Goal: Task Accomplishment & Management: Manage account settings

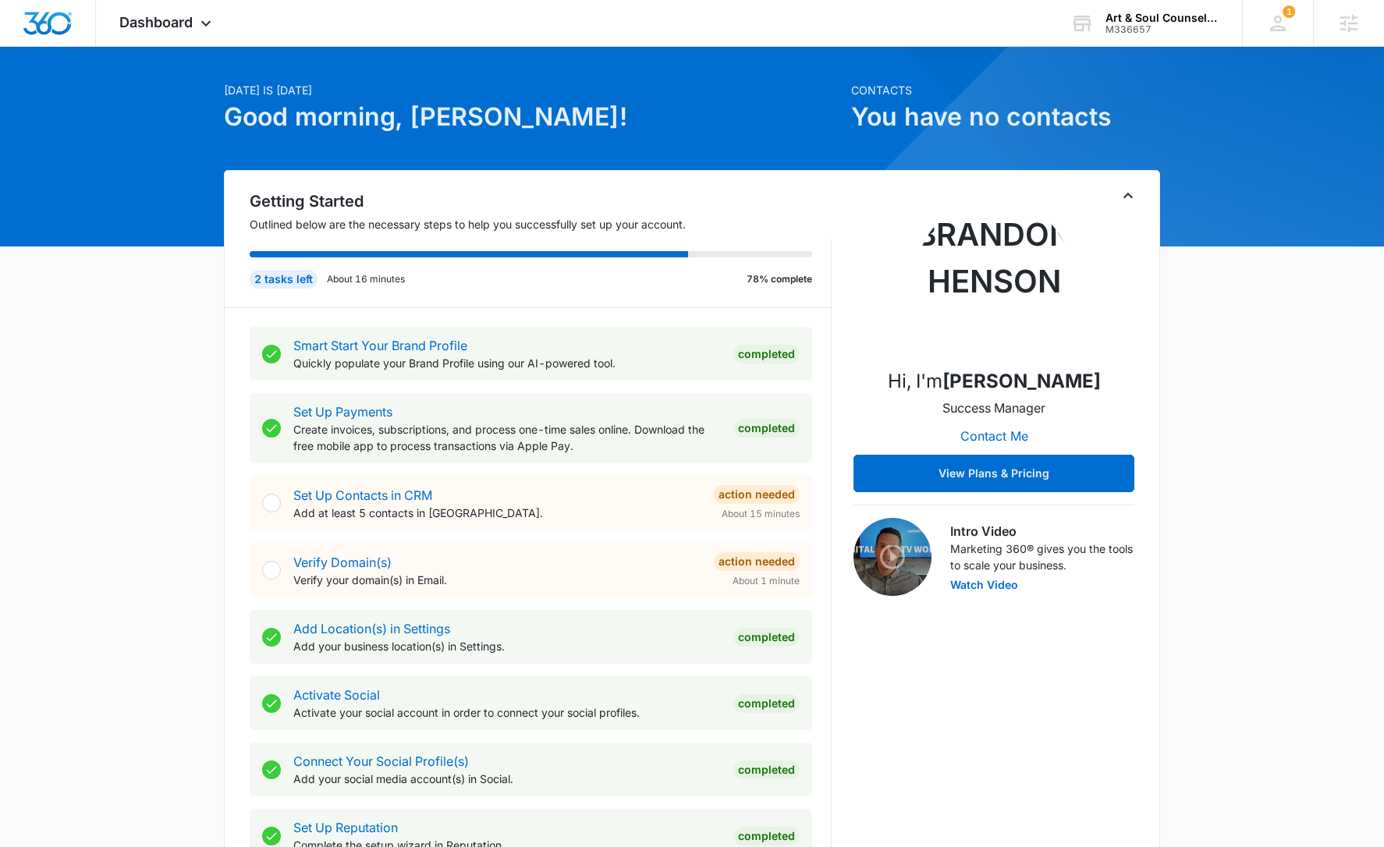
scroll to position [443, 0]
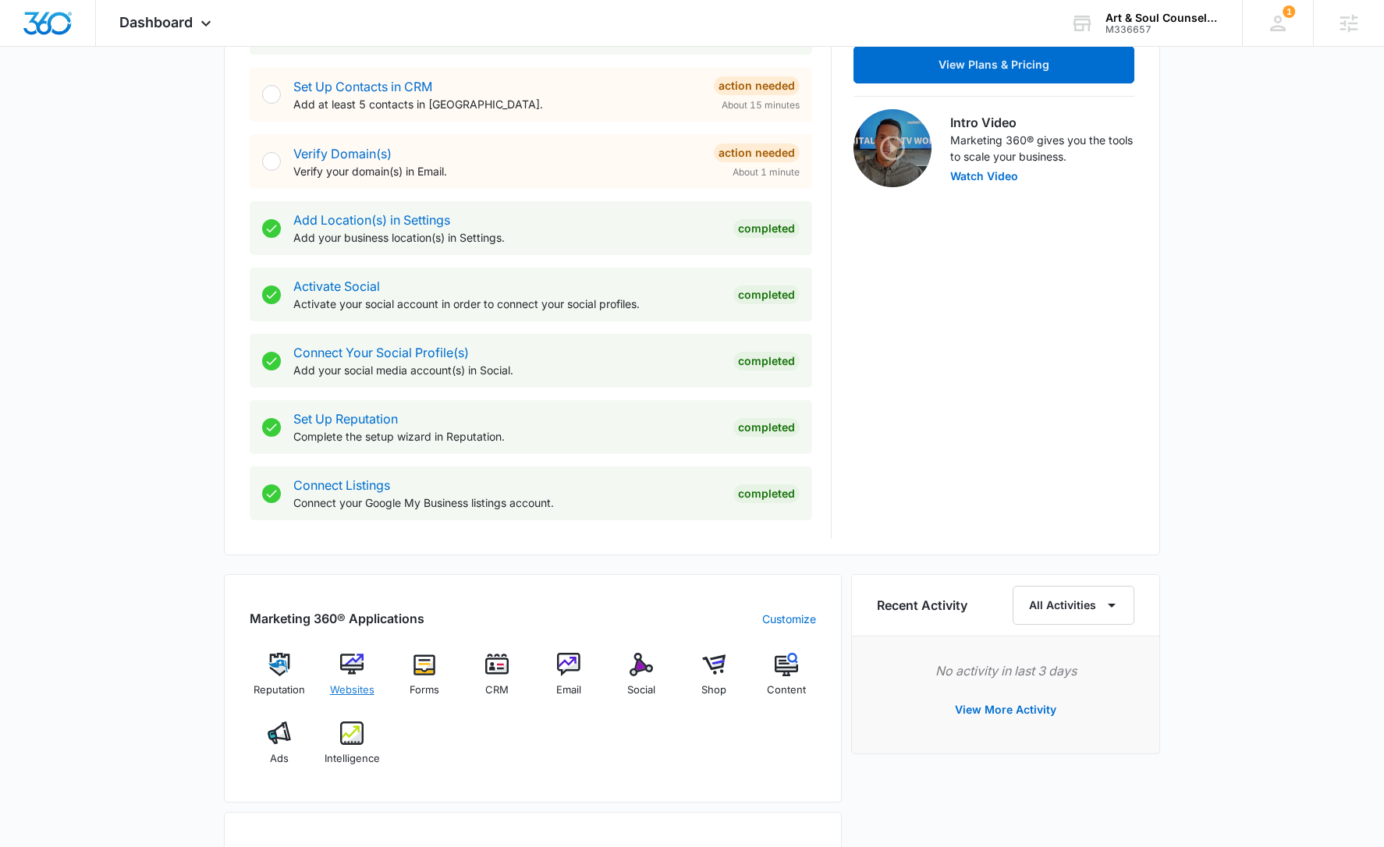
click at [358, 679] on div "Websites" at bounding box center [352, 681] width 60 height 56
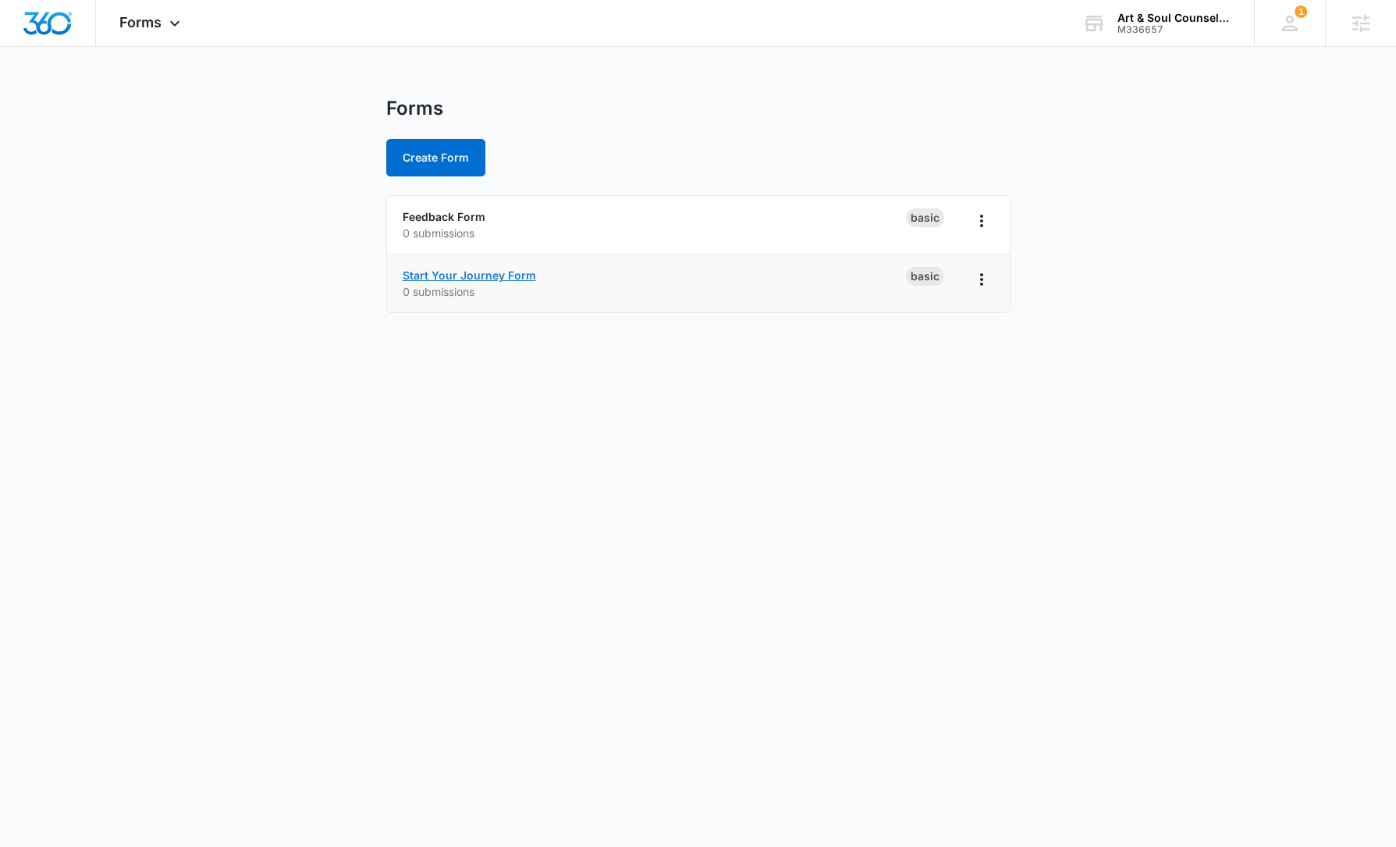
click at [503, 270] on link "Start Your Journey Form" at bounding box center [469, 274] width 133 height 13
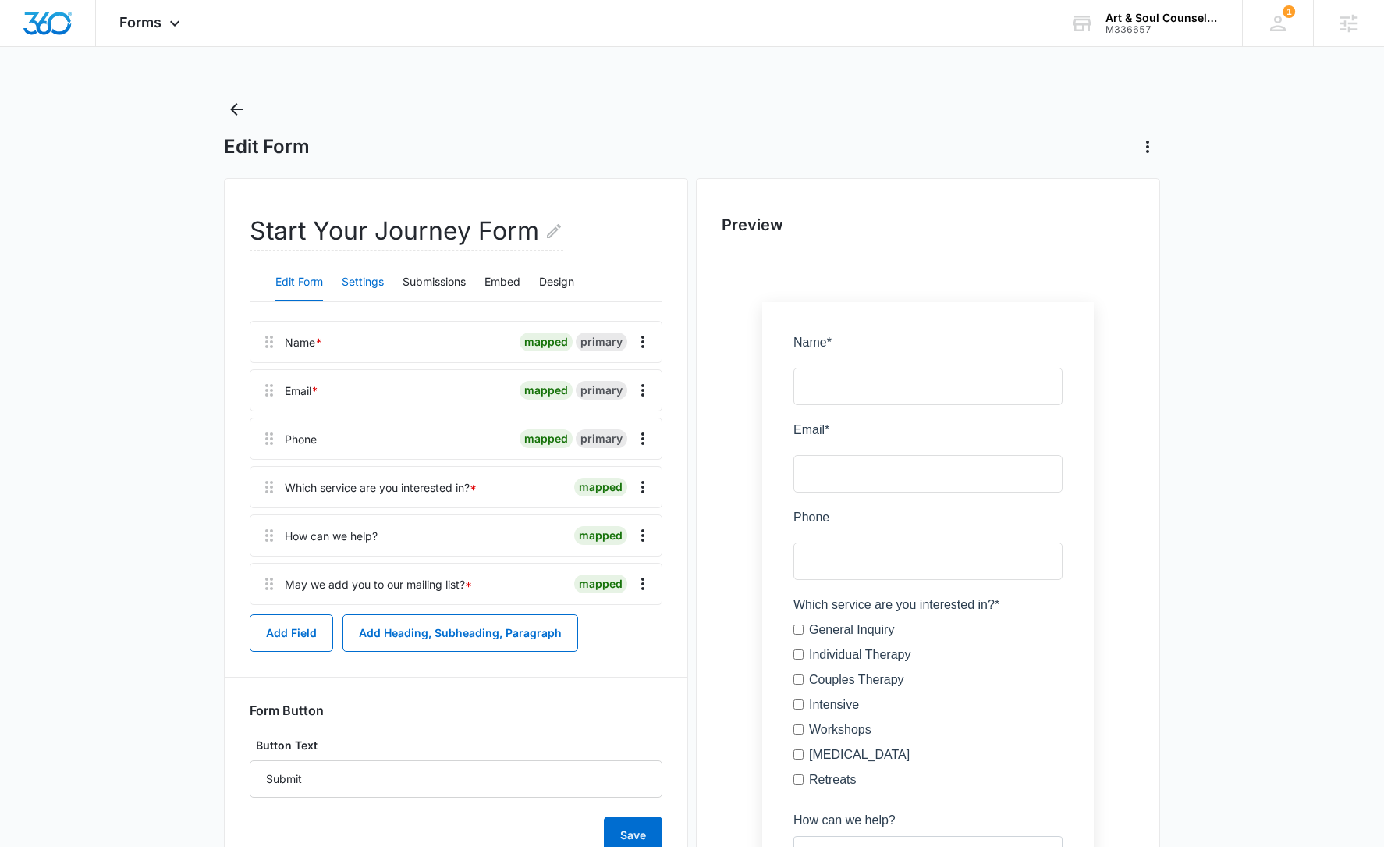
click at [363, 296] on button "Settings" at bounding box center [363, 282] width 42 height 37
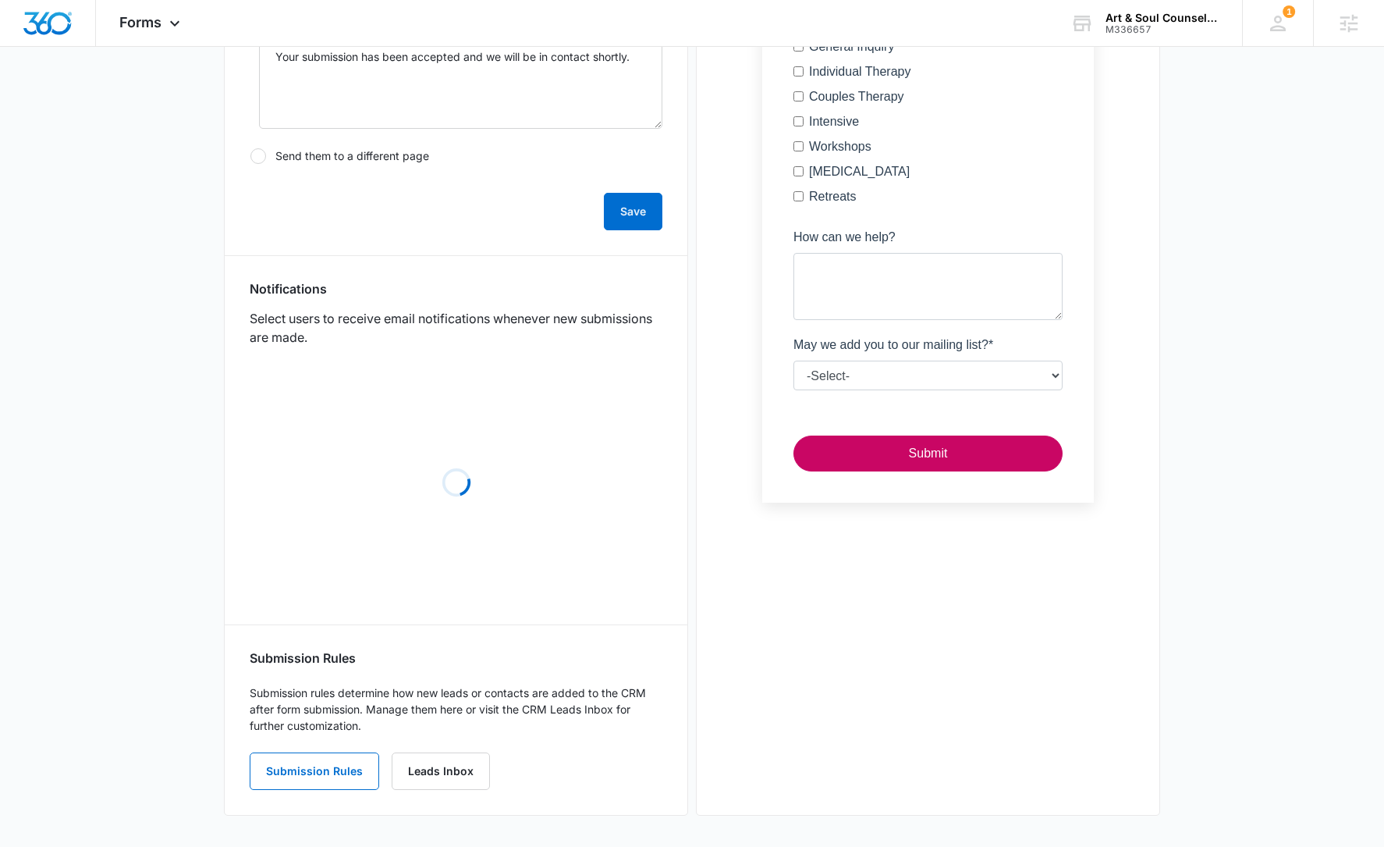
scroll to position [540, 0]
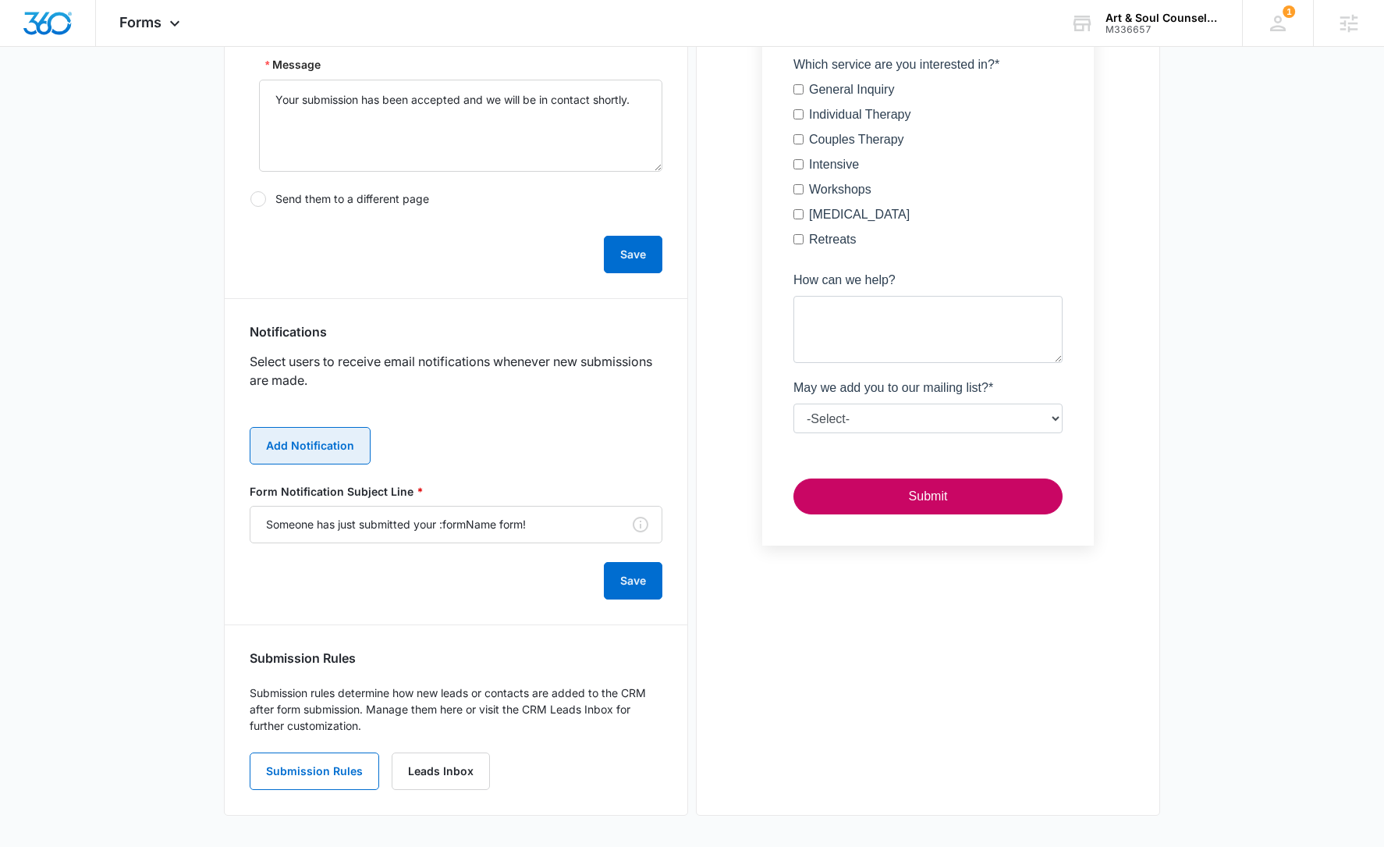
click at [328, 440] on button "Add Notification" at bounding box center [310, 445] width 121 height 37
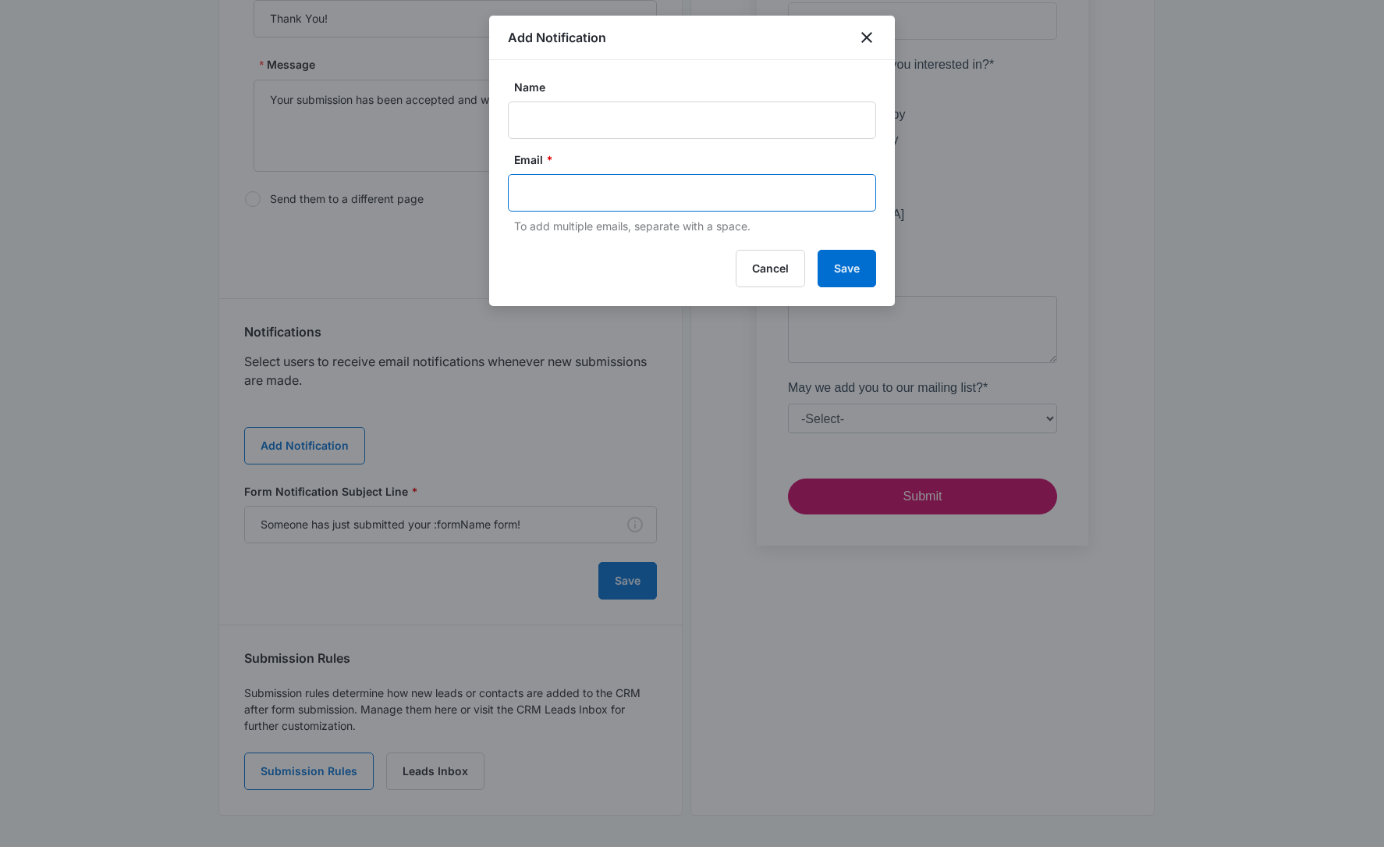
click at [569, 194] on input "text" at bounding box center [693, 192] width 339 height 23
paste input "rachael@artansoulcounseling.com"
type input "rachael@artansoulcounseling.com"
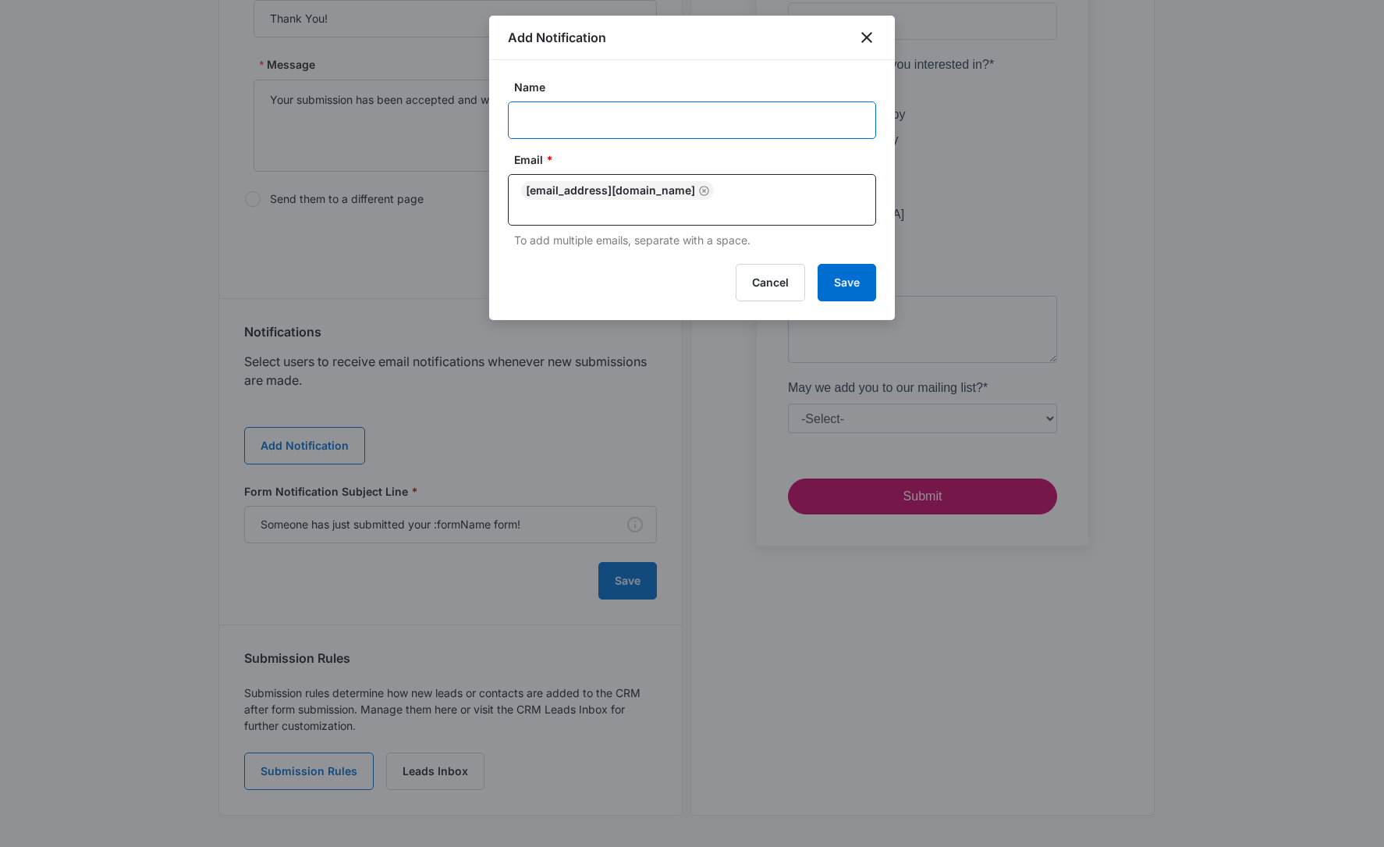
click at [658, 130] on input "Name" at bounding box center [692, 119] width 368 height 37
paste input "Art & Soul Counseling"
type input "Art & Soul Counseling"
click at [862, 288] on button "Save" at bounding box center [847, 282] width 59 height 37
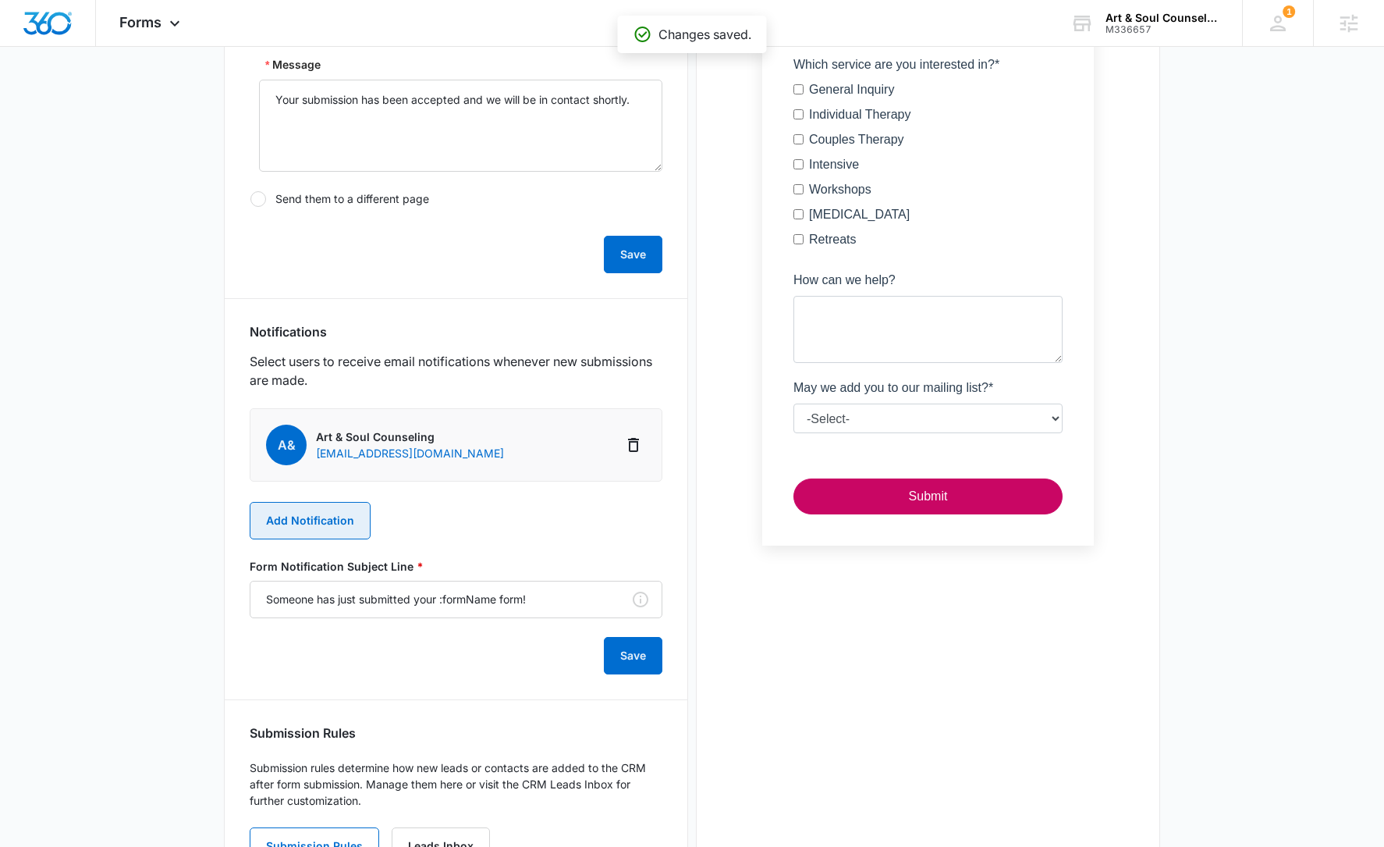
click at [348, 513] on button "Add Notification" at bounding box center [310, 520] width 121 height 37
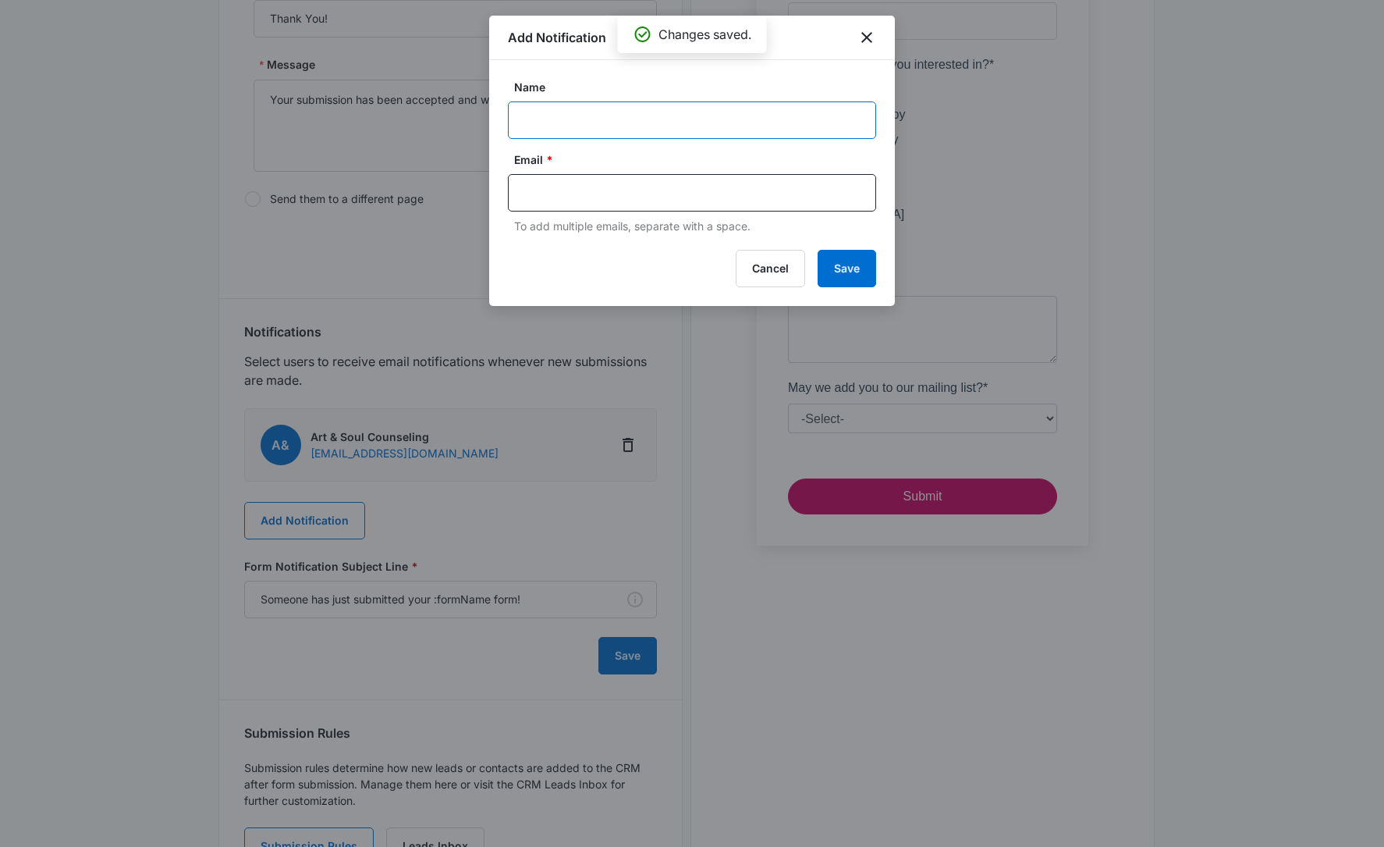
click at [630, 116] on input "Name" at bounding box center [692, 119] width 368 height 37
paste input "Art & Soul Counseling"
click at [521, 126] on input "Art & Soul Counseling" at bounding box center [692, 119] width 368 height 37
paste input "M336657"
type input "M336657 Art & Soul Counseling"
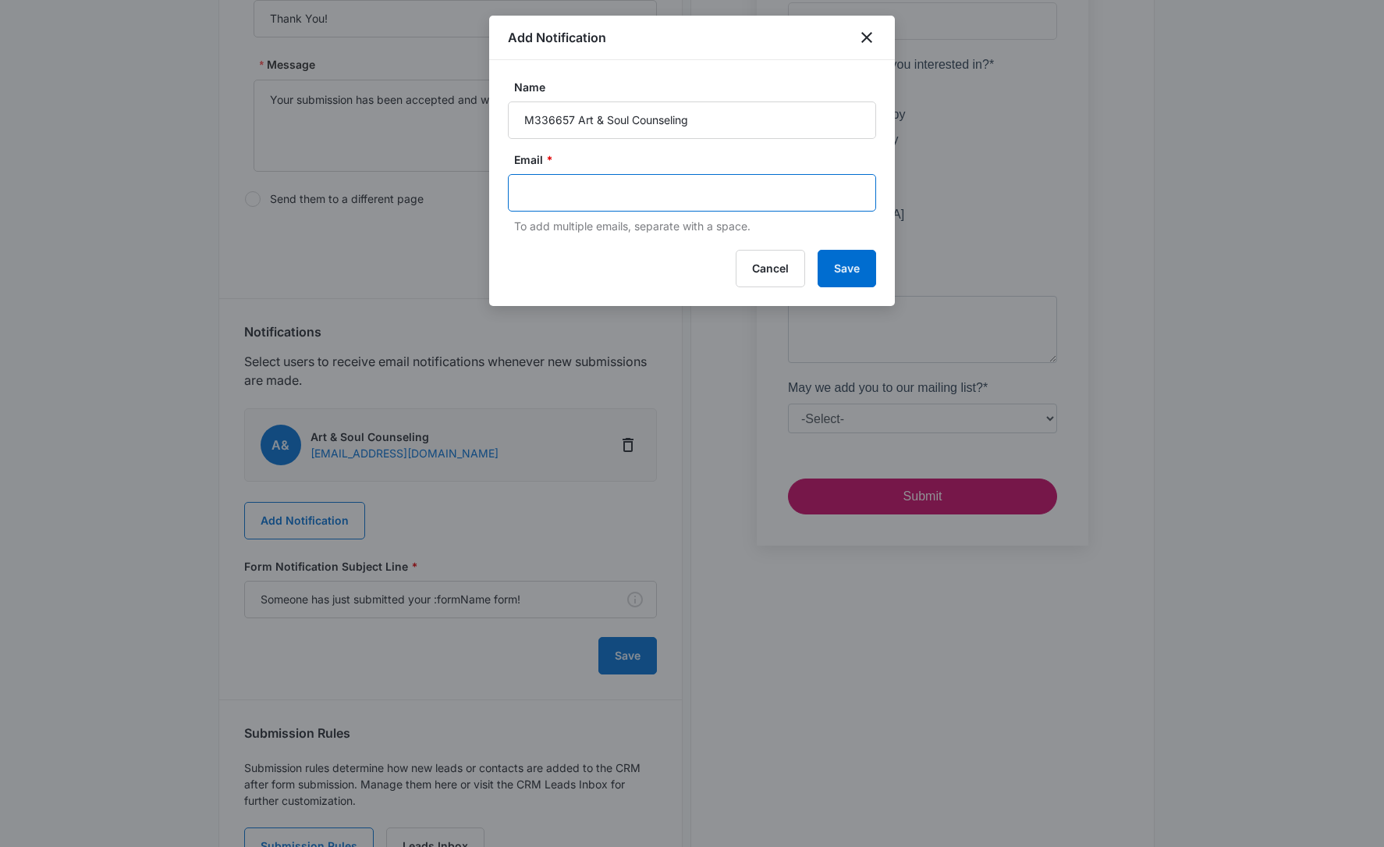
click at [603, 193] on input "text" at bounding box center [693, 192] width 339 height 23
type input "brandon.henson@madwire.com"
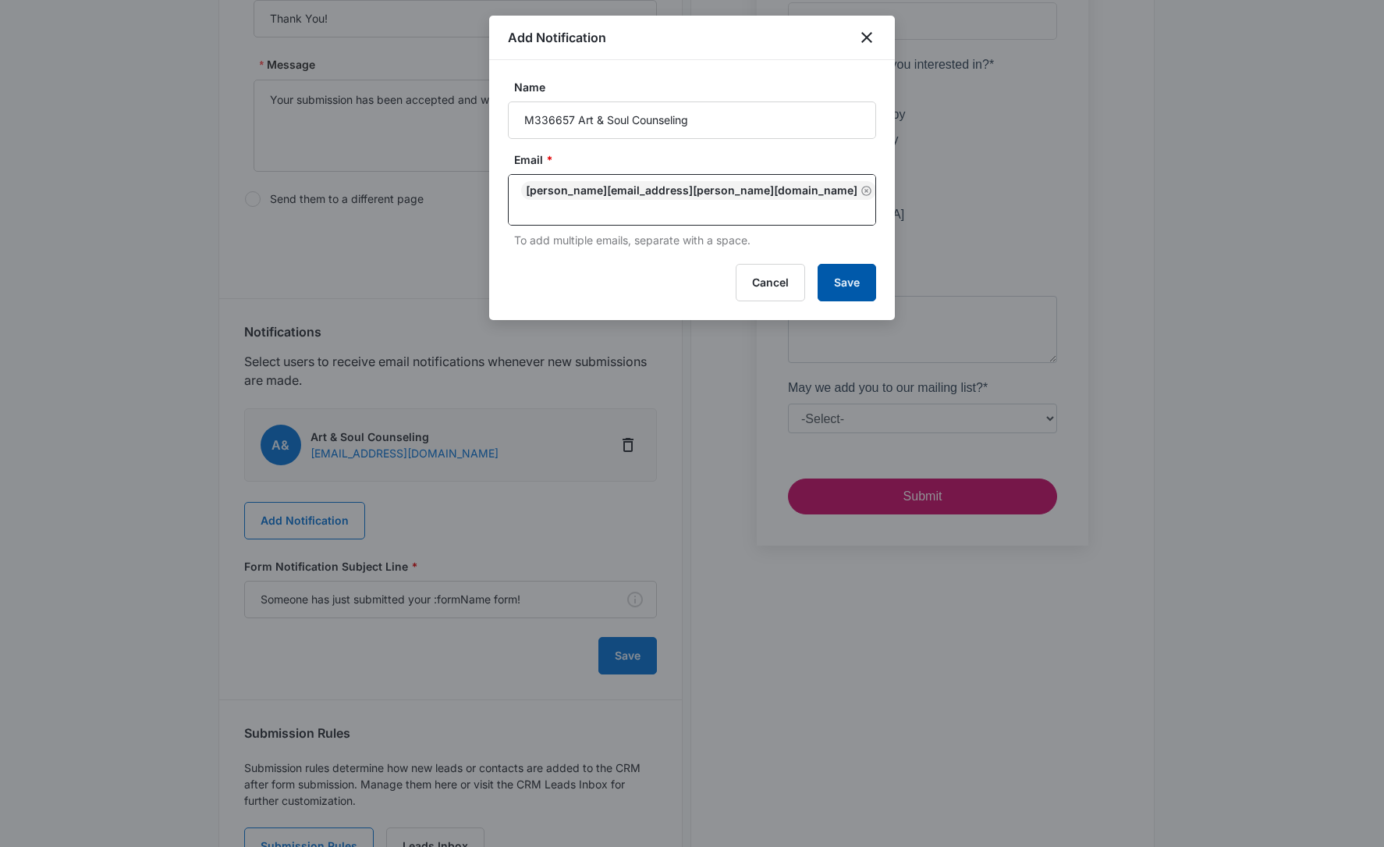
drag, startPoint x: 865, startPoint y: 279, endPoint x: 854, endPoint y: 284, distance: 12.2
click at [865, 278] on button "Save" at bounding box center [847, 282] width 59 height 37
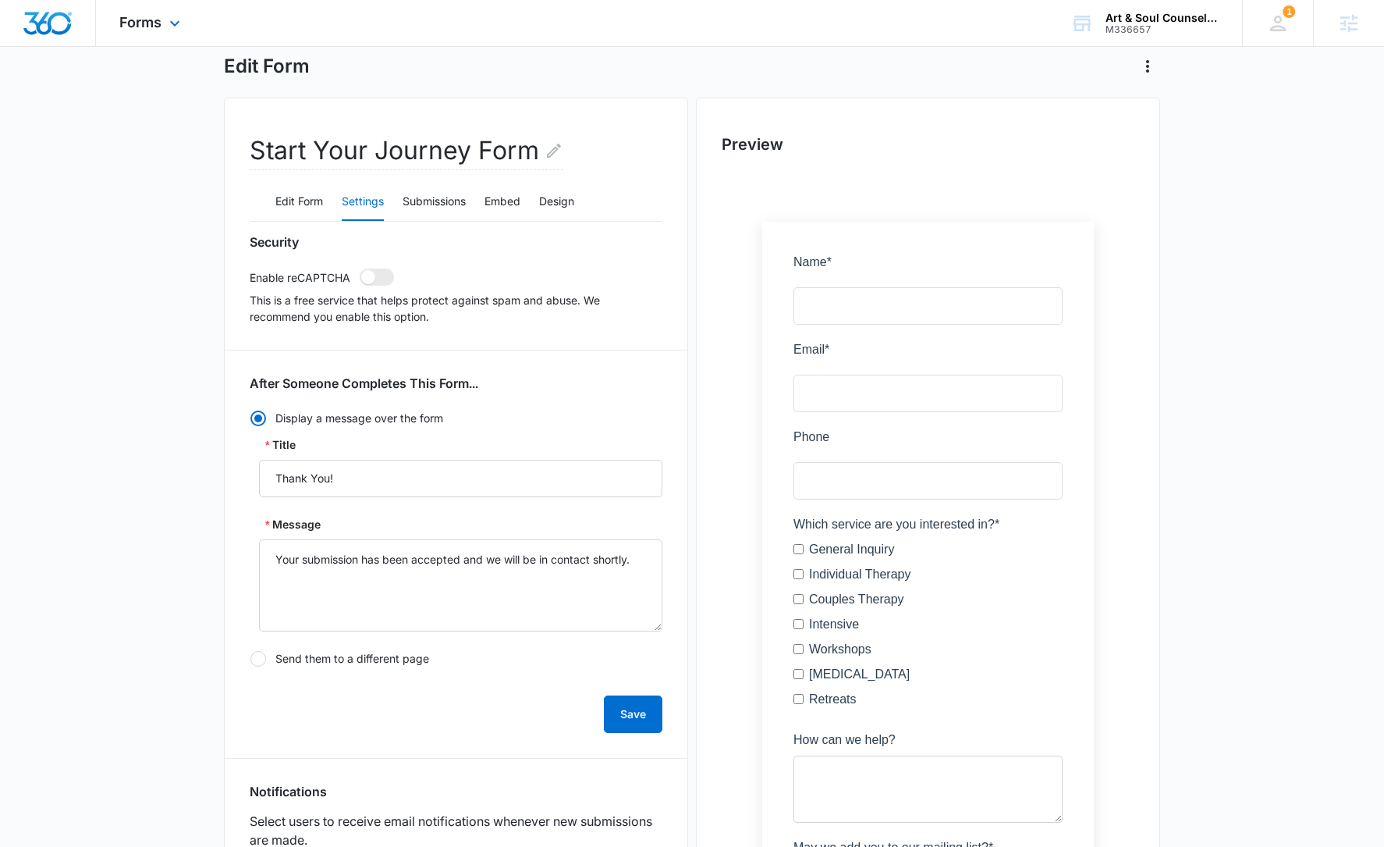
scroll to position [66, 0]
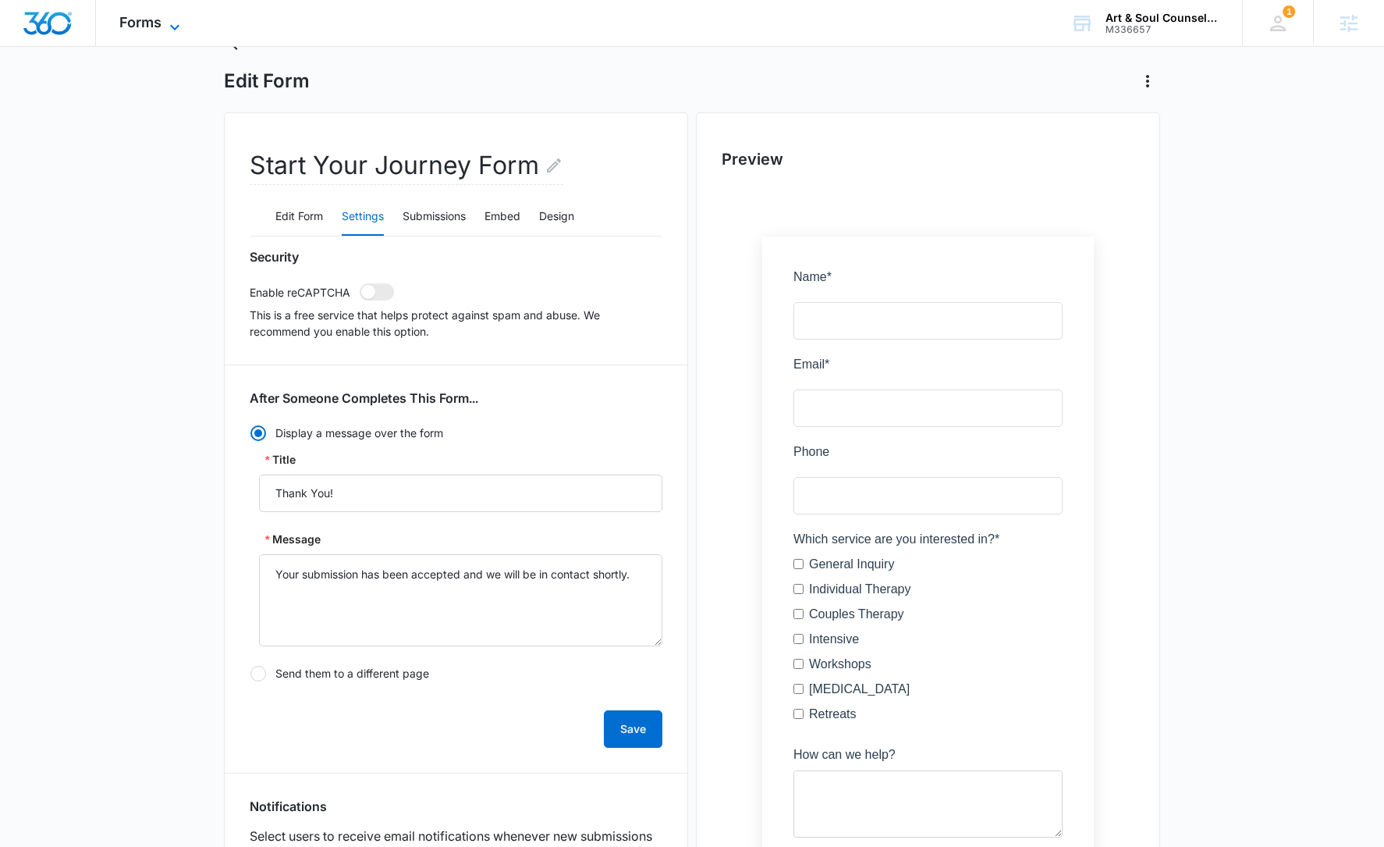
click at [159, 20] on span "Forms" at bounding box center [140, 22] width 42 height 16
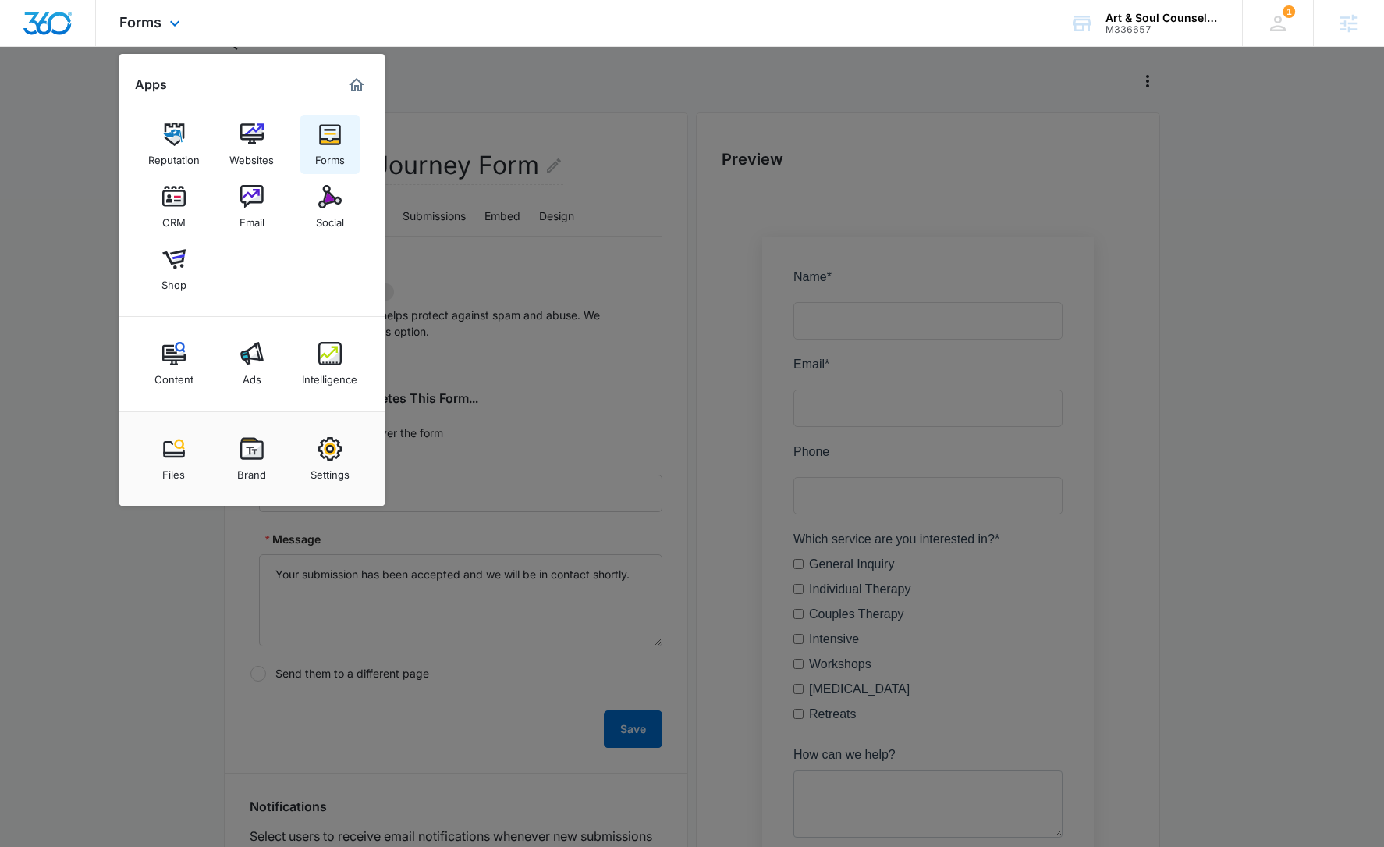
click at [336, 155] on div "Forms" at bounding box center [330, 156] width 30 height 20
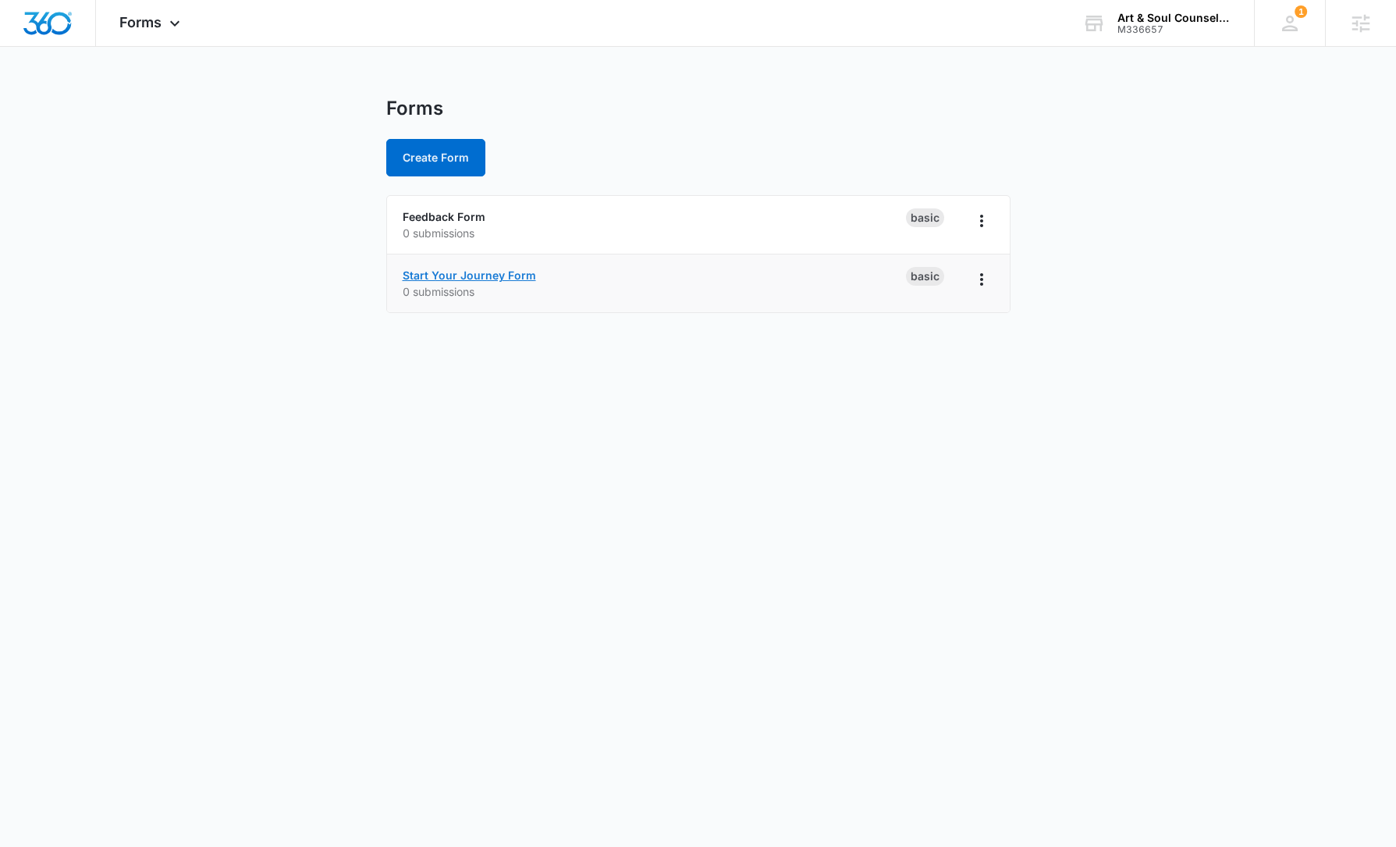
click at [446, 272] on link "Start Your Journey Form" at bounding box center [469, 274] width 133 height 13
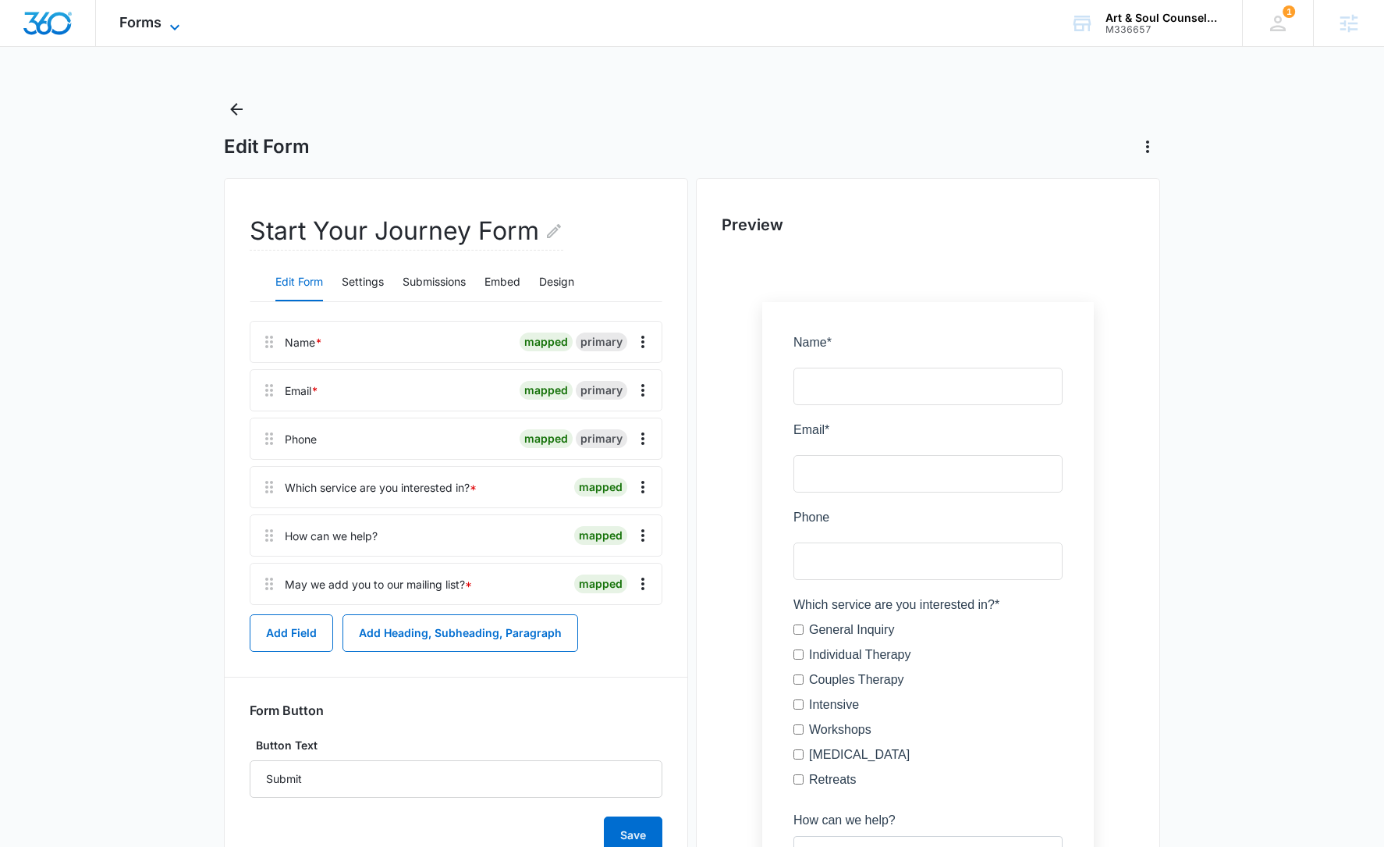
click at [142, 17] on span "Forms" at bounding box center [140, 22] width 42 height 16
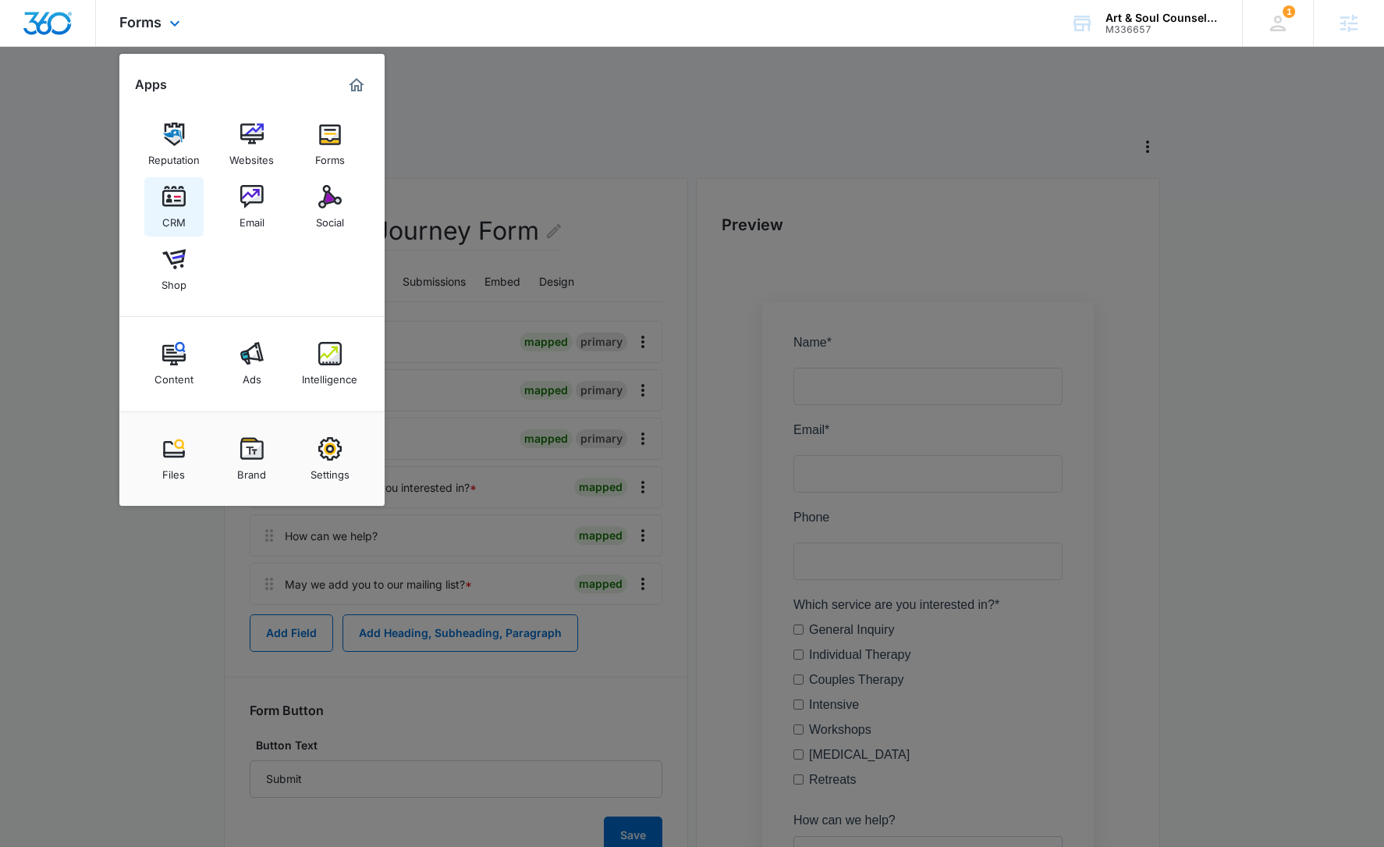
click at [175, 212] on div "CRM" at bounding box center [173, 218] width 23 height 20
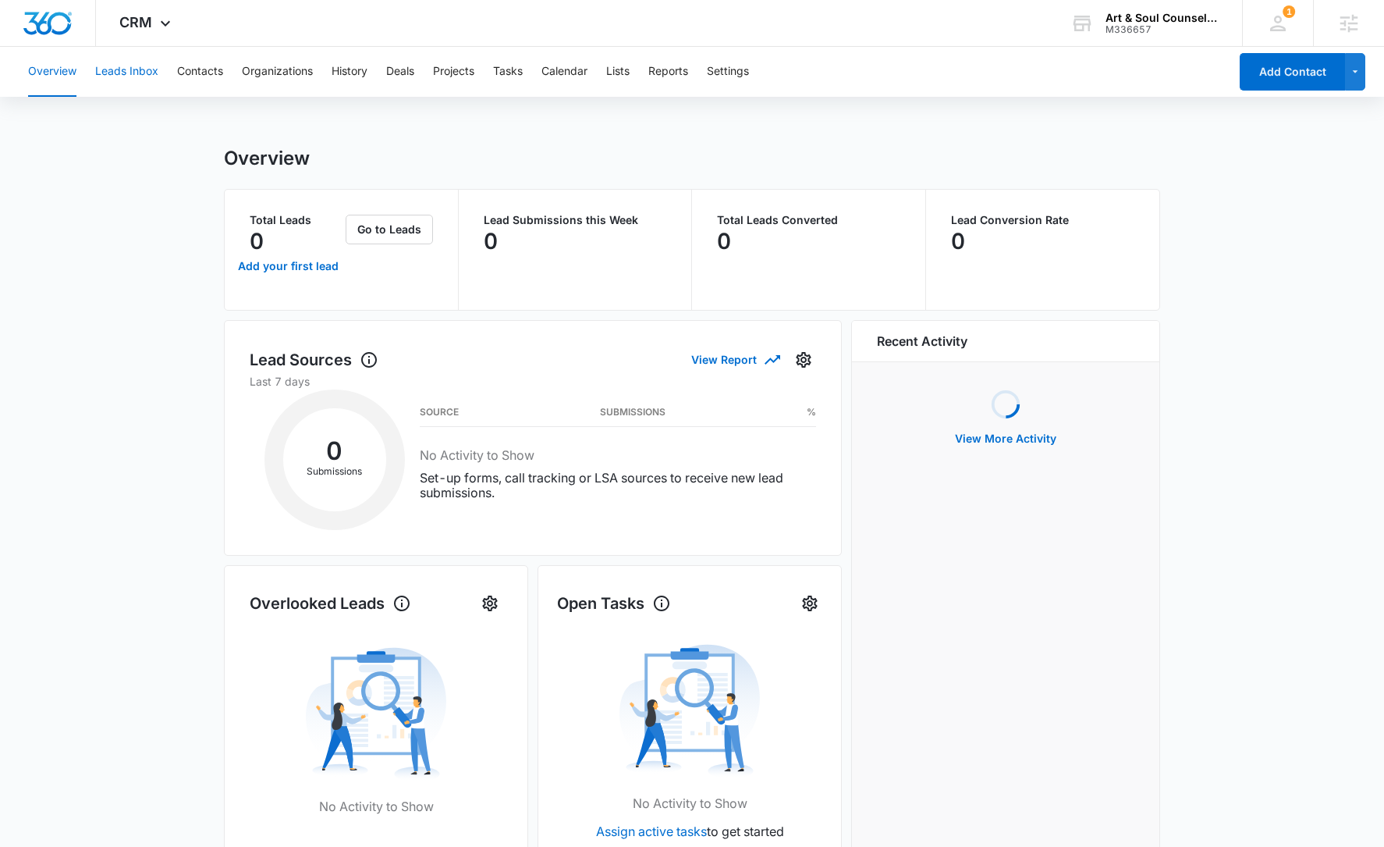
click at [144, 68] on button "Leads Inbox" at bounding box center [126, 72] width 63 height 50
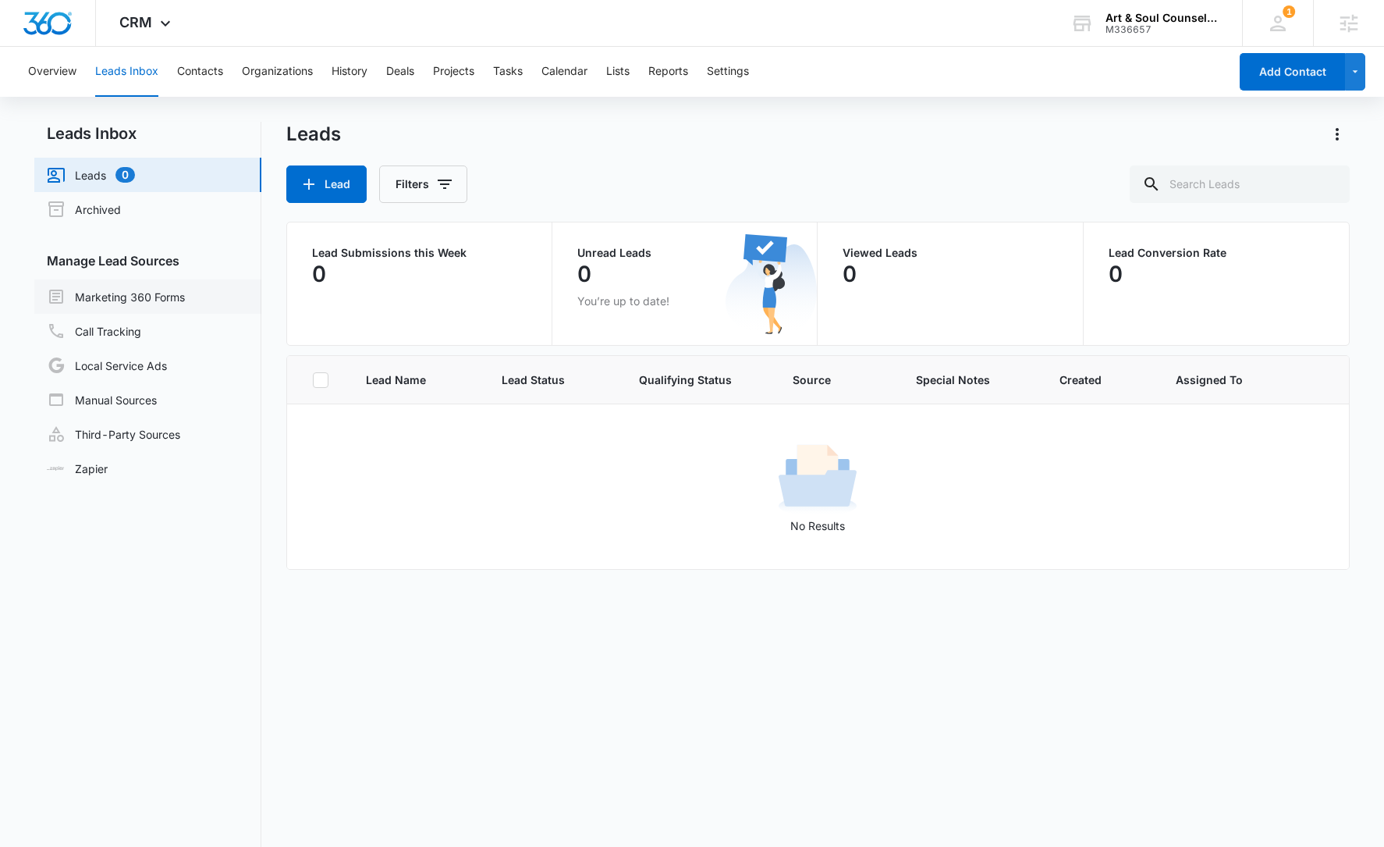
click at [157, 294] on link "Marketing 360 Forms" at bounding box center [116, 296] width 138 height 19
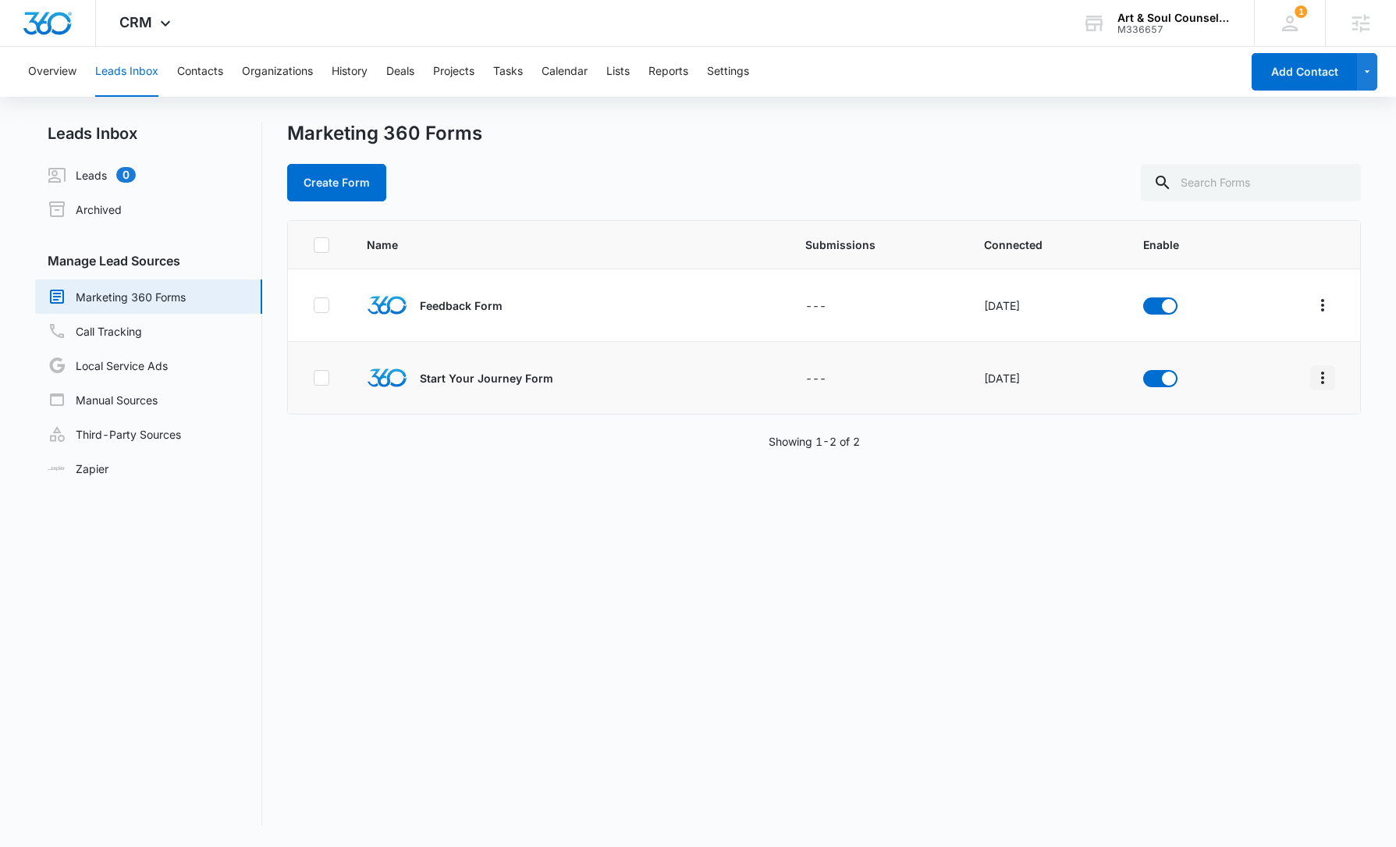
click at [1316, 380] on icon "Overflow Menu" at bounding box center [1322, 377] width 19 height 19
click at [1262, 471] on div "Field Mapping" at bounding box center [1241, 468] width 88 height 11
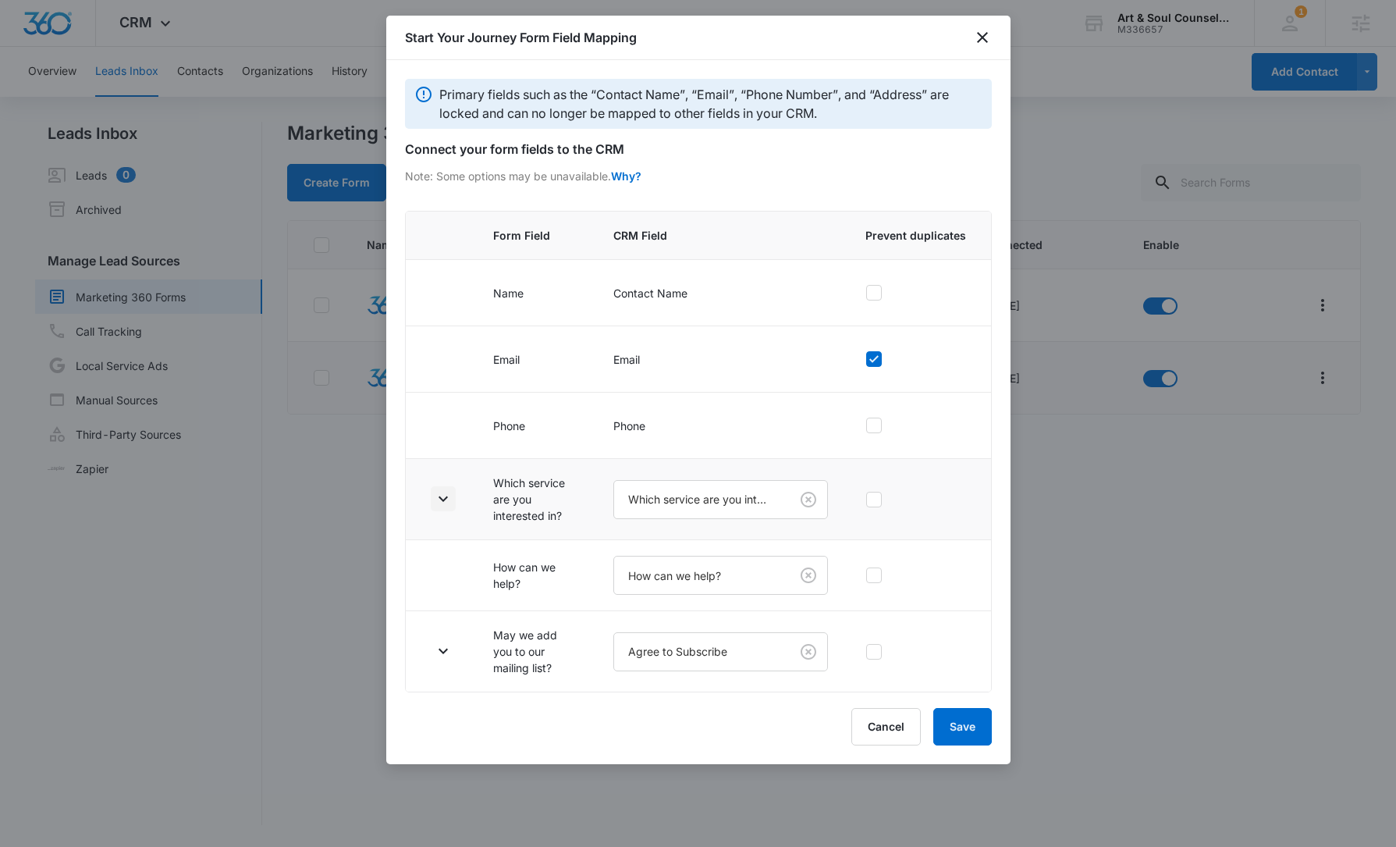
click at [444, 499] on icon "button" at bounding box center [443, 498] width 9 height 5
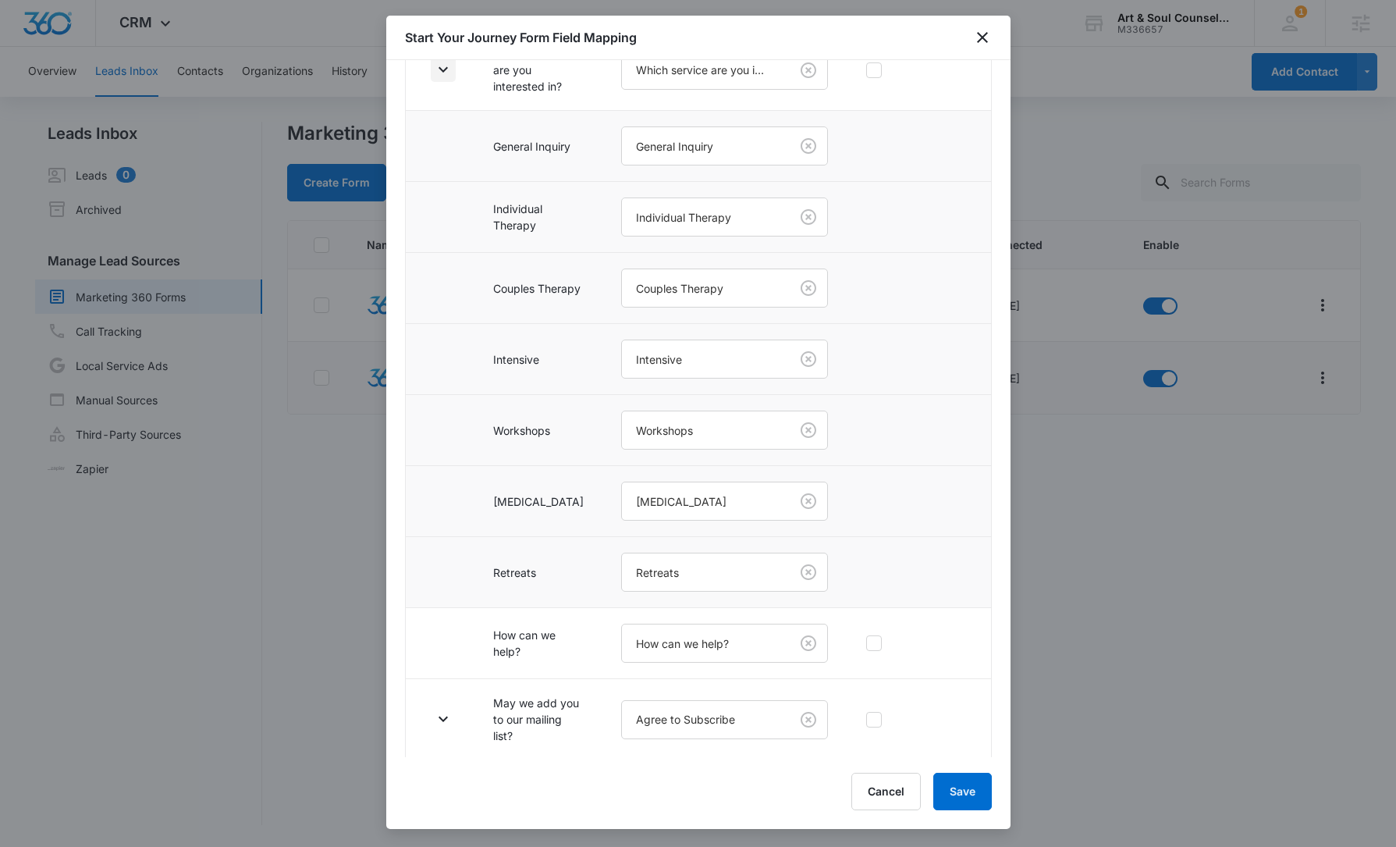
scroll to position [432, 0]
drag, startPoint x: 441, startPoint y: 712, endPoint x: 499, endPoint y: 643, distance: 90.2
click at [441, 712] on icon "button" at bounding box center [443, 715] width 19 height 19
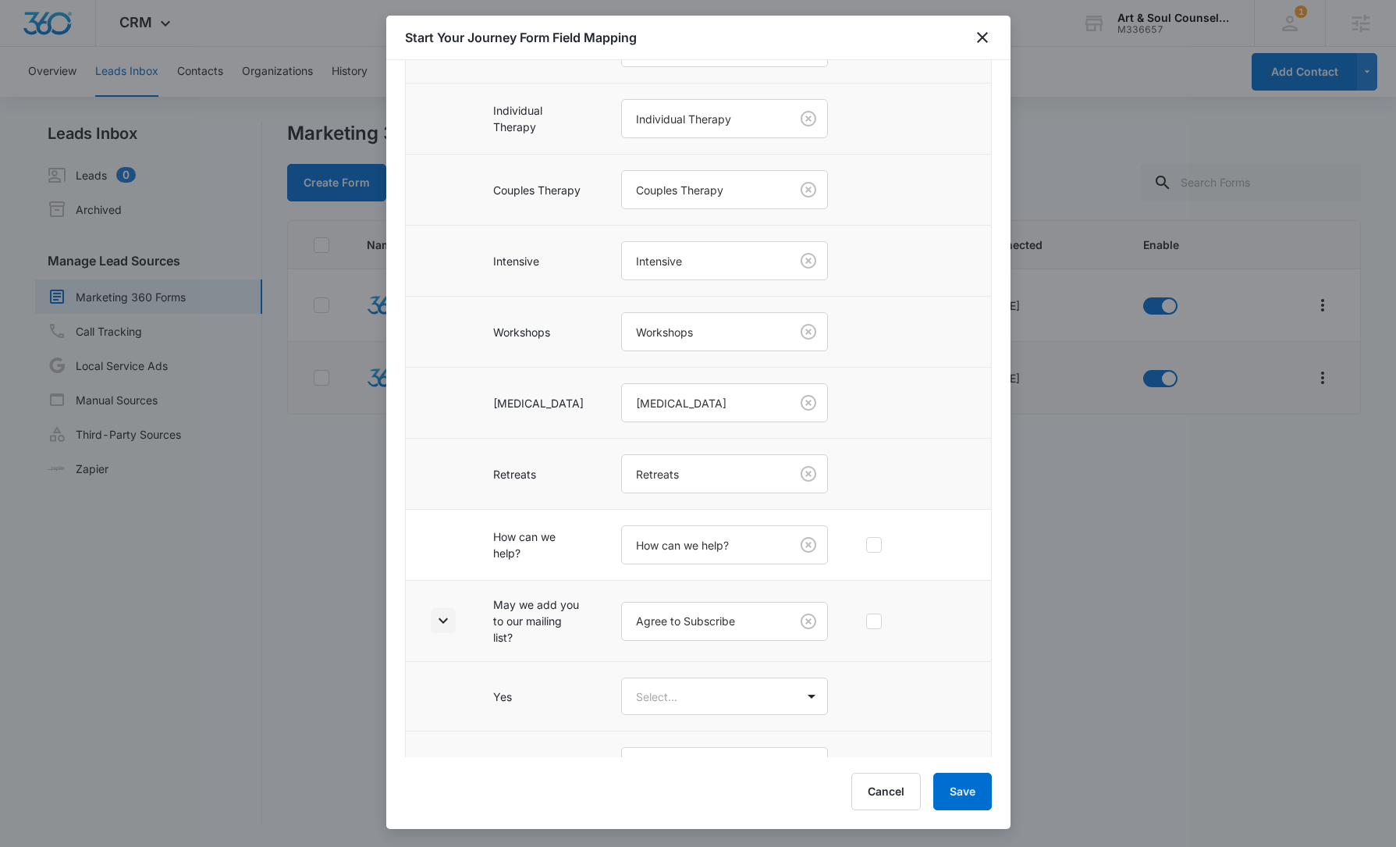
scroll to position [571, 0]
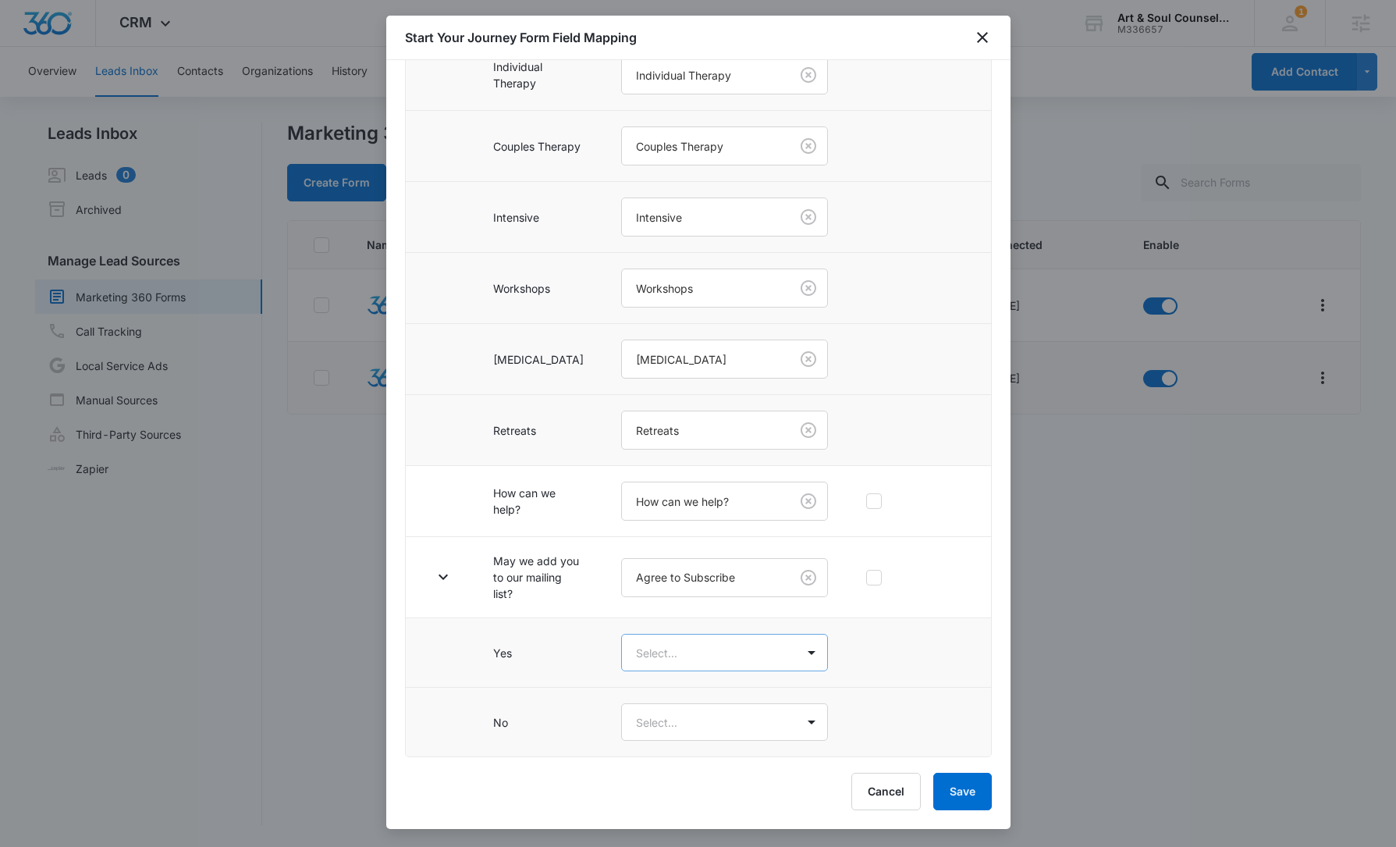
click at [676, 657] on body "CRM Apps Reputation Websites Forms CRM Email Social Shop Content Ads Intelligen…" at bounding box center [698, 423] width 1396 height 847
click at [675, 705] on div "Yes" at bounding box center [714, 707] width 165 height 16
click at [677, 725] on body "CRM Apps Reputation Websites Forms CRM Email Social Shop Content Ads Intelligen…" at bounding box center [698, 423] width 1396 height 847
click at [699, 809] on div "No" at bounding box center [714, 807] width 165 height 16
click at [971, 787] on button "Save" at bounding box center [962, 791] width 59 height 37
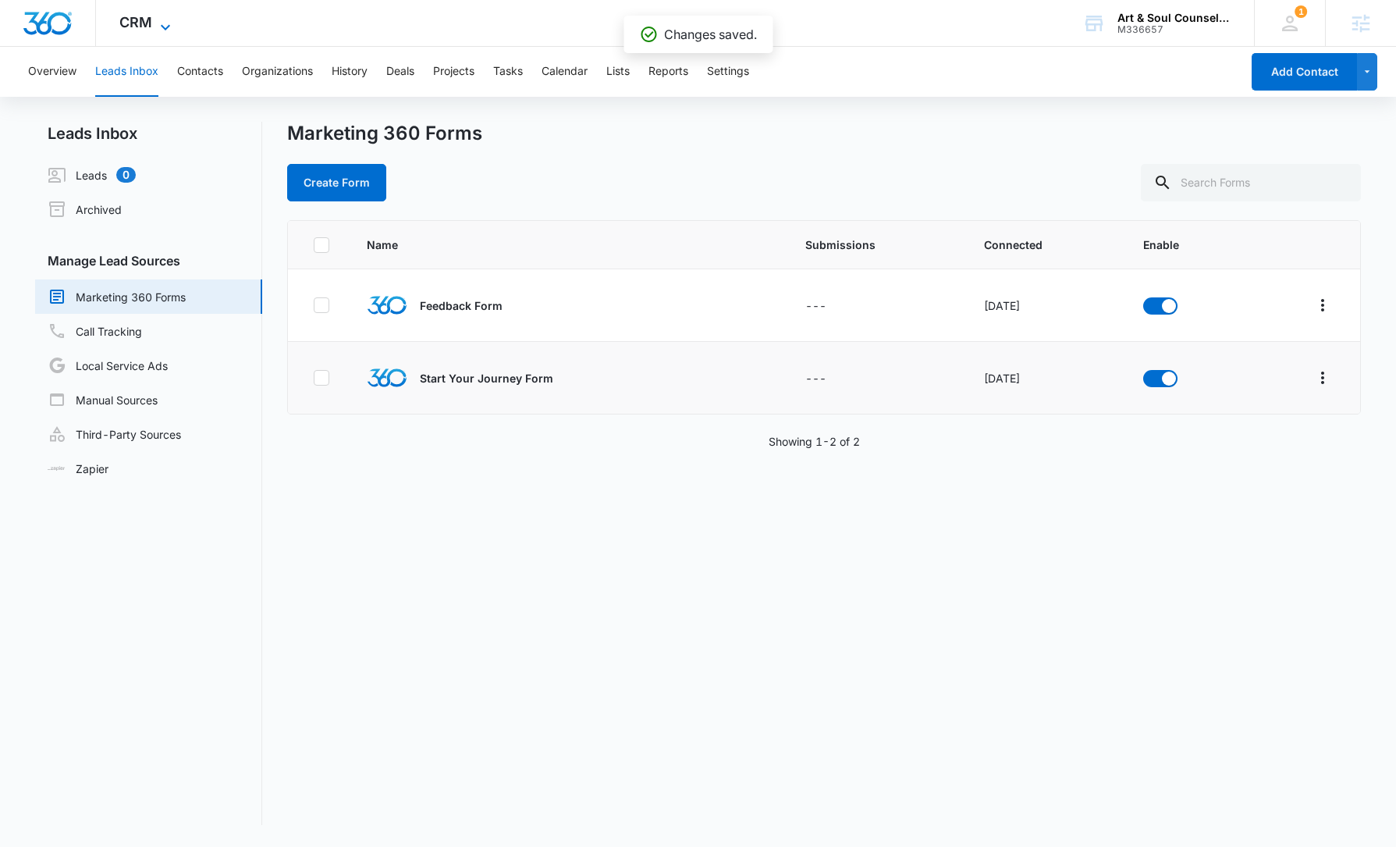
click at [144, 19] on span "CRM" at bounding box center [135, 22] width 33 height 16
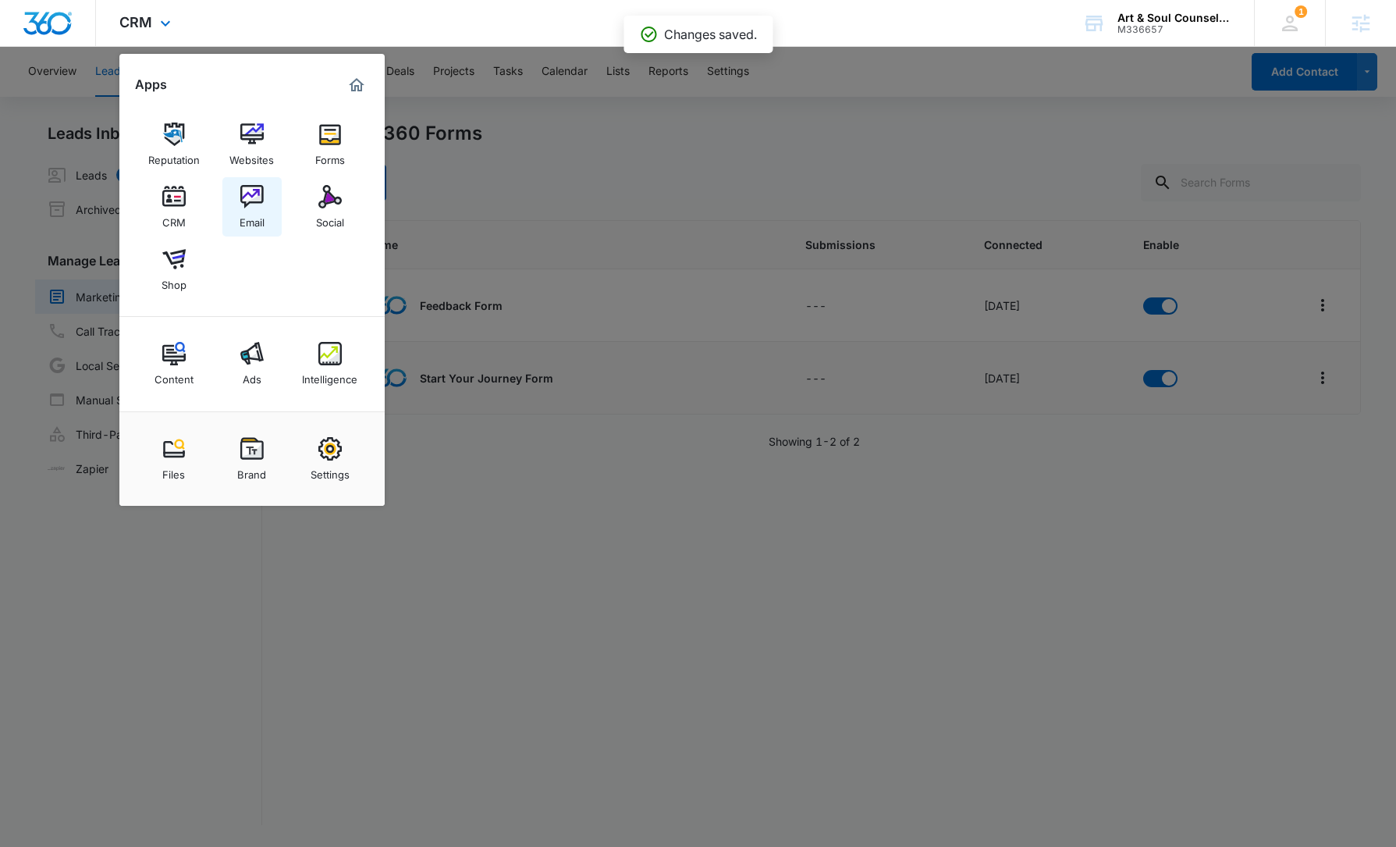
click at [258, 198] on img at bounding box center [251, 196] width 23 height 23
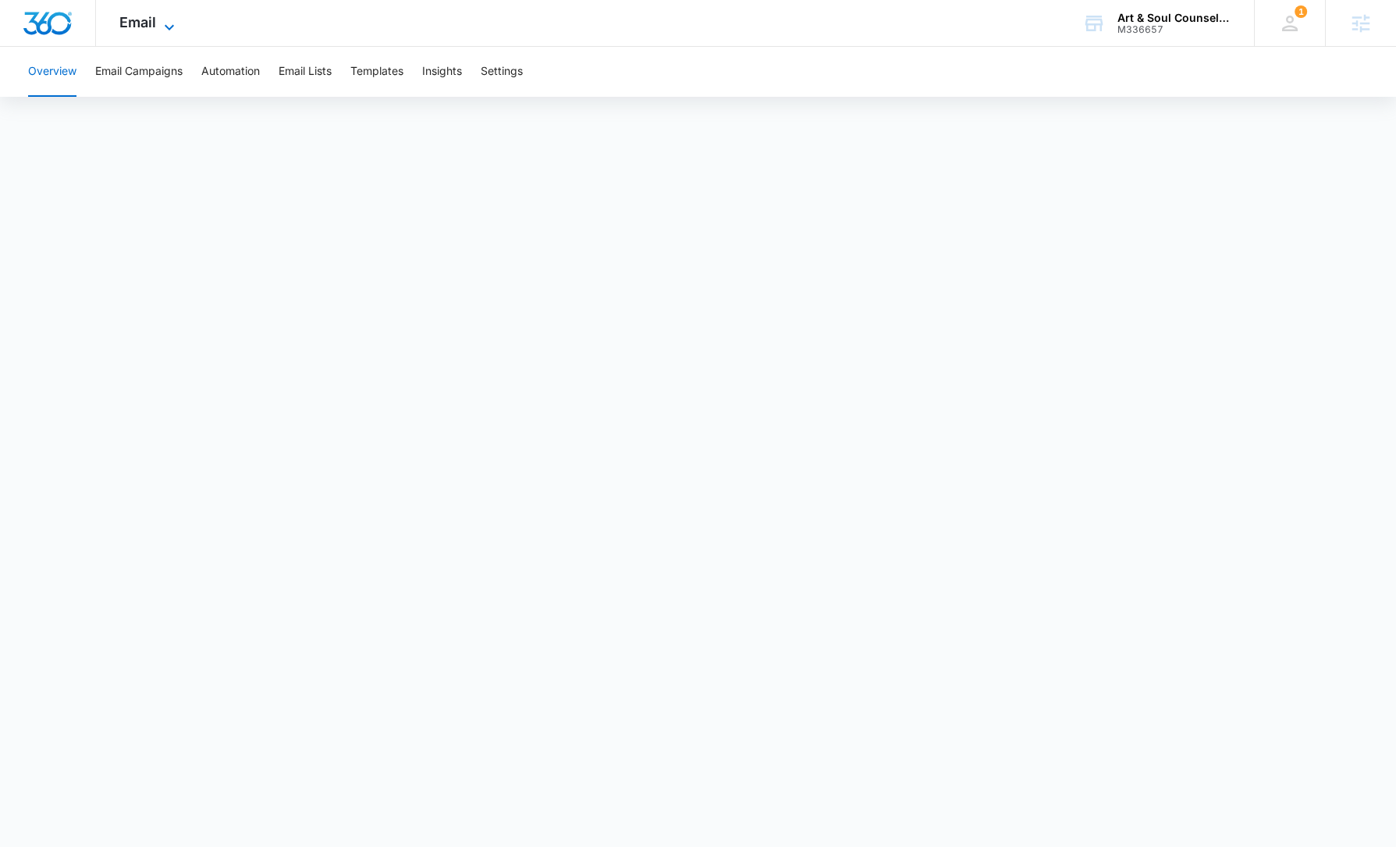
click at [134, 23] on span "Email" at bounding box center [137, 22] width 37 height 16
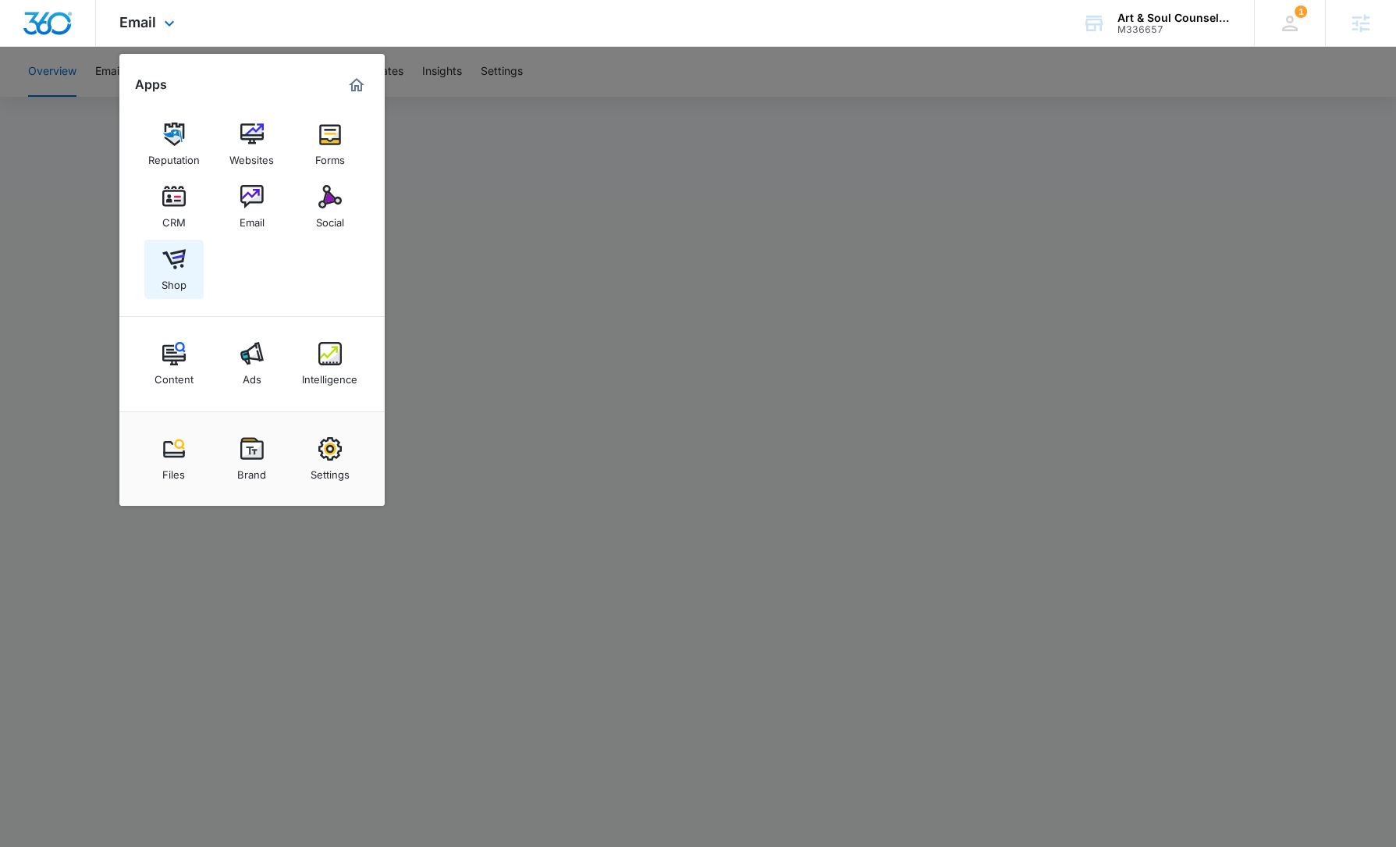
click at [190, 268] on link "Shop" at bounding box center [173, 269] width 59 height 59
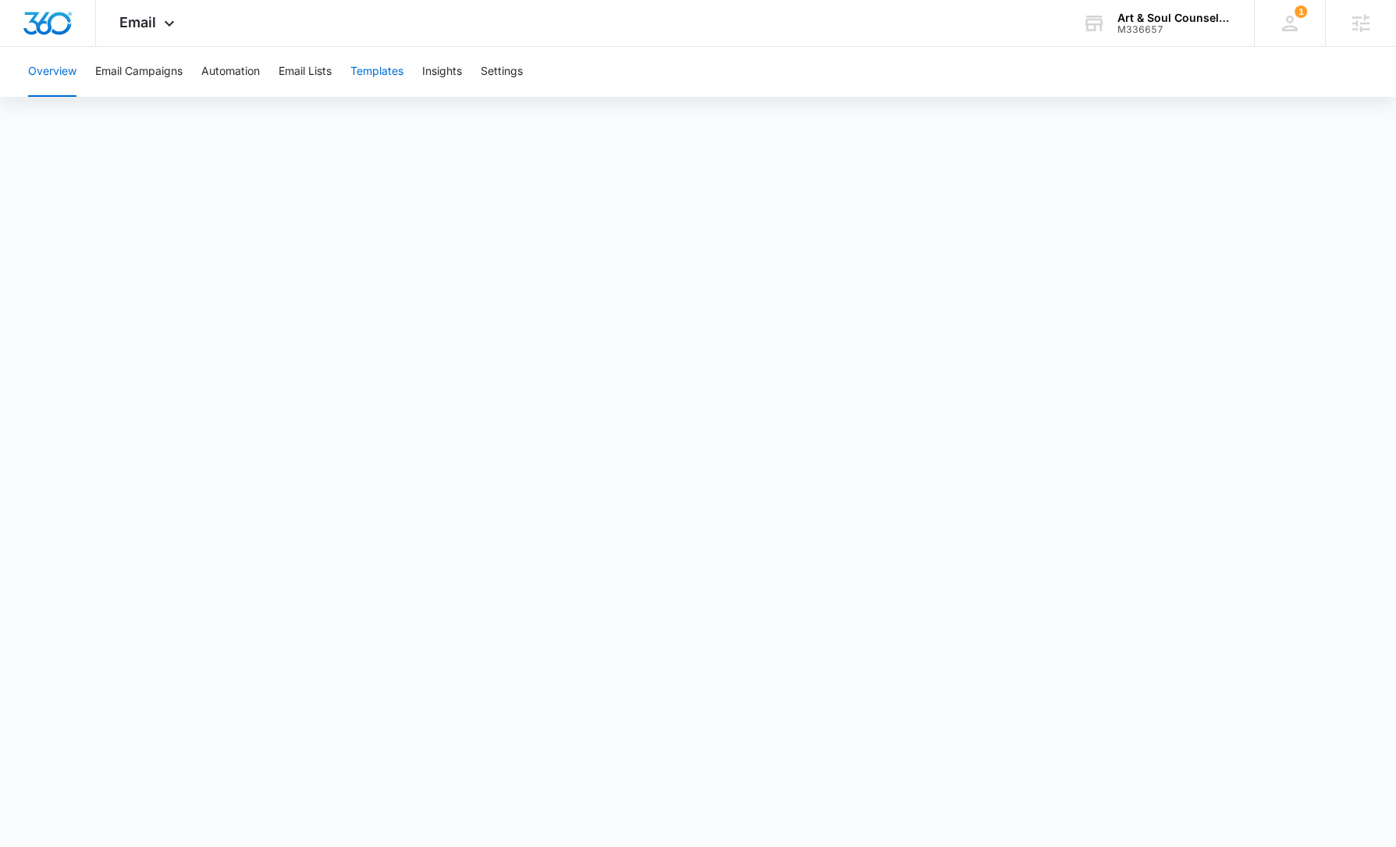
click at [396, 73] on button "Templates" at bounding box center [376, 72] width 53 height 50
click at [140, 20] on span "Email" at bounding box center [137, 22] width 37 height 16
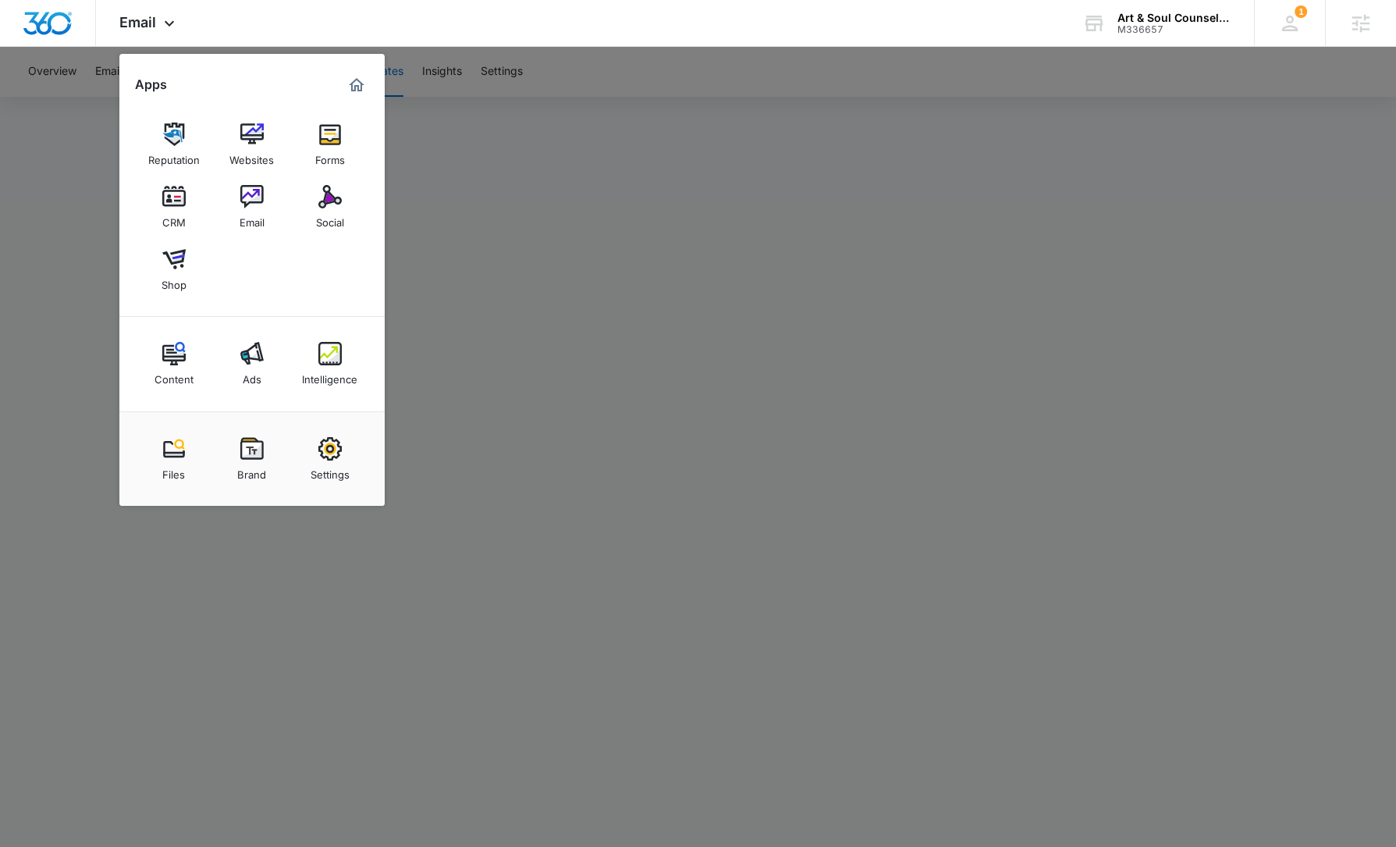
click at [652, 186] on div at bounding box center [698, 423] width 1396 height 847
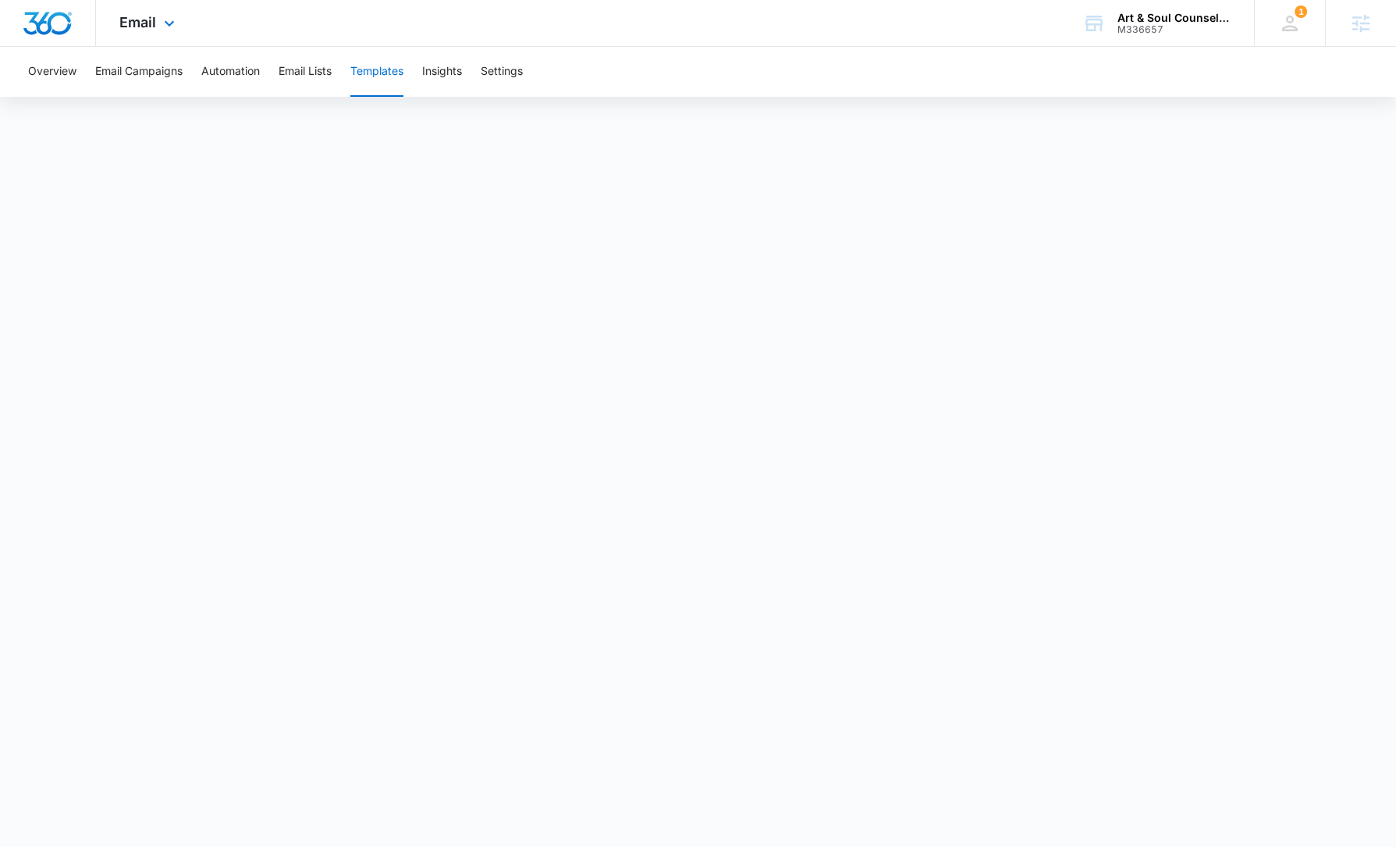
click at [154, 28] on span "Email" at bounding box center [137, 22] width 37 height 16
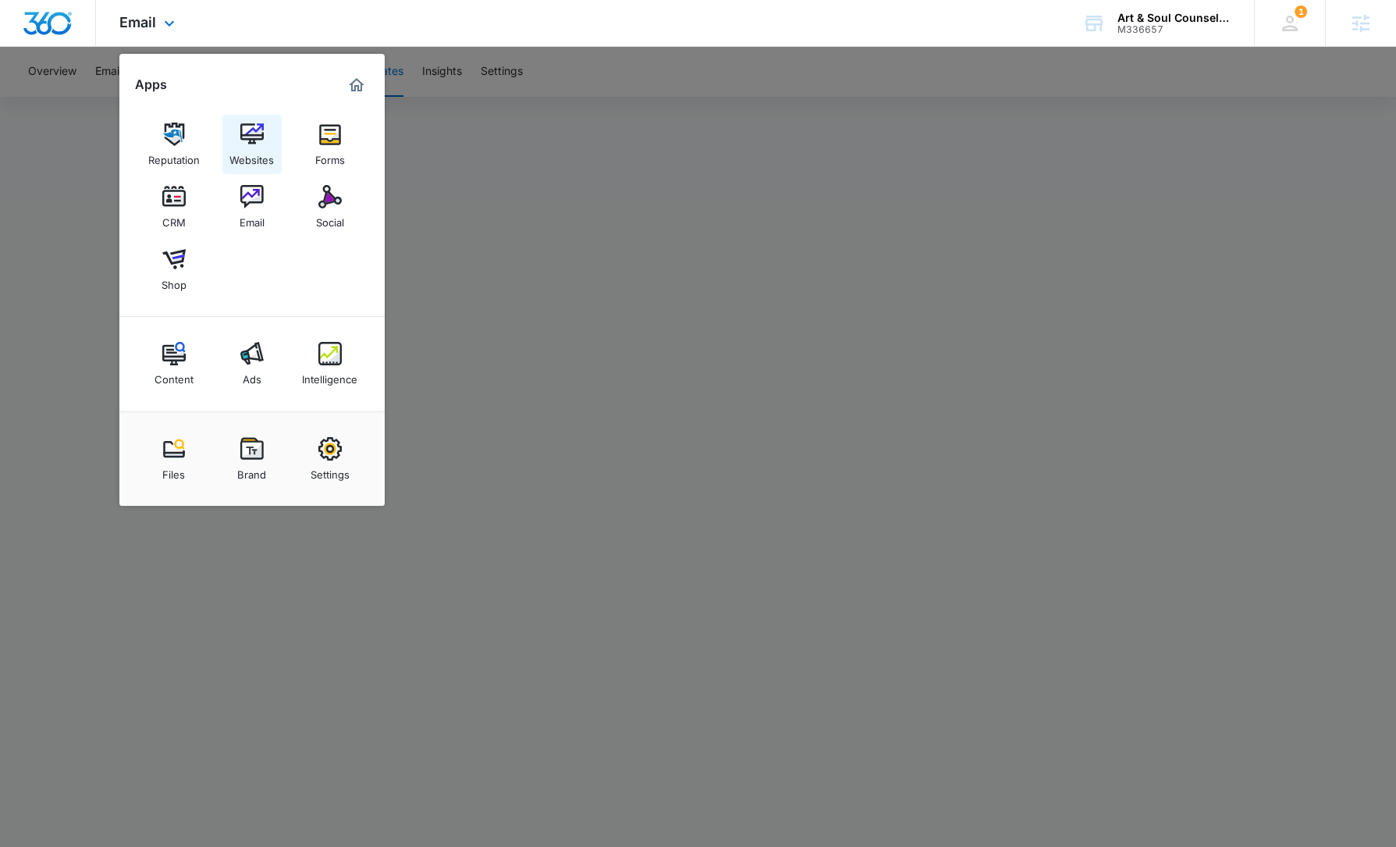
click at [249, 140] on img at bounding box center [251, 134] width 23 height 23
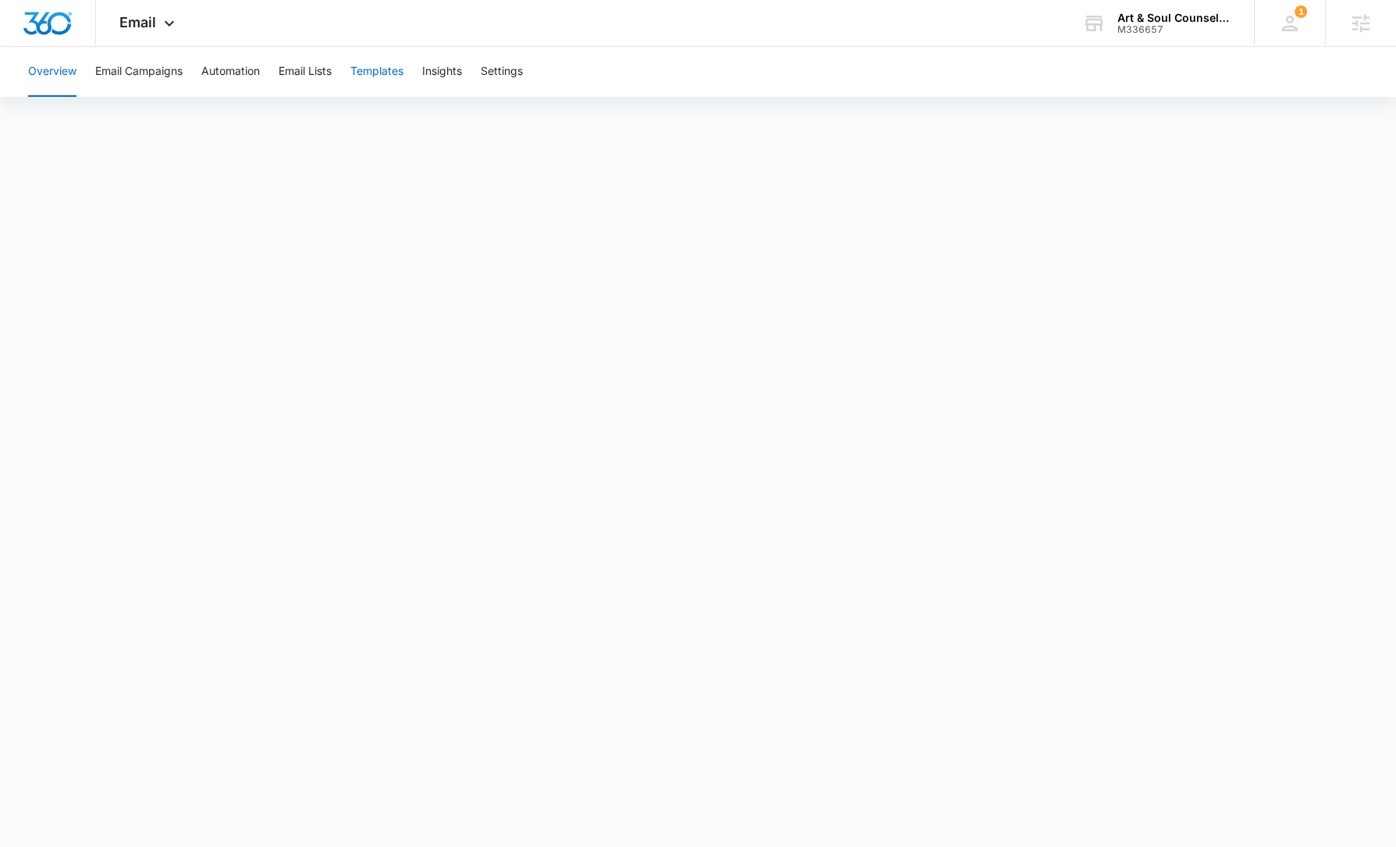
click at [386, 68] on button "Templates" at bounding box center [376, 72] width 53 height 50
click at [32, 21] on img "Dashboard" at bounding box center [48, 23] width 50 height 23
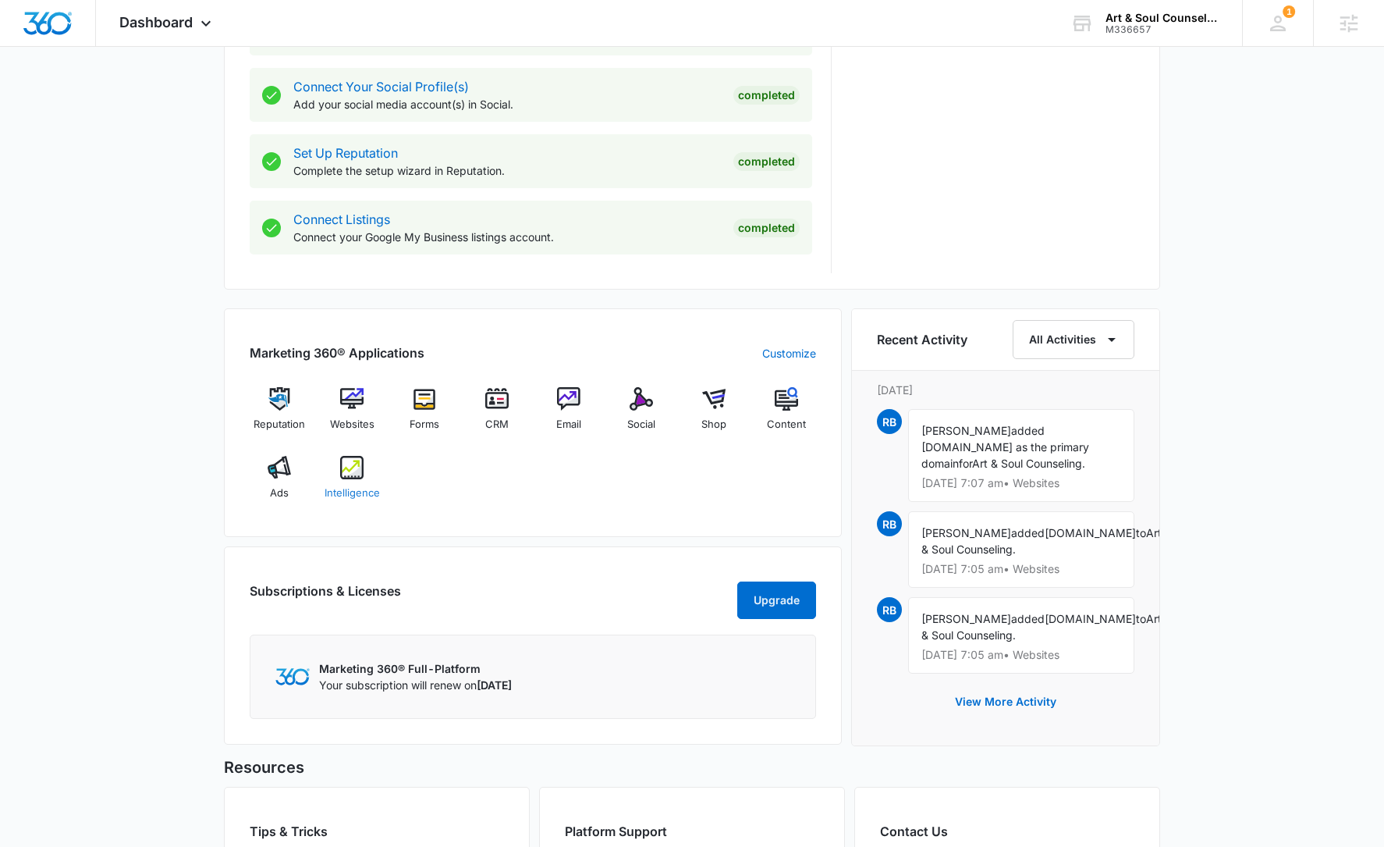
scroll to position [920, 0]
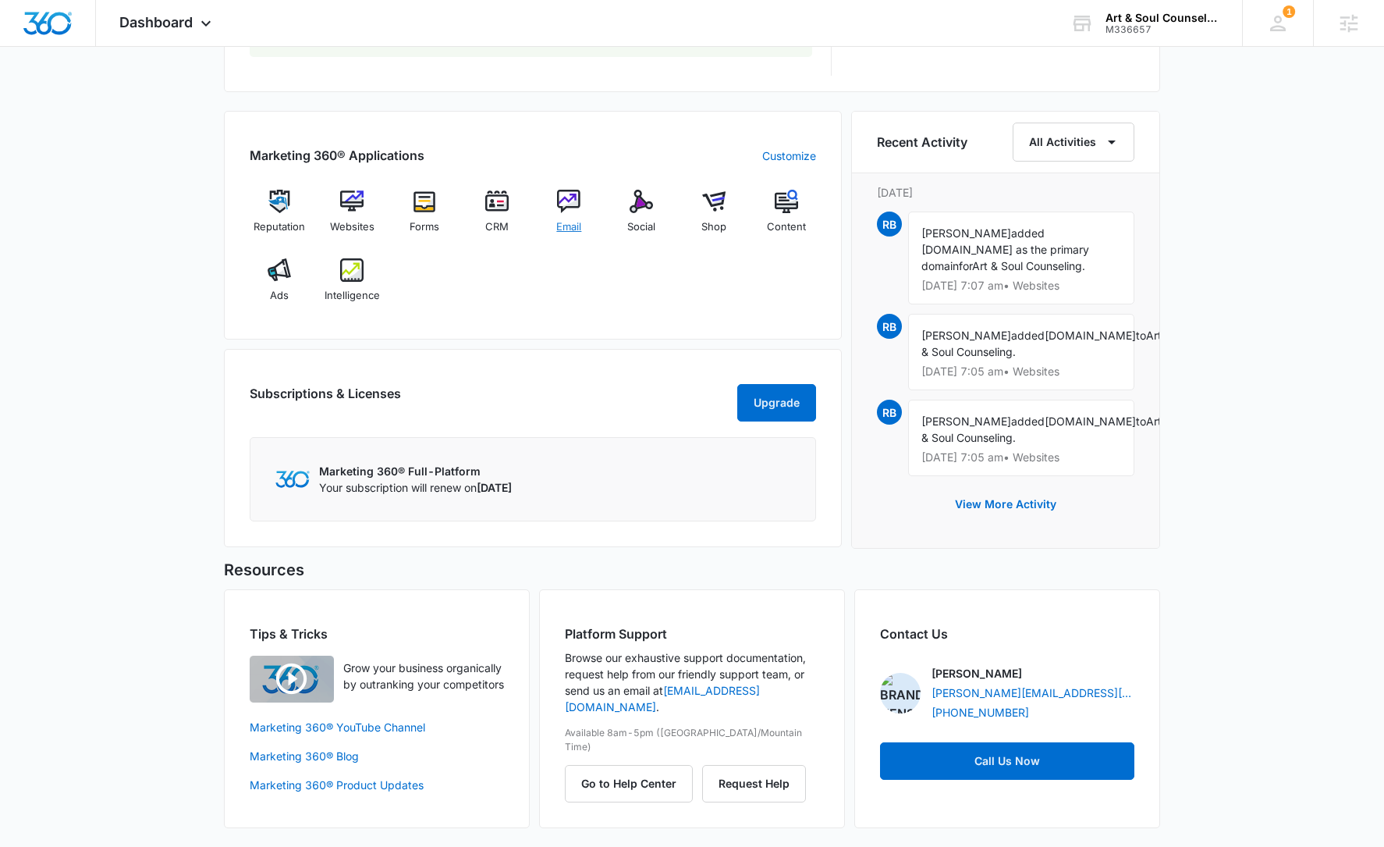
click at [551, 194] on div "Email" at bounding box center [569, 218] width 60 height 56
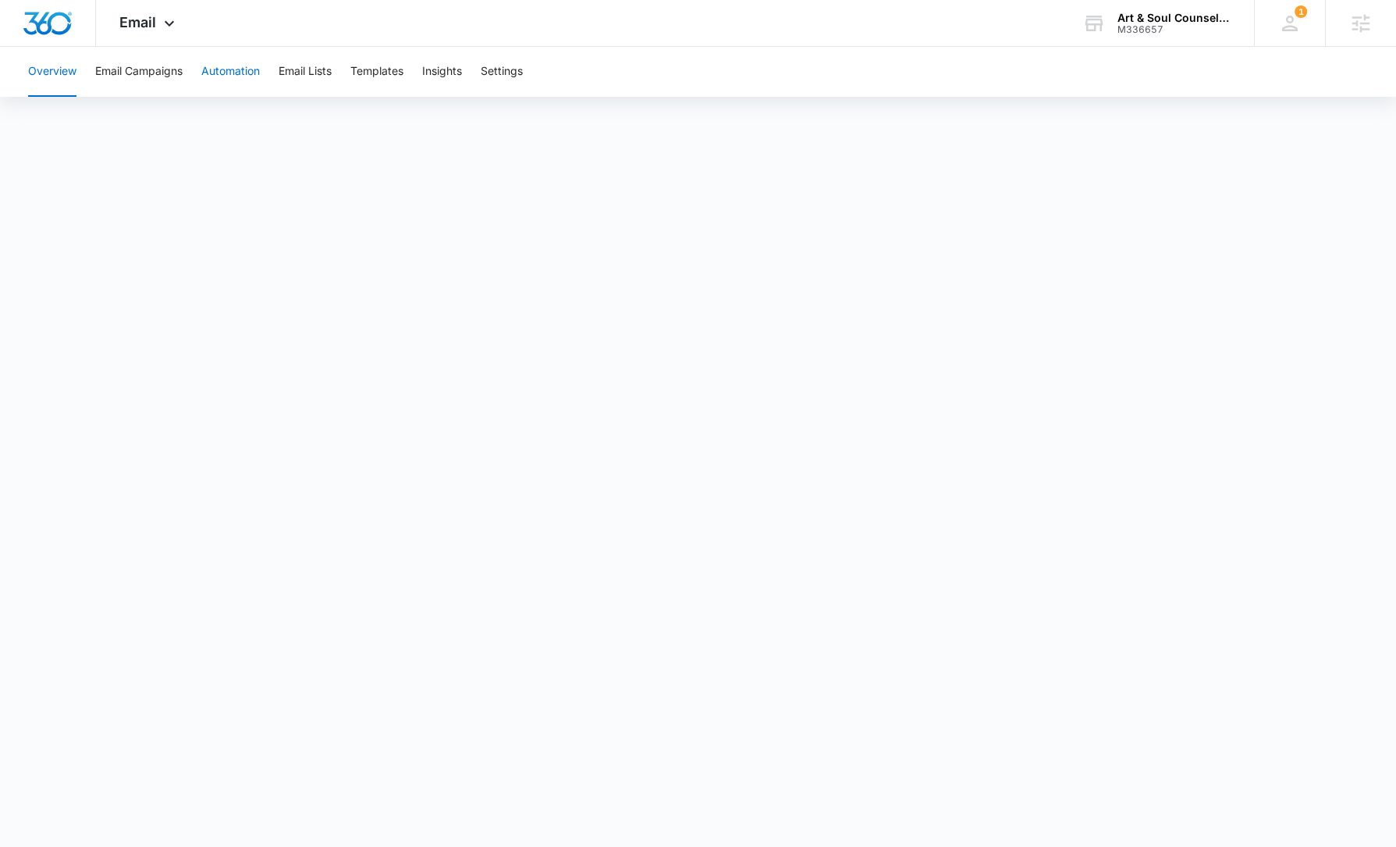
click at [230, 78] on button "Automation" at bounding box center [230, 72] width 59 height 50
click at [510, 68] on button "Settings" at bounding box center [502, 72] width 42 height 50
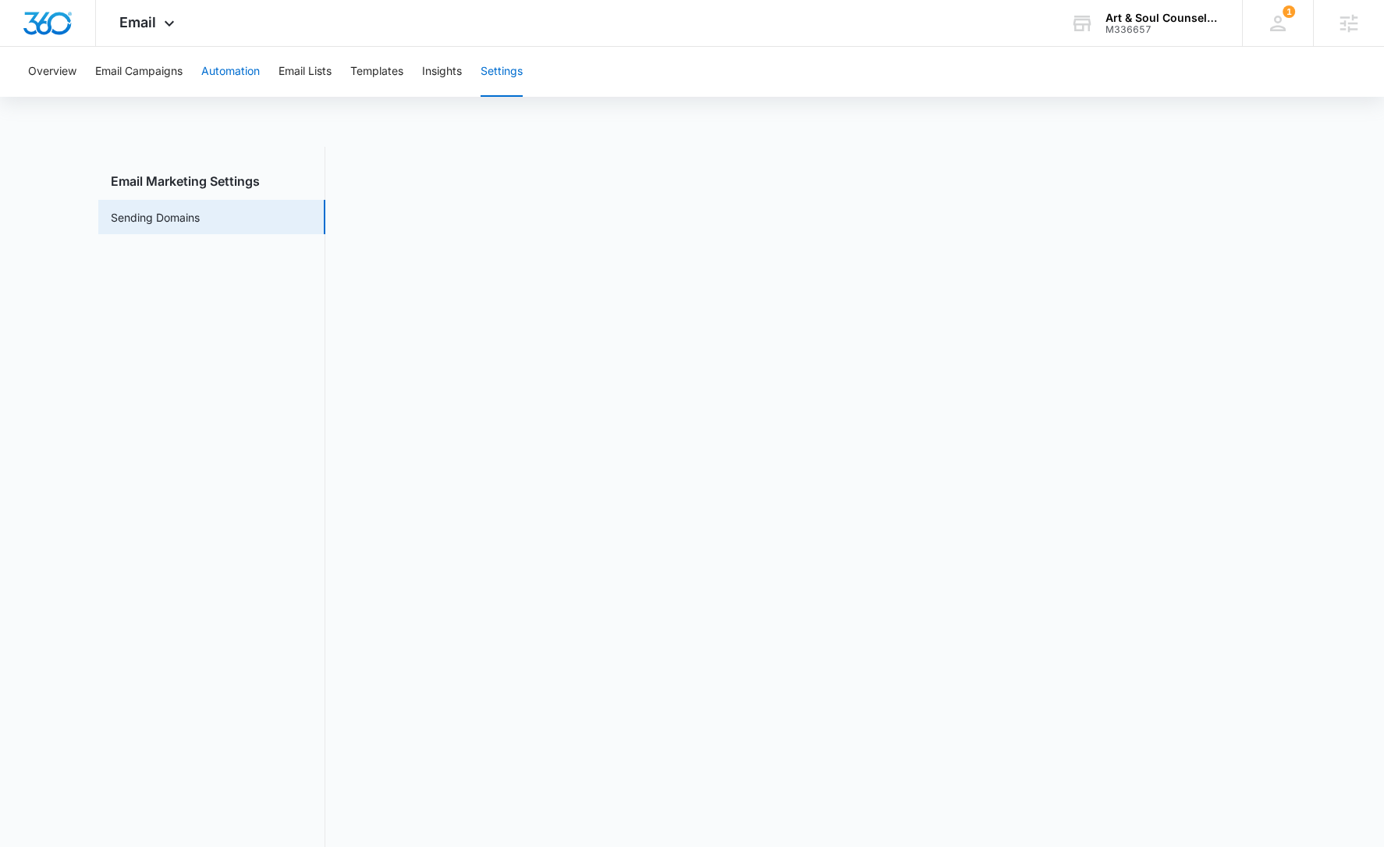
click at [236, 77] on button "Automation" at bounding box center [230, 72] width 59 height 50
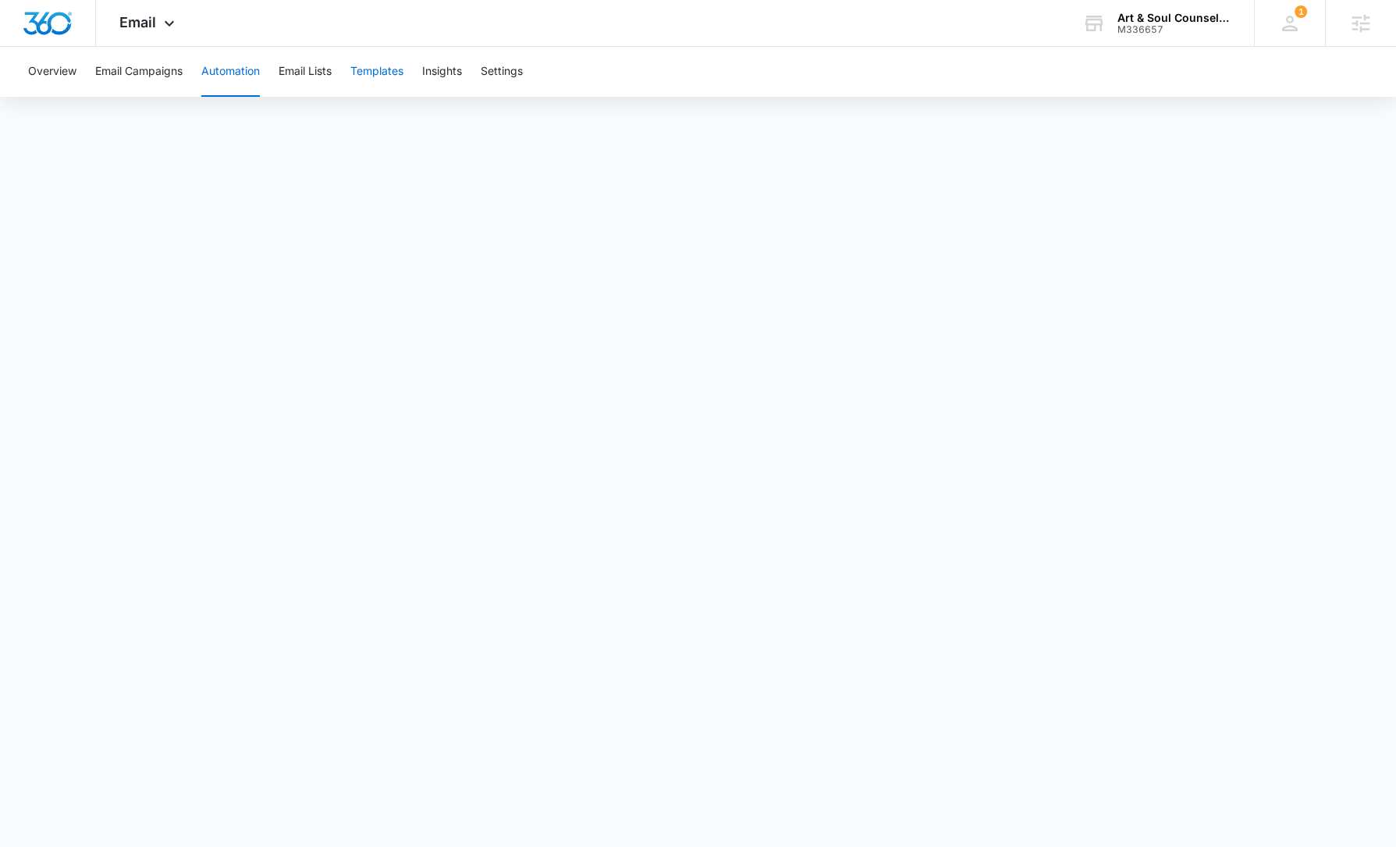
click at [399, 73] on button "Templates" at bounding box center [376, 72] width 53 height 50
click at [239, 76] on button "Automation" at bounding box center [230, 72] width 59 height 50
click at [52, 23] on img "Dashboard" at bounding box center [48, 23] width 50 height 23
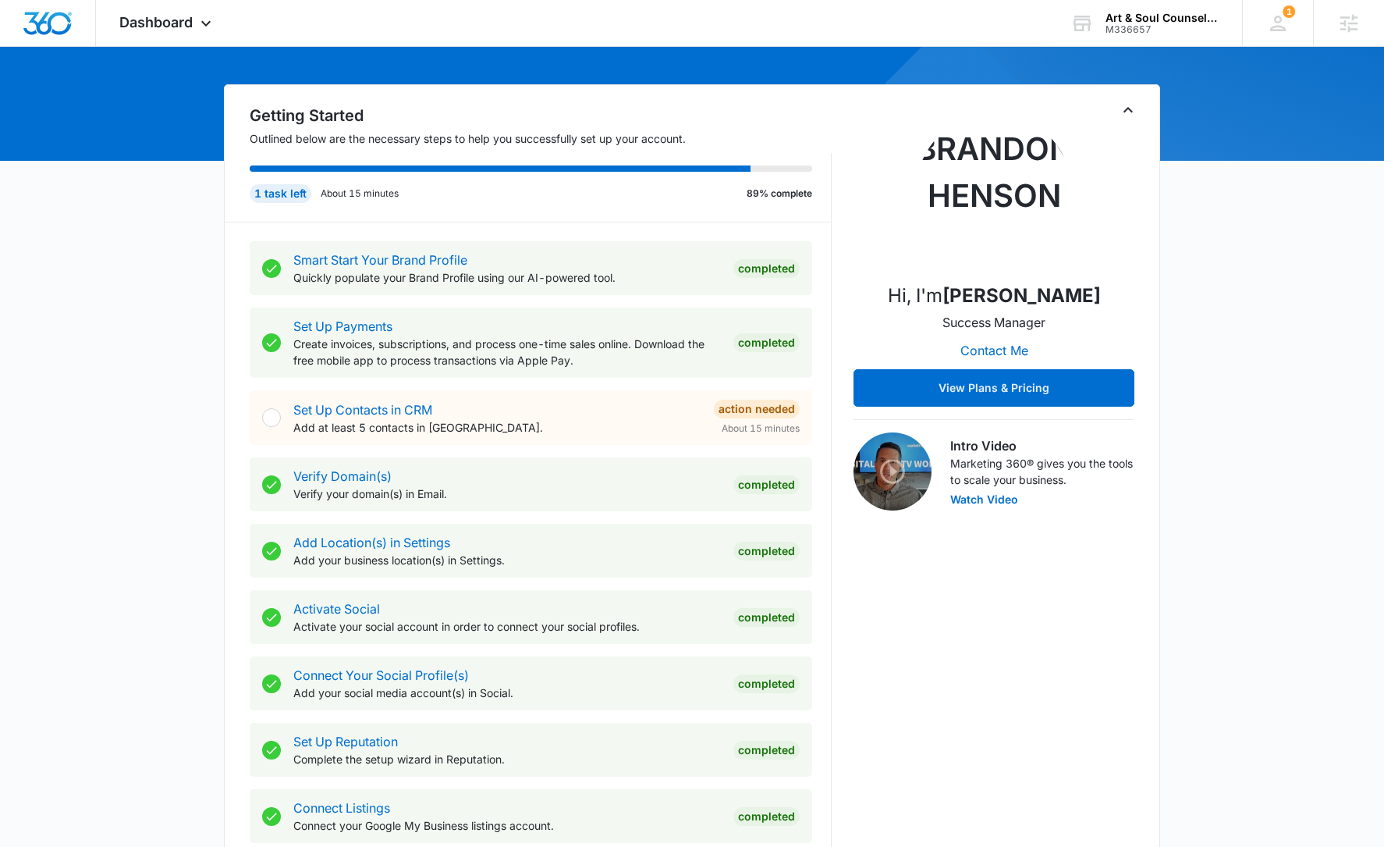
scroll to position [41, 0]
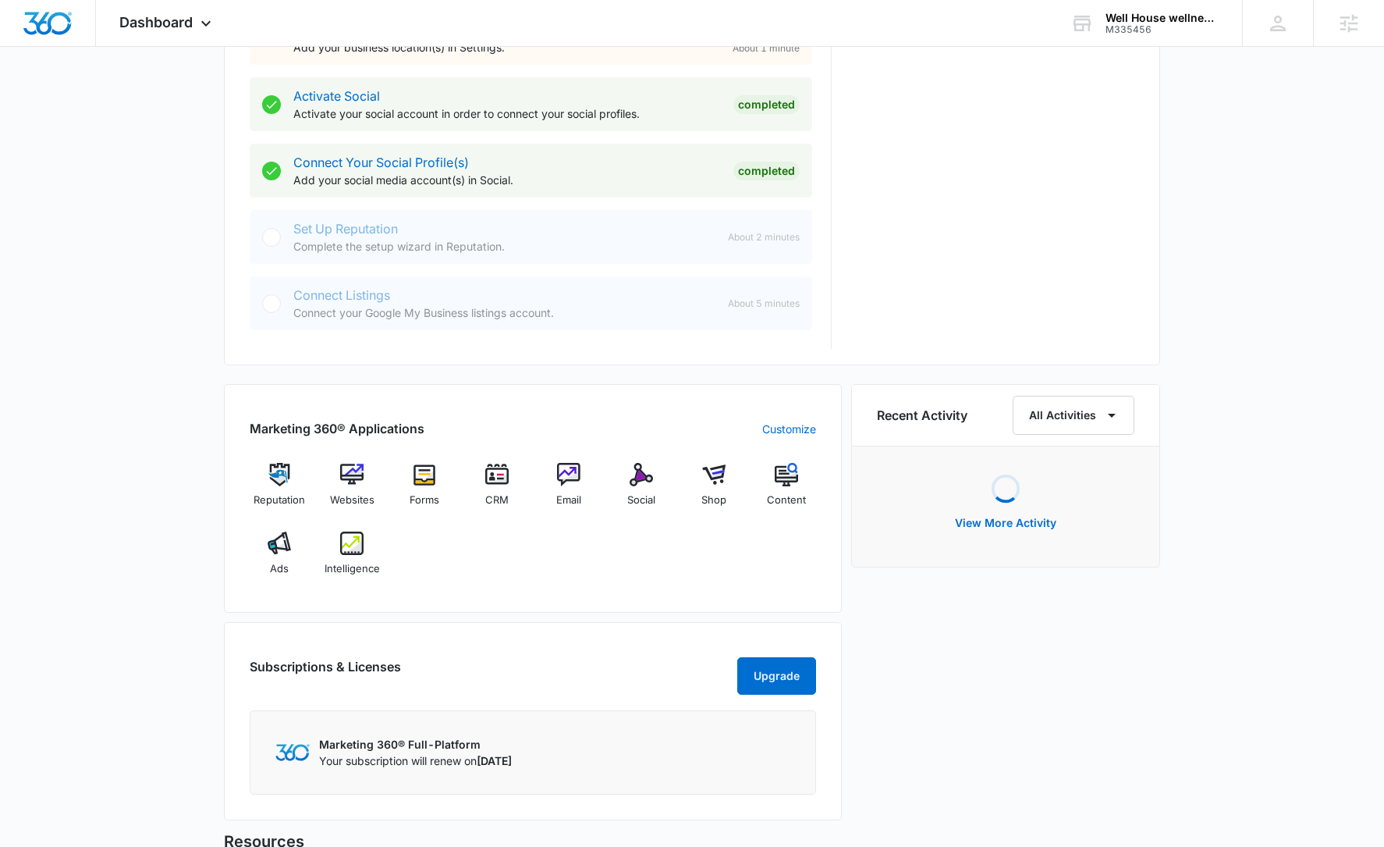
scroll to position [886, 0]
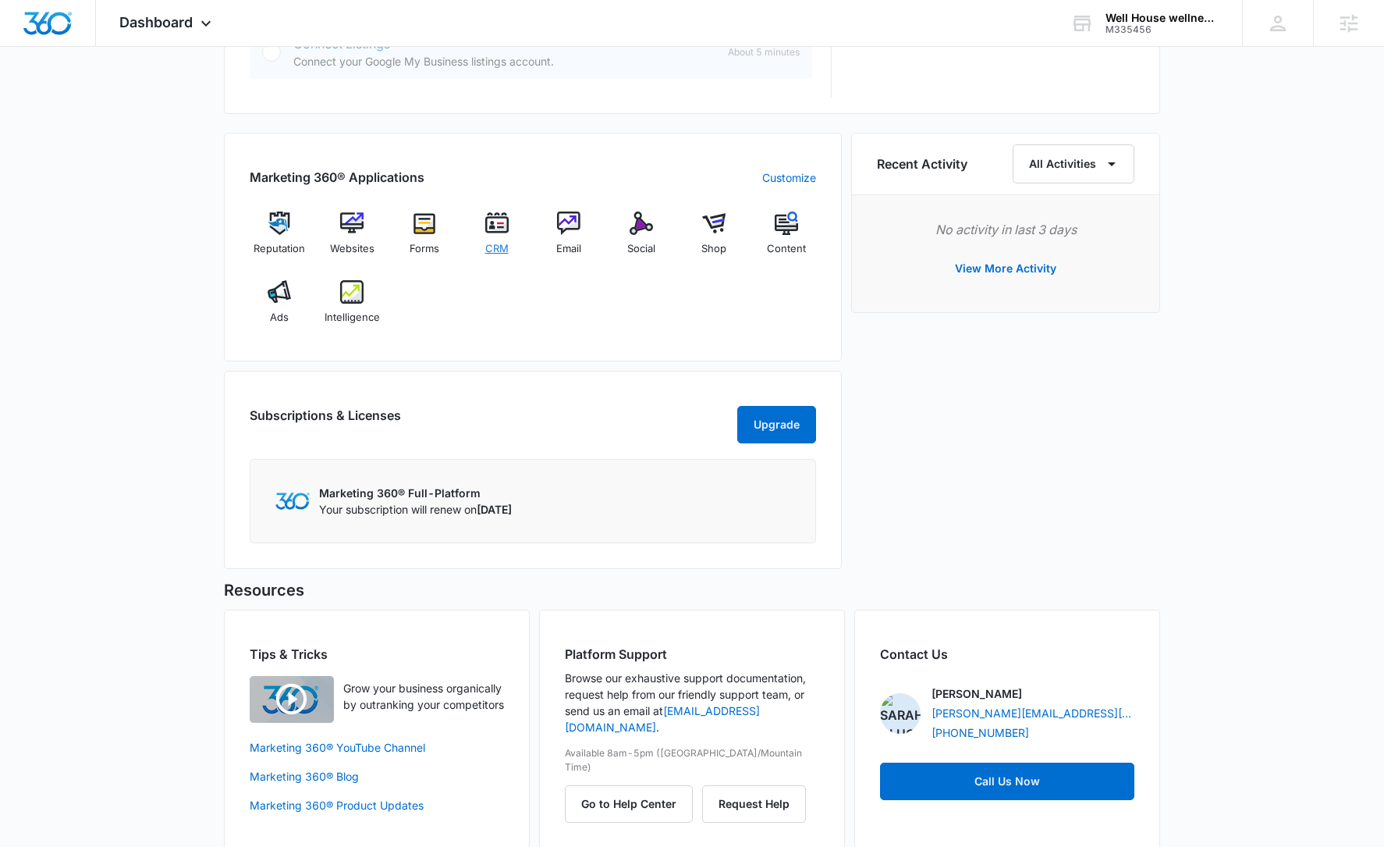
click at [488, 219] on img at bounding box center [496, 222] width 23 height 23
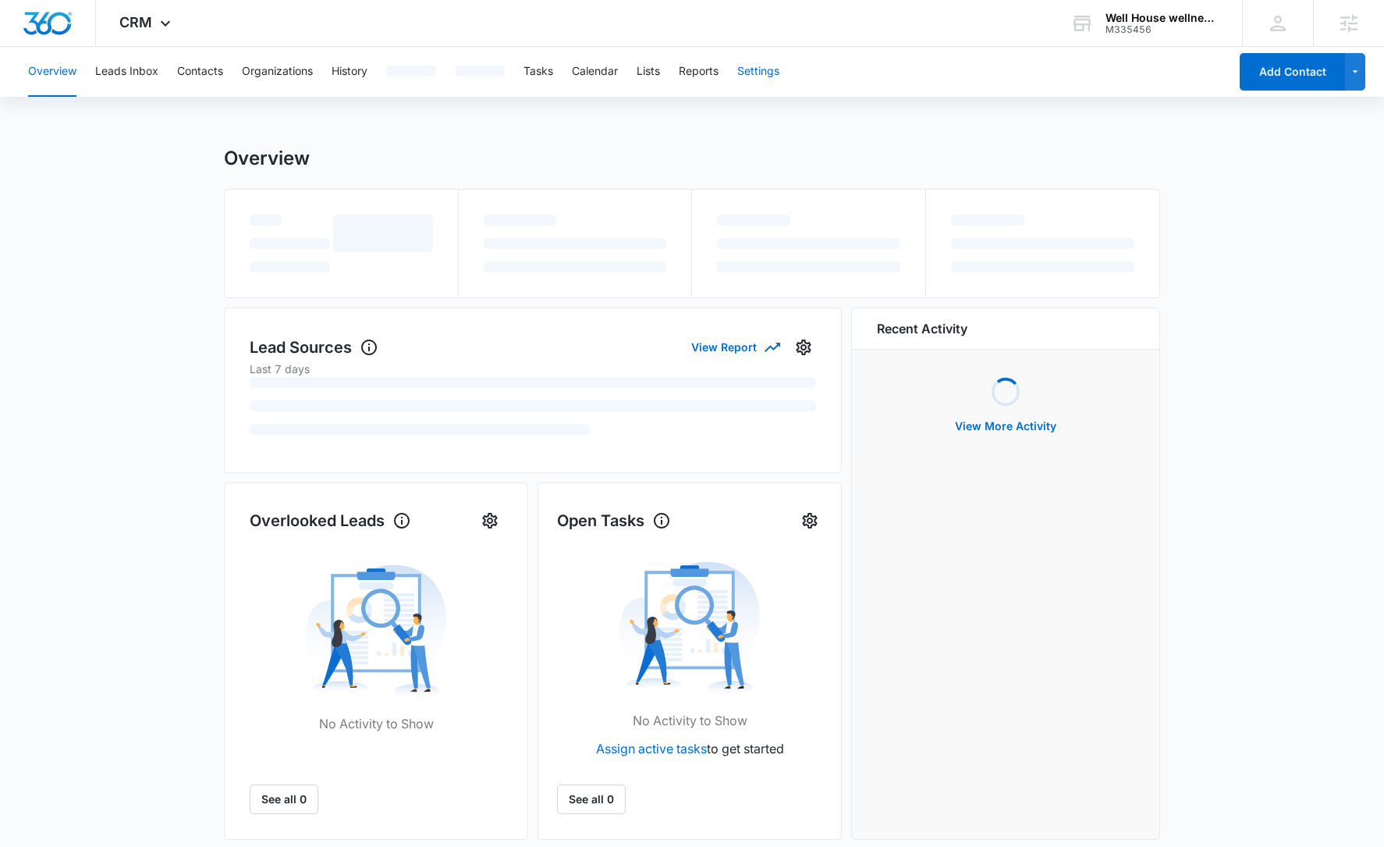
click at [764, 79] on button "Settings" at bounding box center [758, 72] width 42 height 50
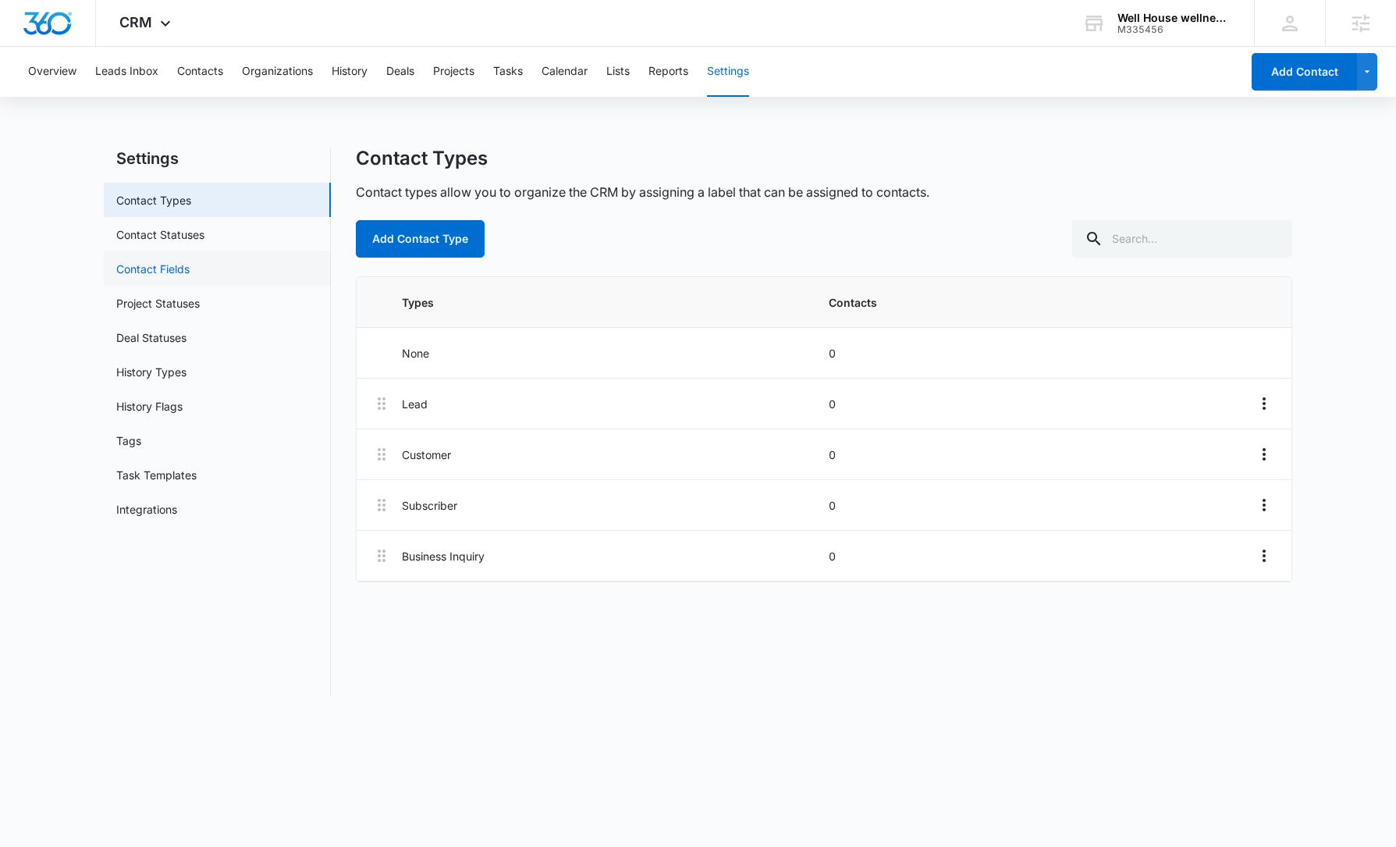
click at [190, 273] on link "Contact Fields" at bounding box center [152, 269] width 73 height 16
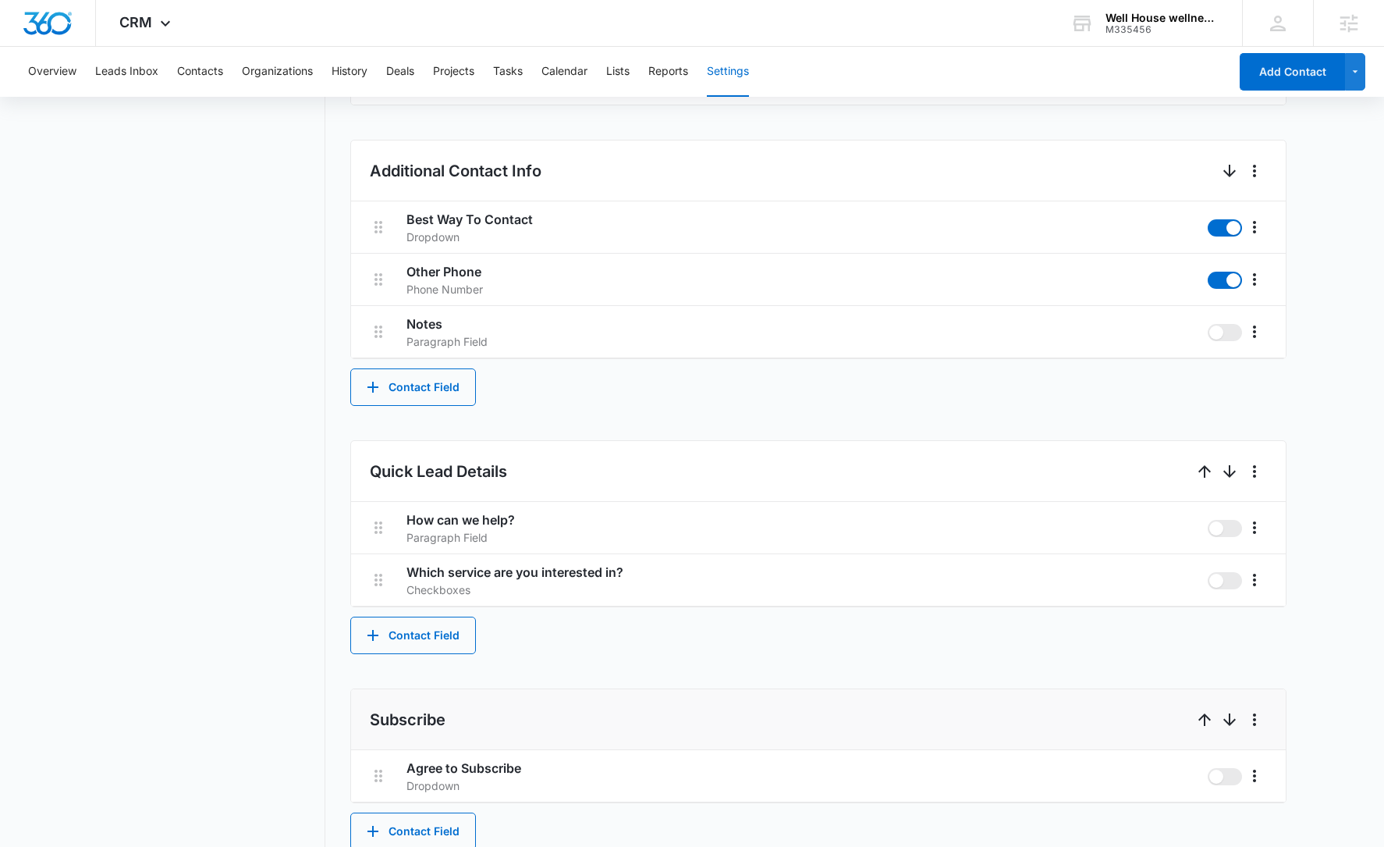
scroll to position [695, 0]
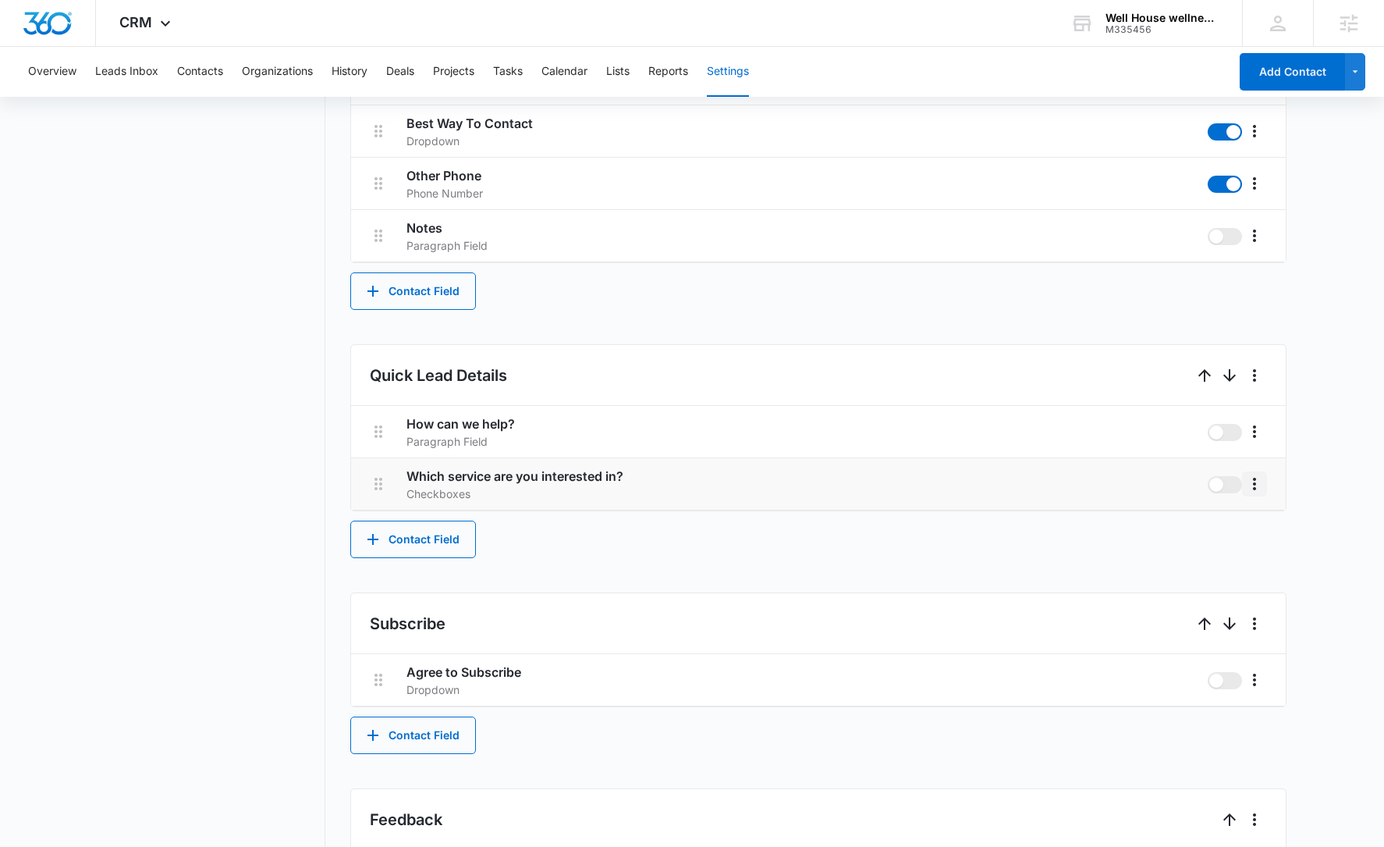
click at [1253, 481] on icon "More" at bounding box center [1254, 483] width 19 height 19
click at [1263, 532] on div "Edit" at bounding box center [1278, 527] width 33 height 11
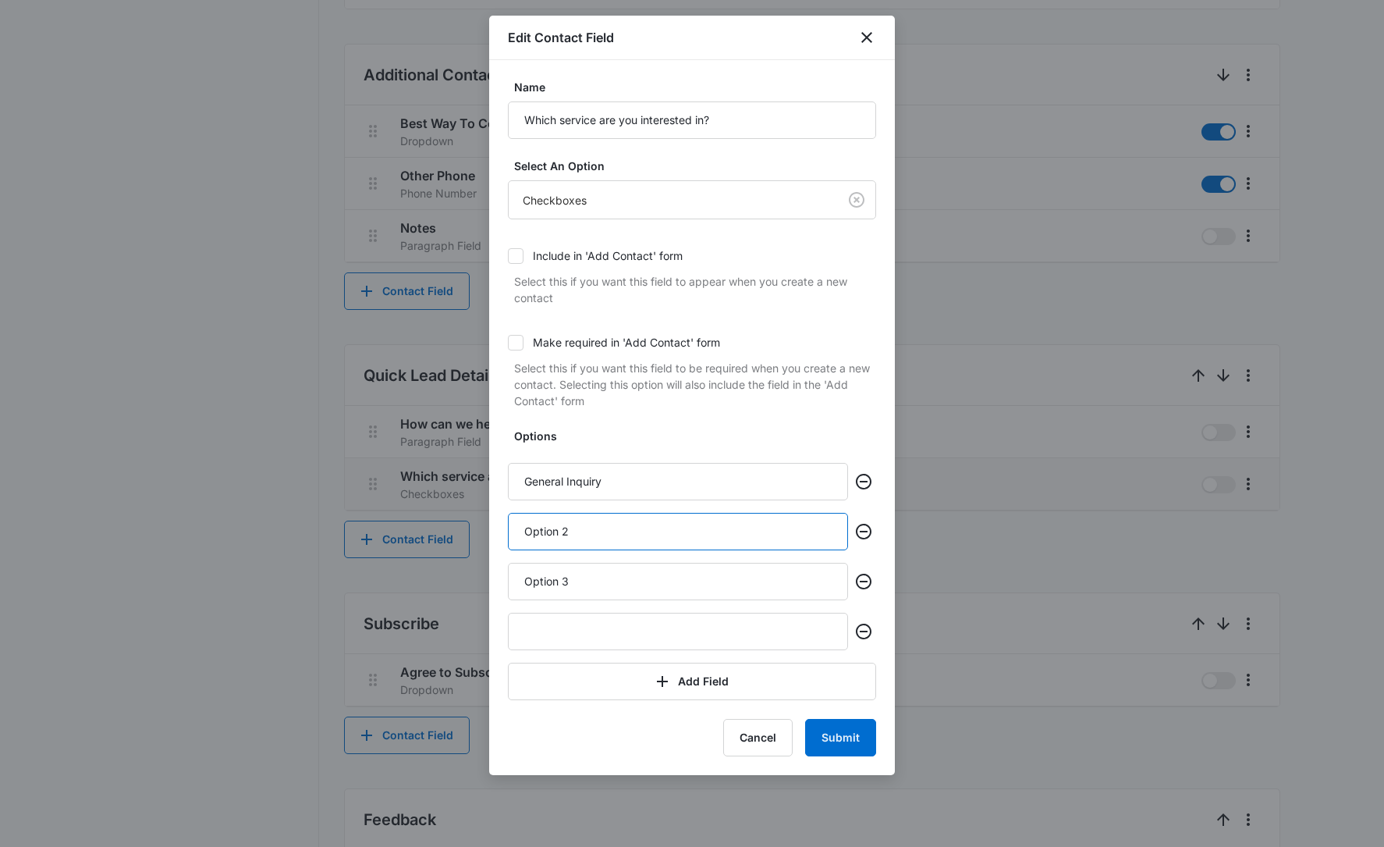
click at [612, 526] on input "Option 2" at bounding box center [678, 531] width 340 height 37
click at [620, 581] on input "Option 3" at bounding box center [678, 581] width 340 height 37
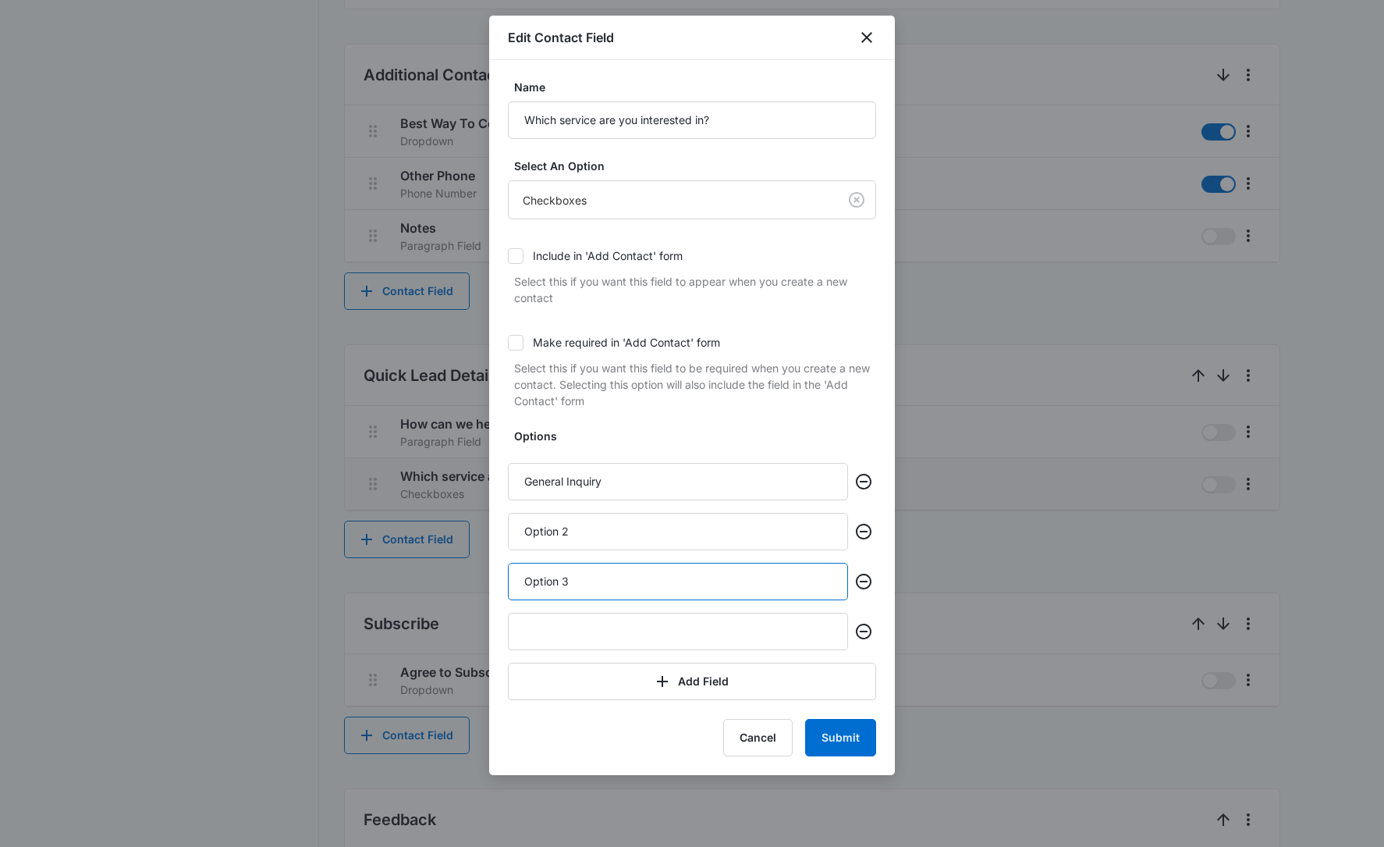
paste input "Aesthetics"
drag, startPoint x: 639, startPoint y: 580, endPoint x: 497, endPoint y: 573, distance: 142.2
click at [496, 574] on div "Name Which service are you interested in? Select An Option Checkboxes Include i…" at bounding box center [692, 417] width 406 height 715
paste input "text"
type input "Aesthetics"
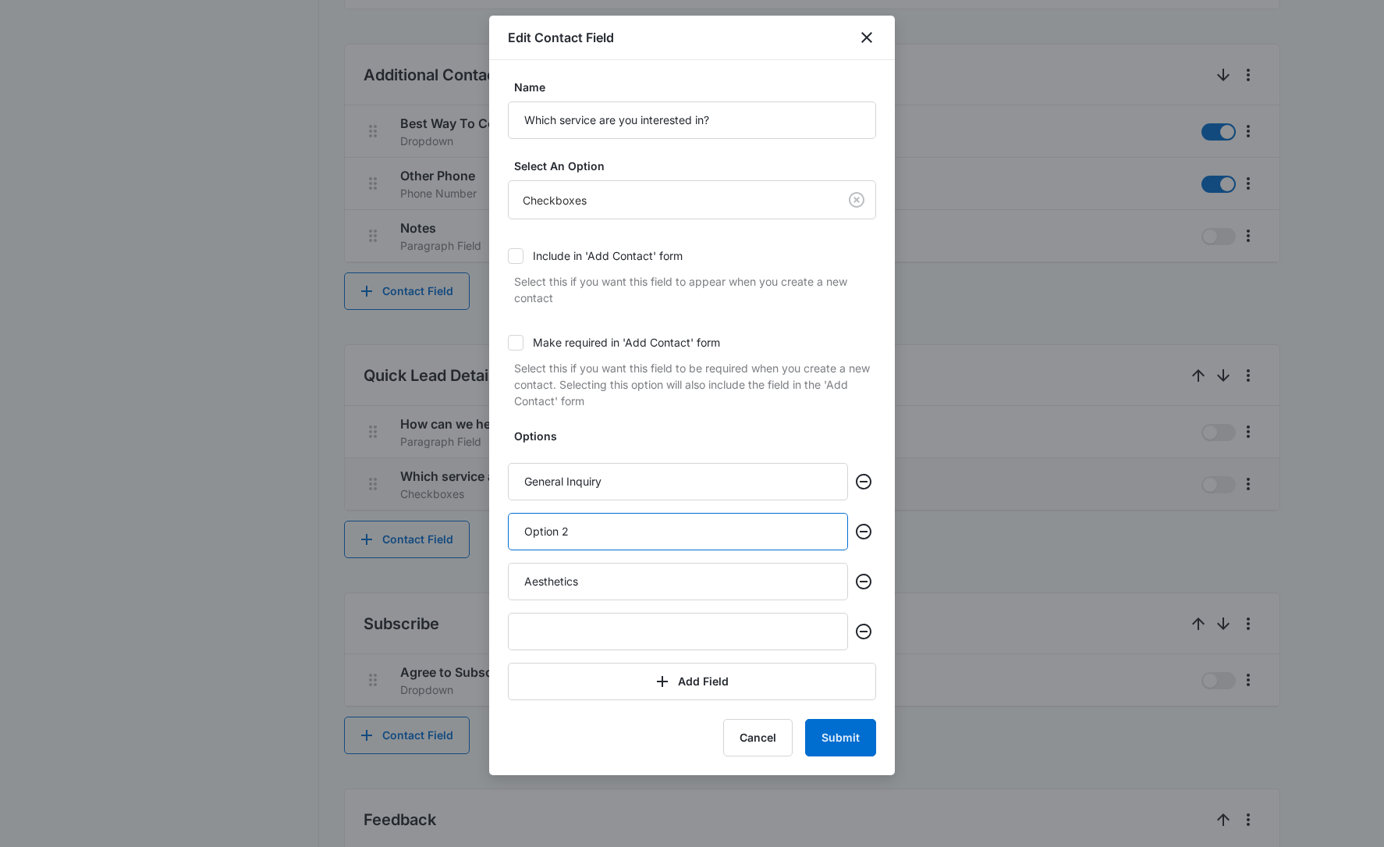
click at [567, 533] on input "Option 2" at bounding box center [678, 531] width 340 height 37
type input "Weight Loss"
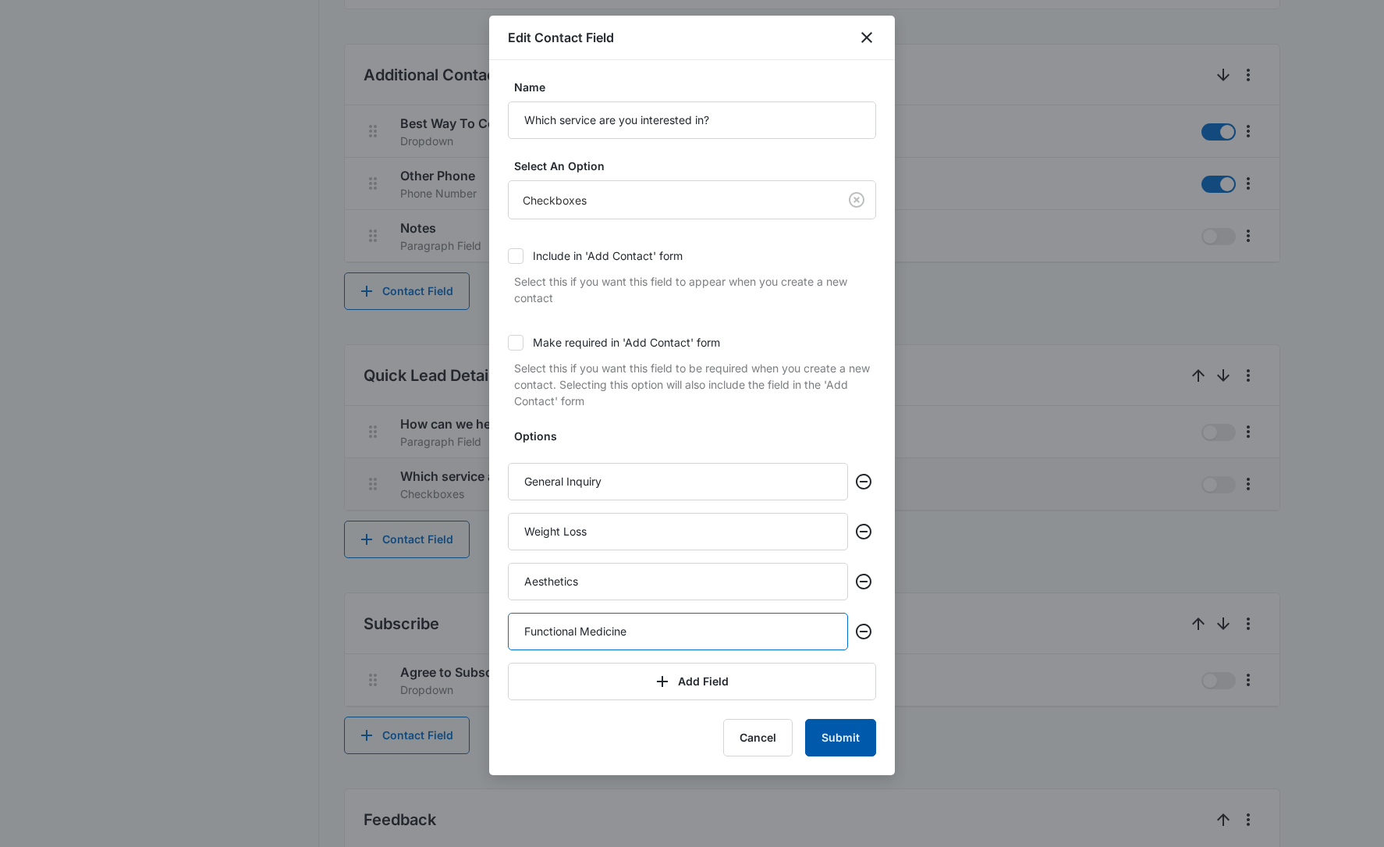
type input "Functional Medicine"
click at [851, 741] on button "Submit" at bounding box center [840, 737] width 71 height 37
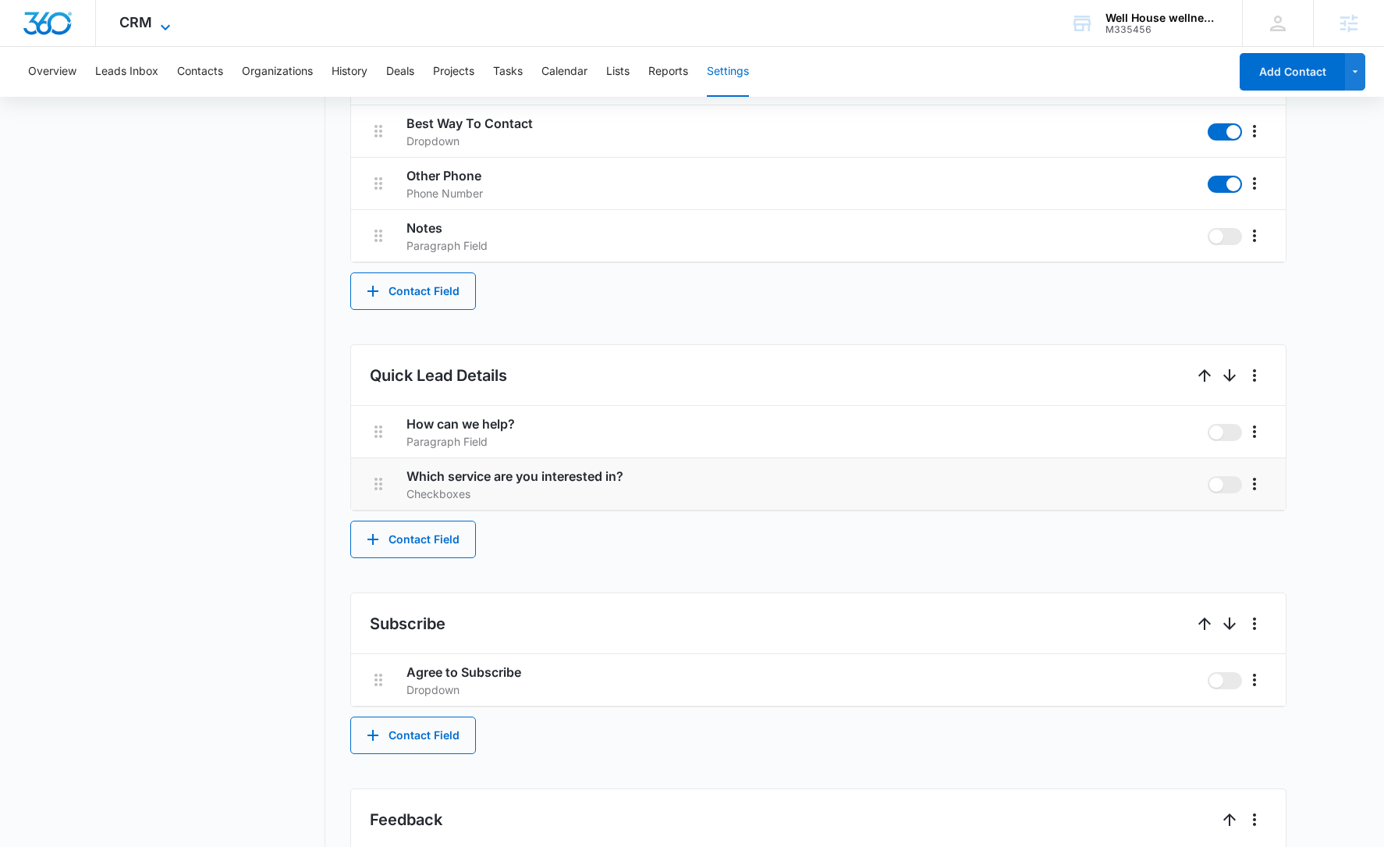
click at [156, 27] on icon at bounding box center [165, 27] width 19 height 19
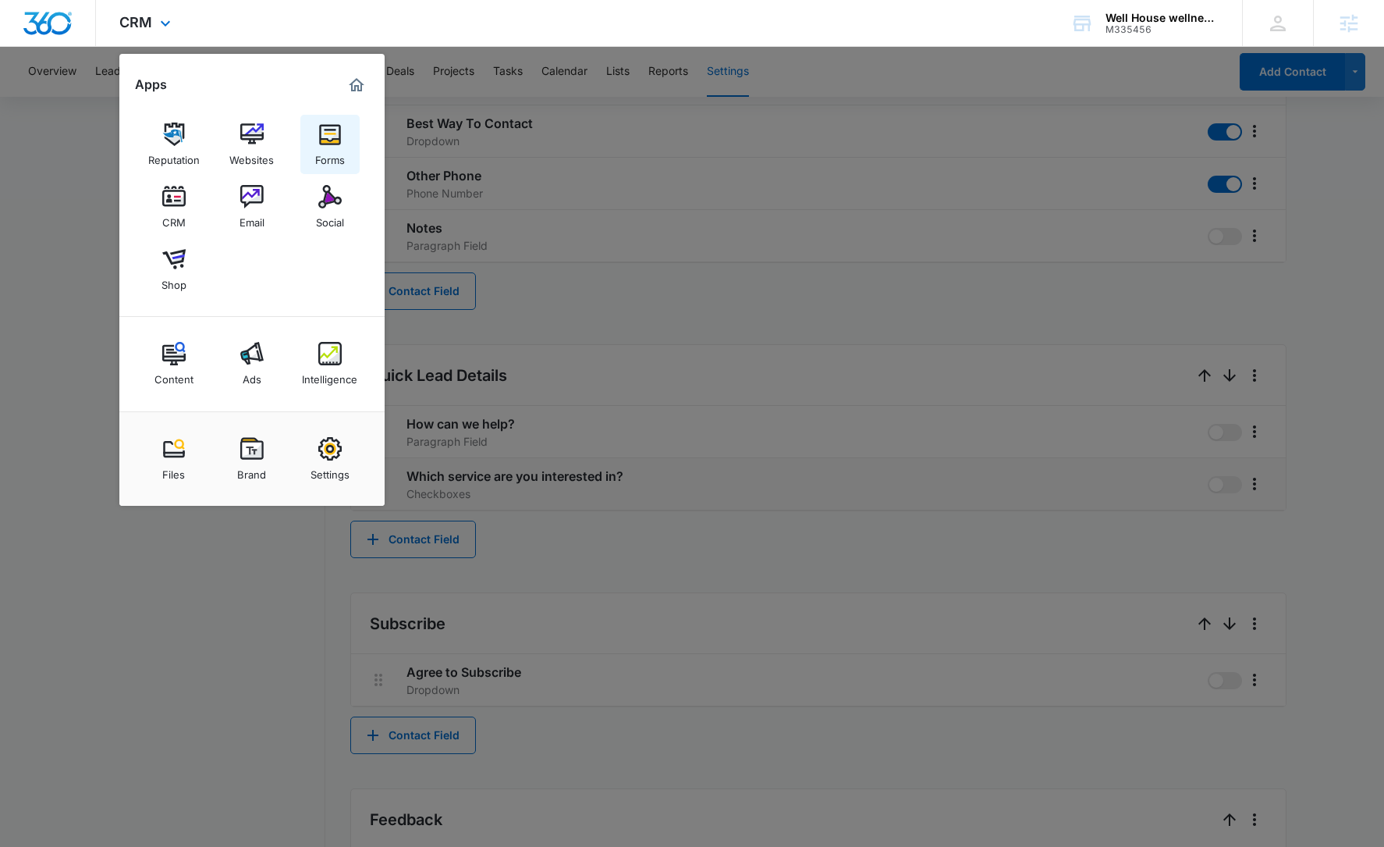
click at [336, 145] on img at bounding box center [329, 134] width 23 height 23
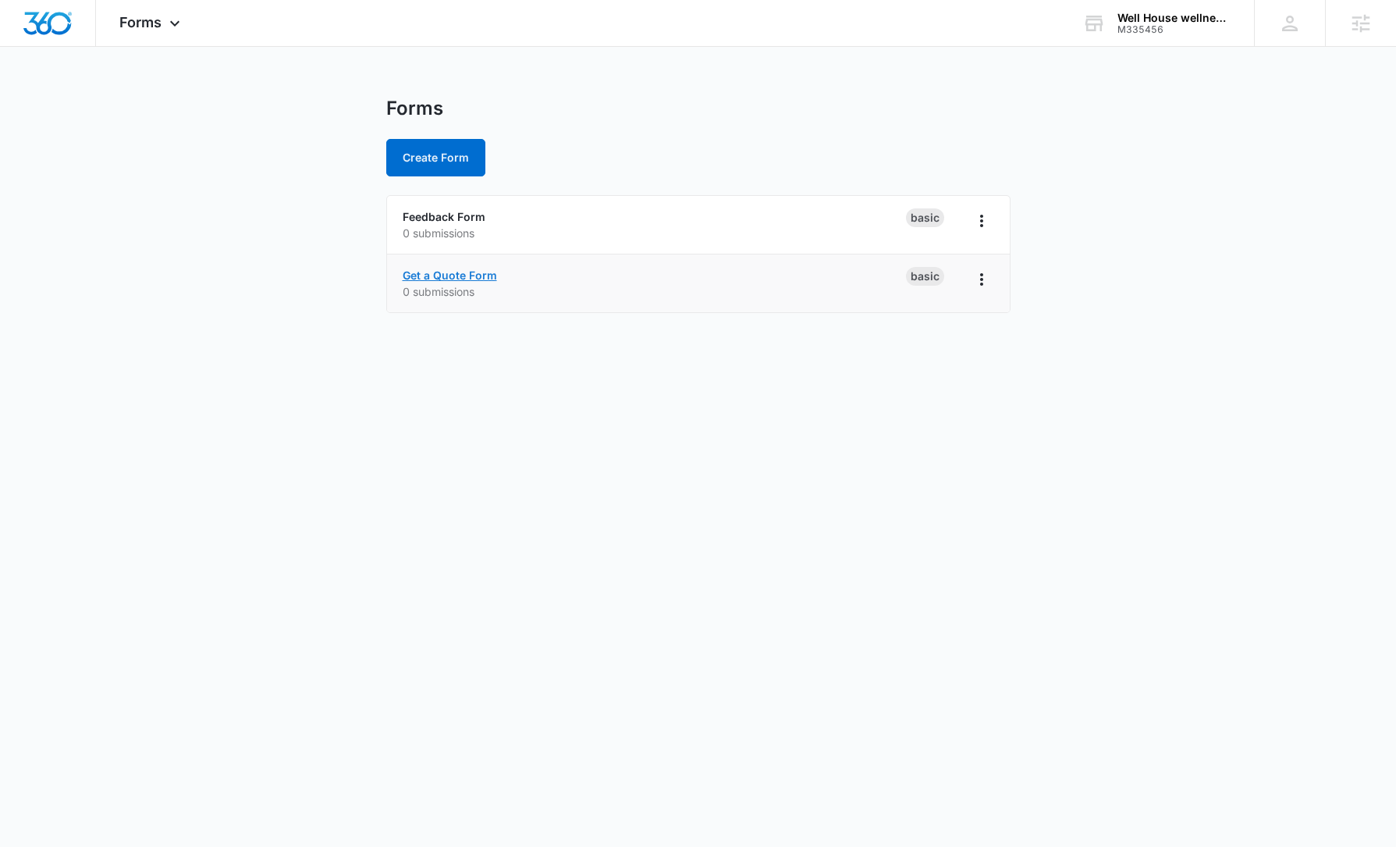
click at [473, 271] on link "Get a Quote Form" at bounding box center [450, 274] width 94 height 13
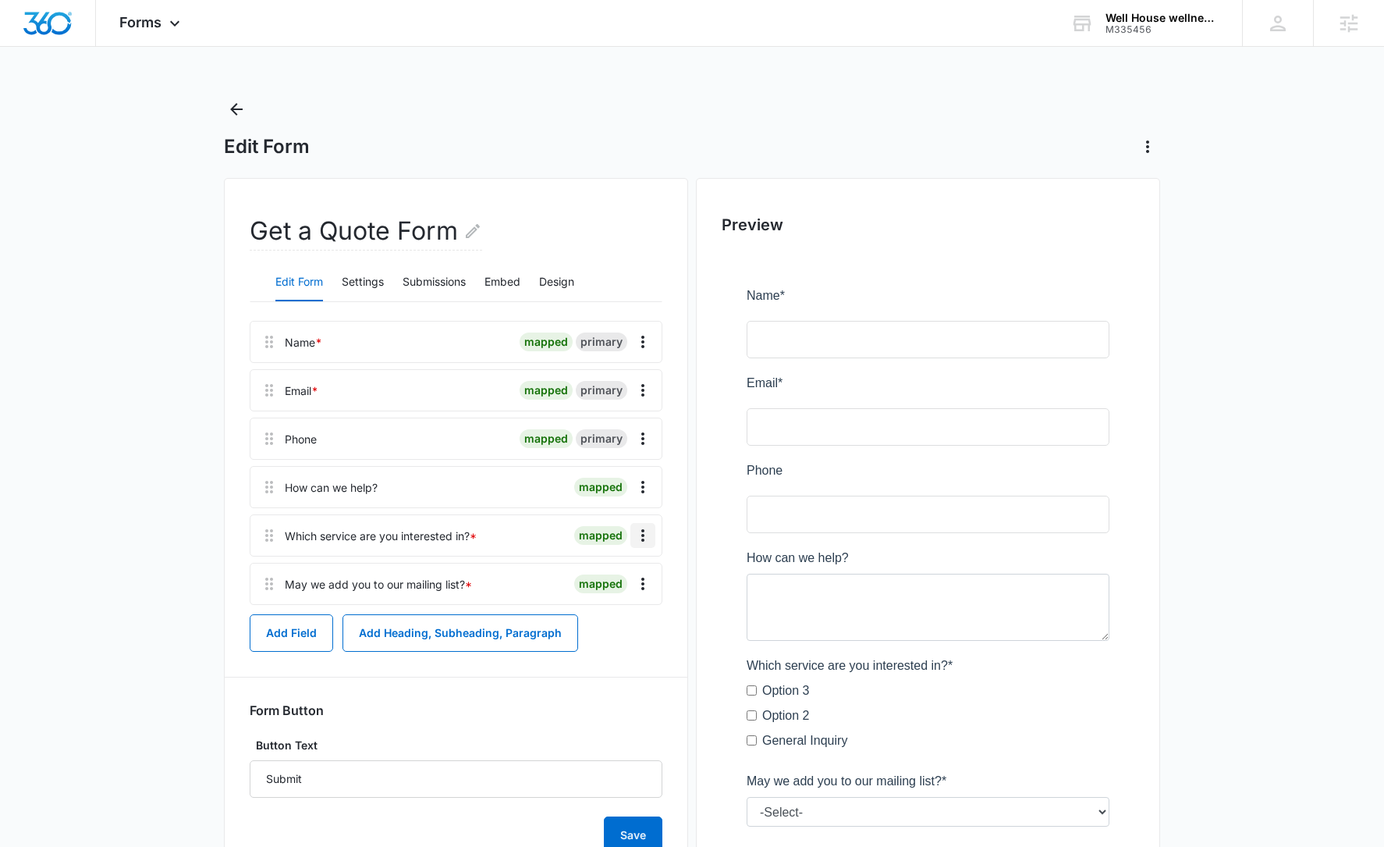
click at [636, 531] on icon "Overflow Menu" at bounding box center [643, 535] width 19 height 19
click at [612, 576] on div "Edit" at bounding box center [600, 579] width 33 height 11
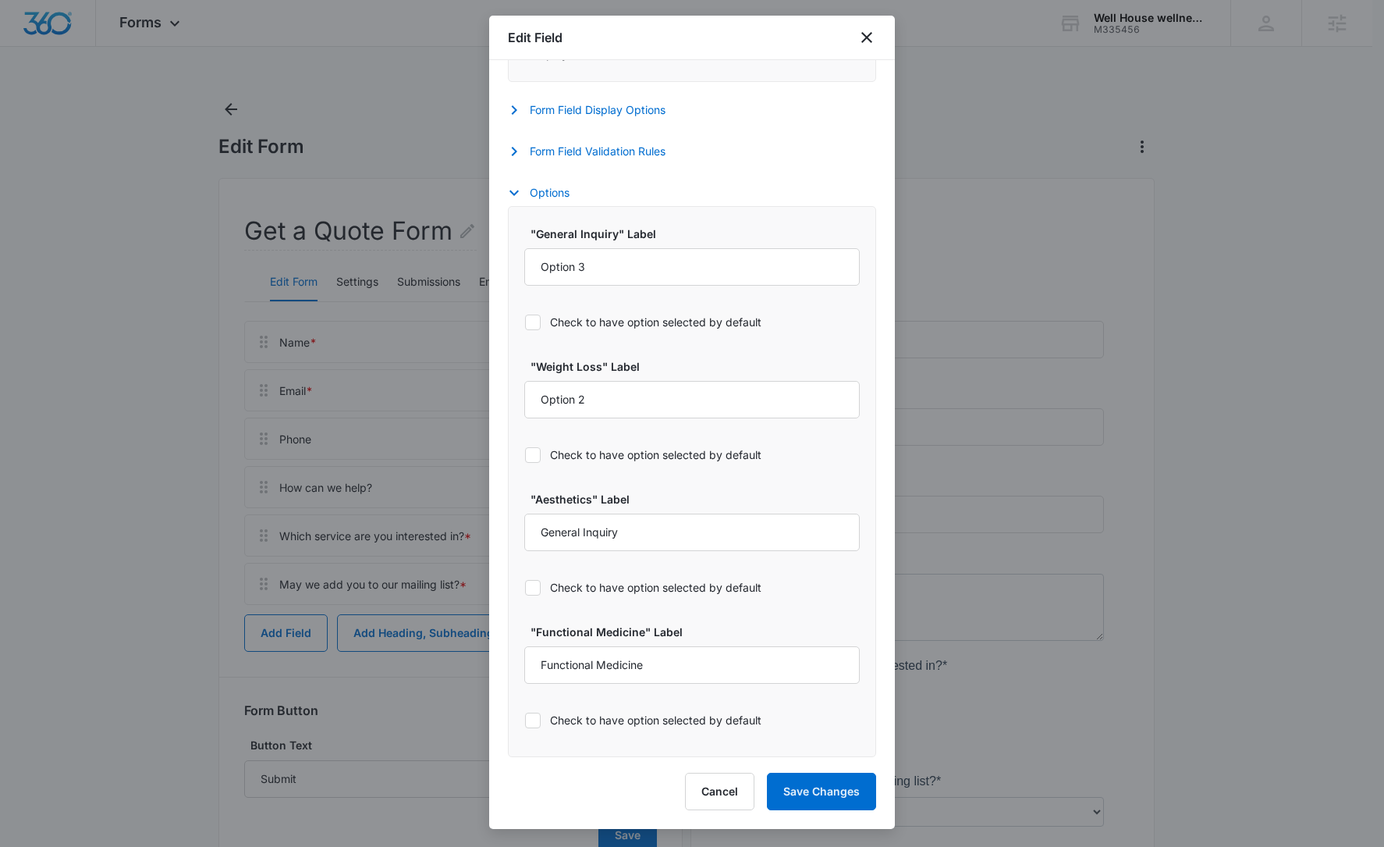
scroll to position [656, 0]
select select "350"
drag, startPoint x: 618, startPoint y: 235, endPoint x: 538, endPoint y: 239, distance: 79.7
click at [538, 239] on label ""General Inquiry" Label" at bounding box center [699, 234] width 336 height 16
copy label "General Inquiry"
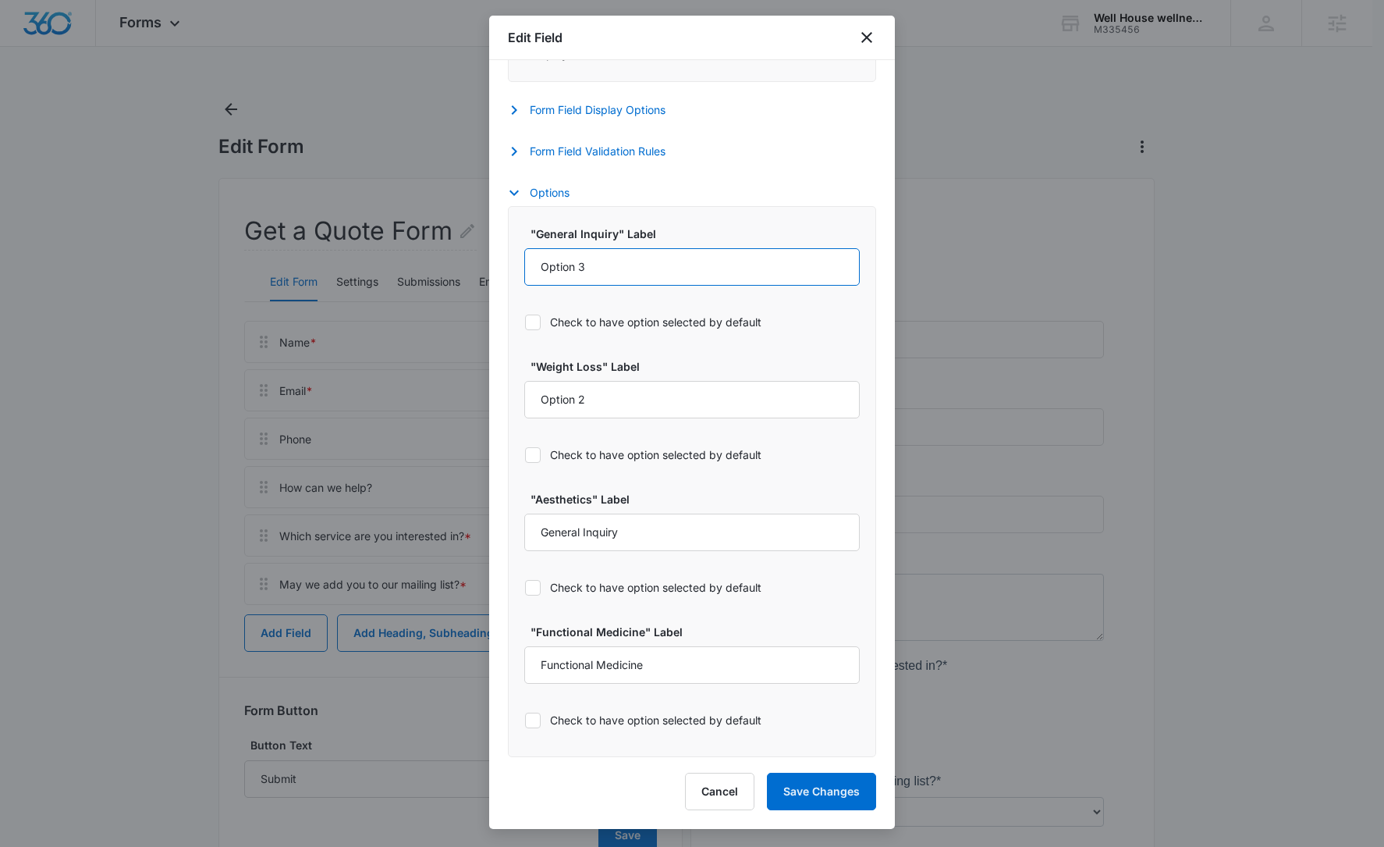
click at [577, 272] on input "Option 3" at bounding box center [692, 266] width 336 height 37
click at [577, 271] on input "Option 3" at bounding box center [692, 266] width 336 height 37
paste input "General Inquiry"
type input "General Inquiry"
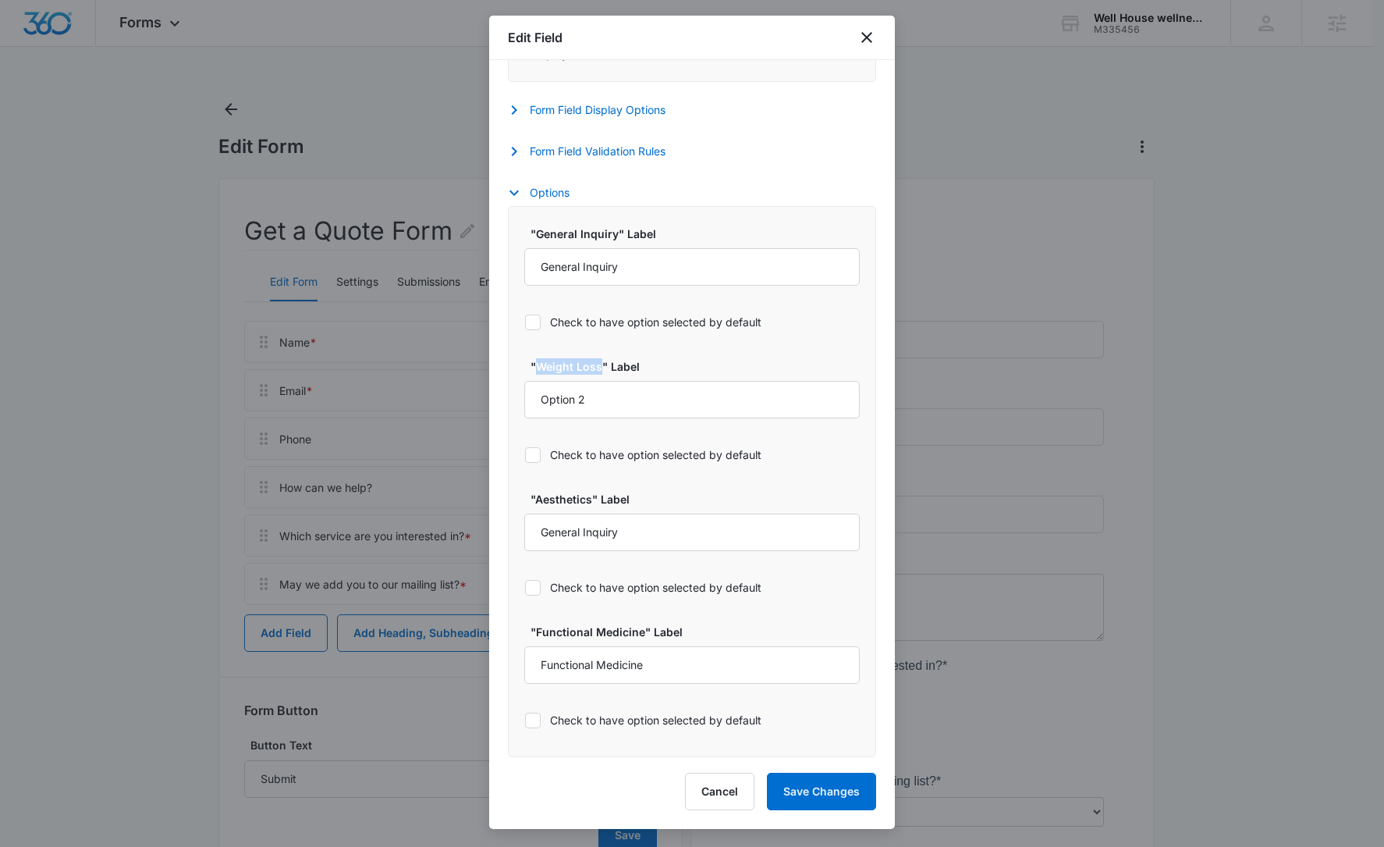
drag, startPoint x: 600, startPoint y: 371, endPoint x: 538, endPoint y: 372, distance: 62.4
click at [538, 372] on label ""Weight Loss" Label" at bounding box center [699, 366] width 336 height 16
copy label "Weight Loss"
click at [577, 402] on input "Option 2" at bounding box center [692, 399] width 336 height 37
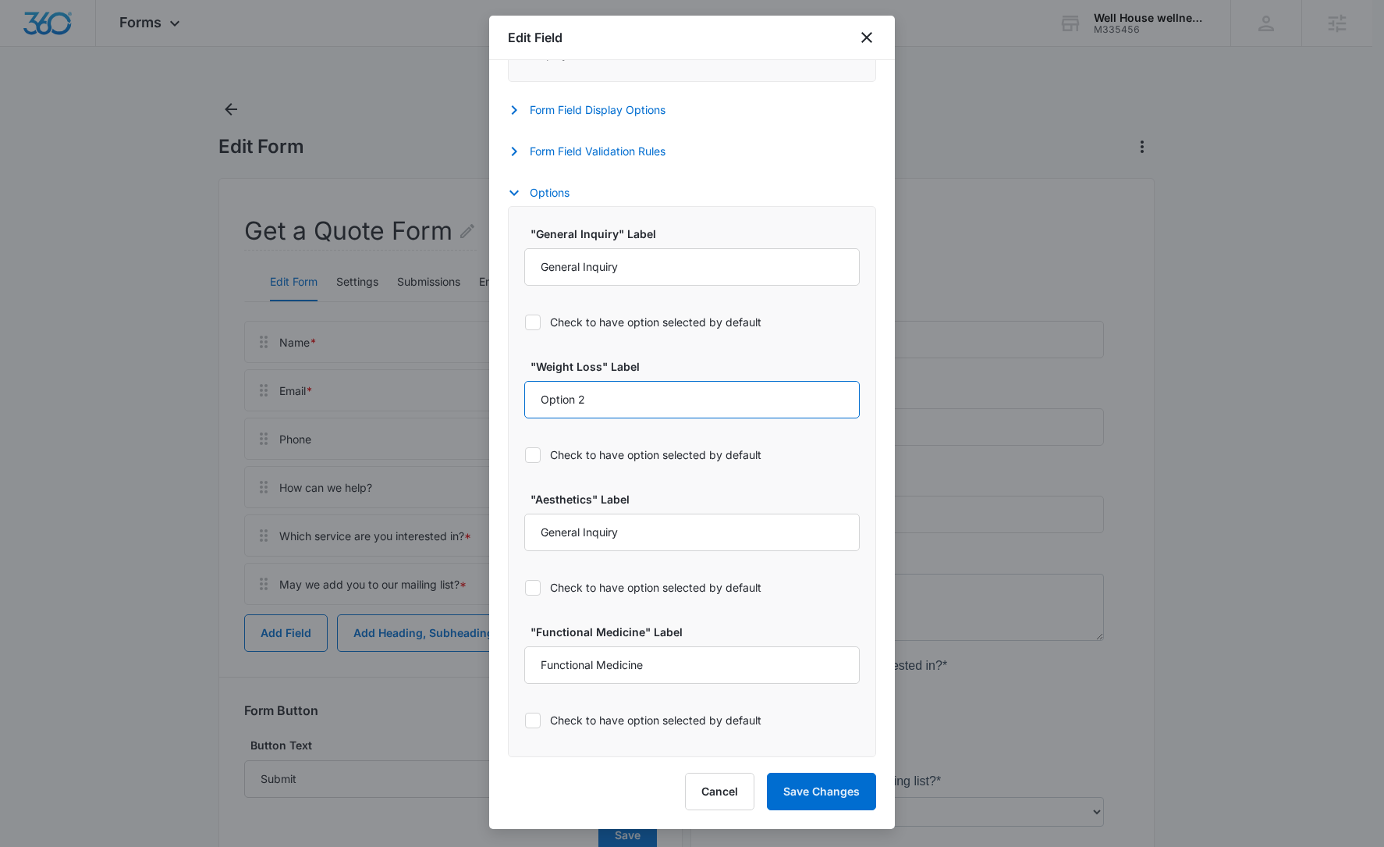
click at [577, 402] on input "Option 2" at bounding box center [692, 399] width 336 height 37
paste input "Weight Loss"
type input "Weight Loss"
drag, startPoint x: 591, startPoint y: 504, endPoint x: 538, endPoint y: 502, distance: 53.9
click at [538, 502] on label ""Aesthetics" Label" at bounding box center [699, 499] width 336 height 16
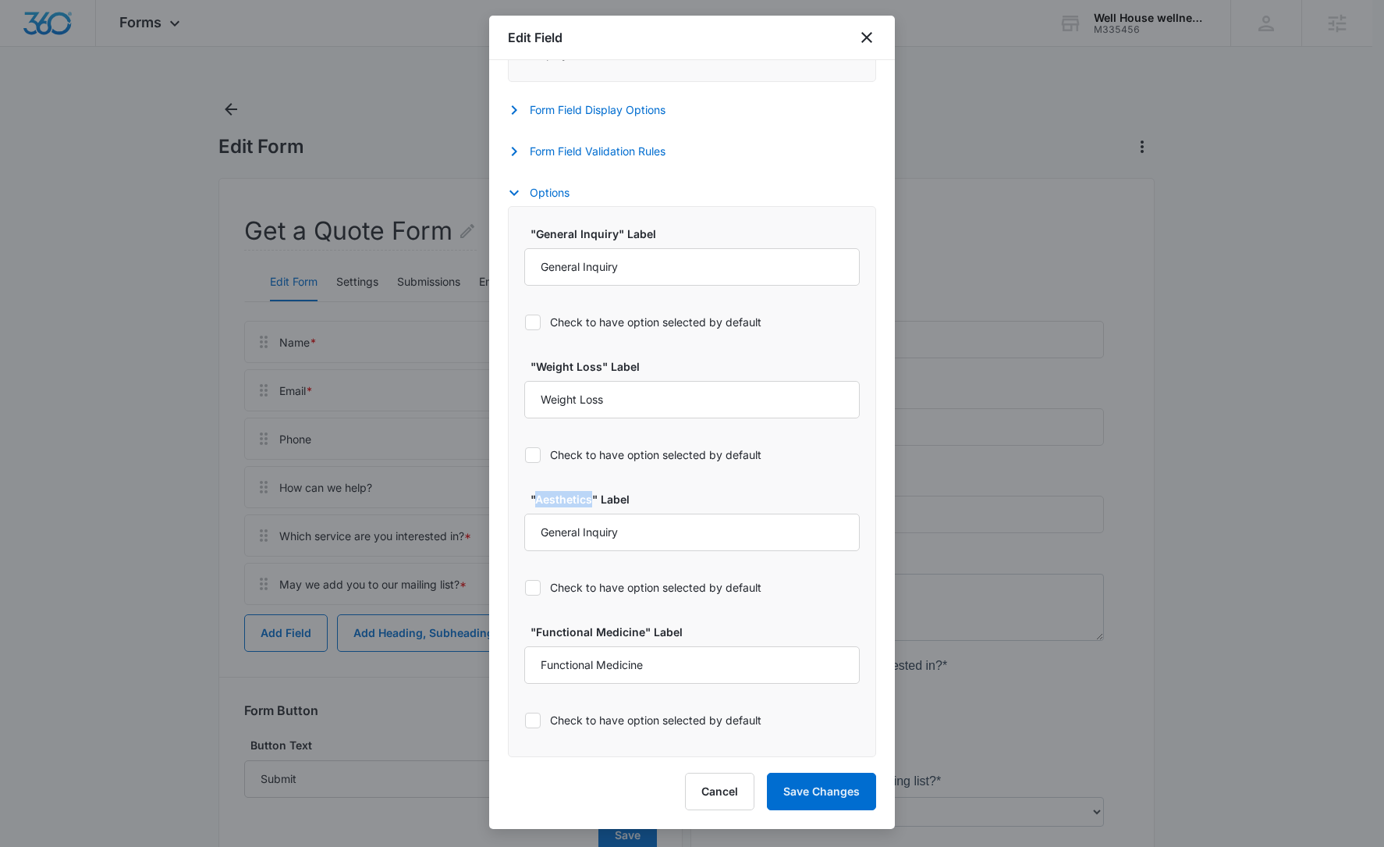
copy label "Aesthetics"
click at [559, 529] on input "General Inquiry" at bounding box center [692, 531] width 336 height 37
paste input "Aesthetics"
type input "Aesthetics"
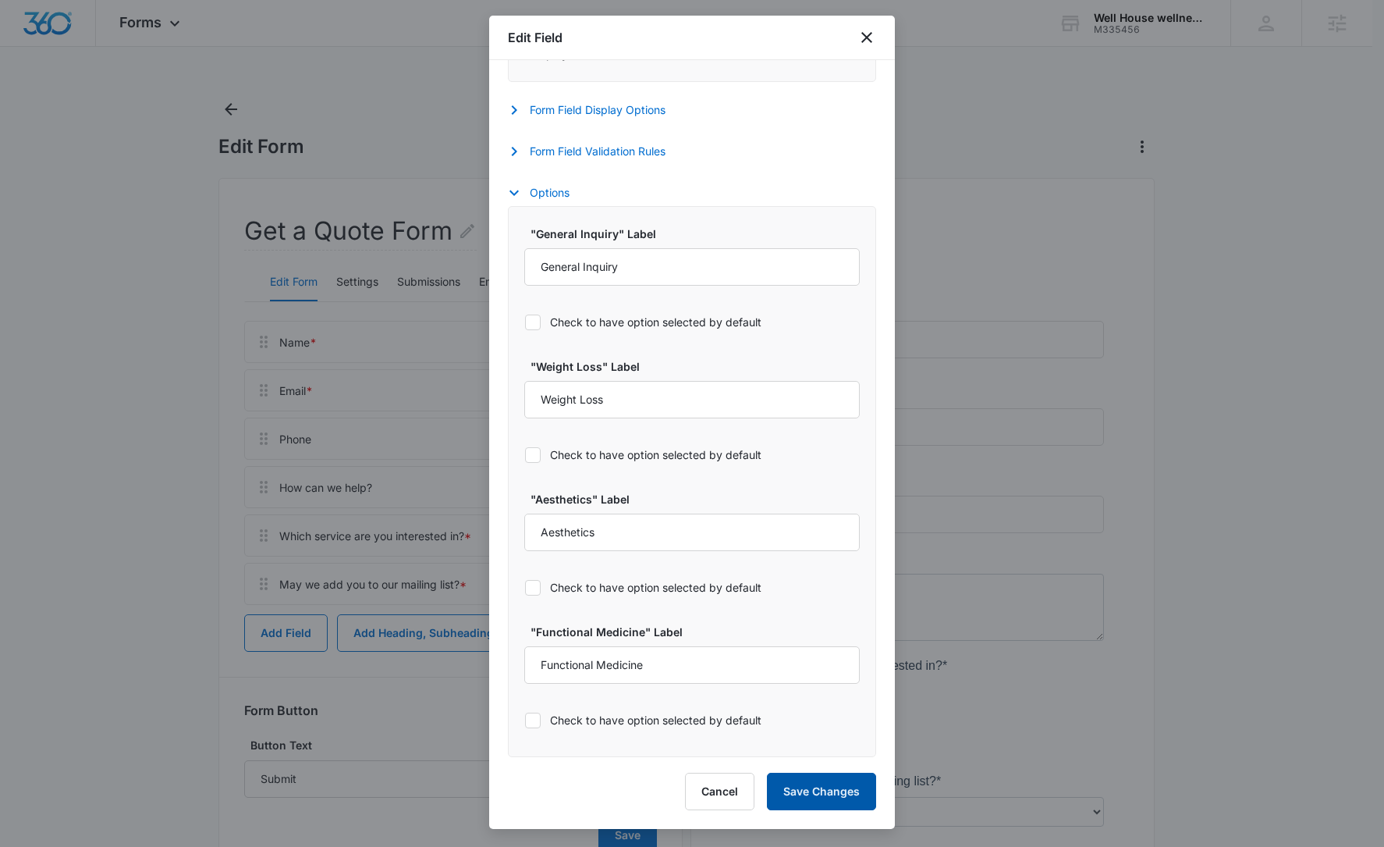
click at [815, 782] on button "Save Changes" at bounding box center [821, 791] width 109 height 37
click at [872, 37] on icon "close" at bounding box center [867, 37] width 19 height 19
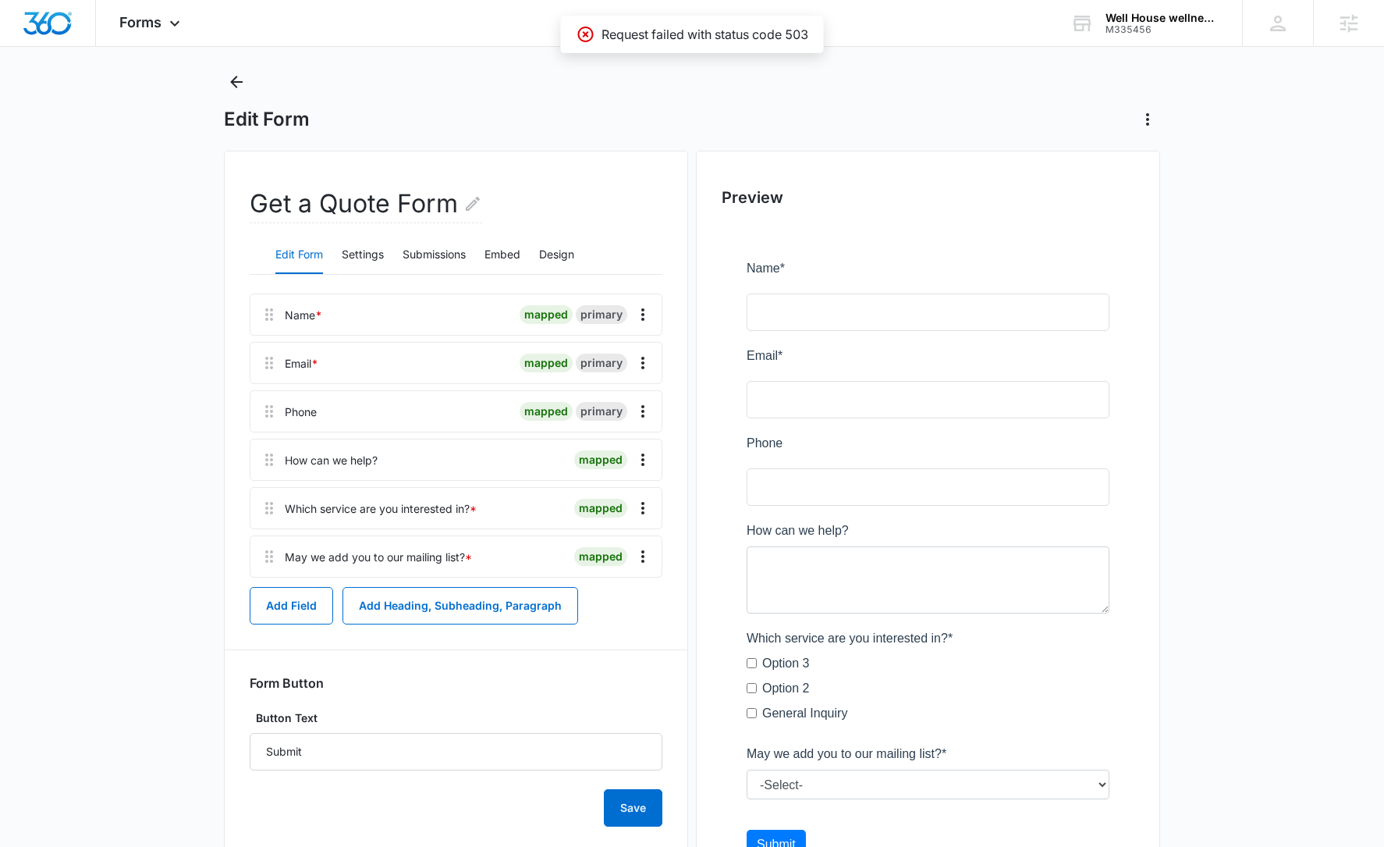
scroll to position [28, 0]
click at [651, 804] on button "Save" at bounding box center [633, 806] width 59 height 37
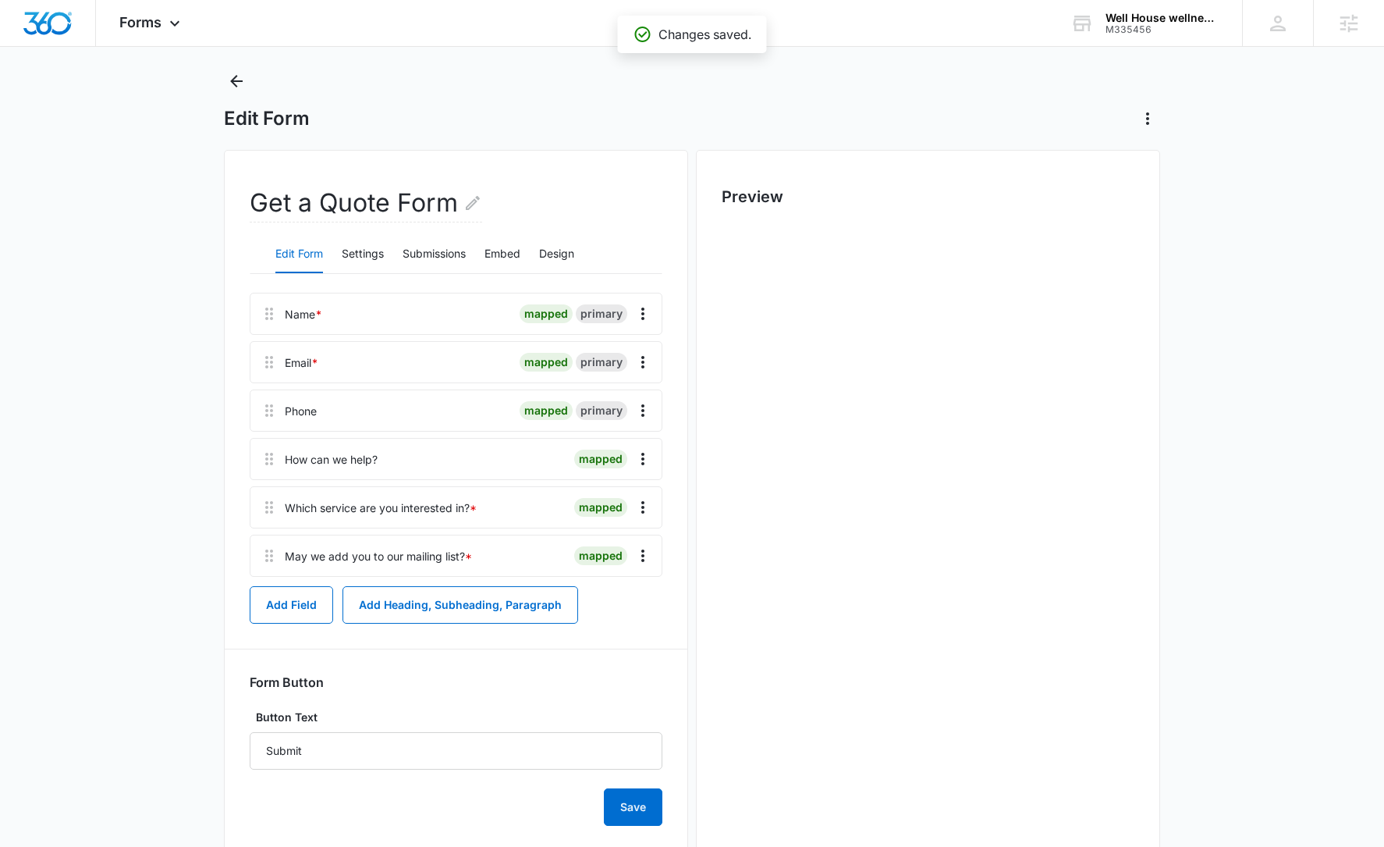
scroll to position [0, 0]
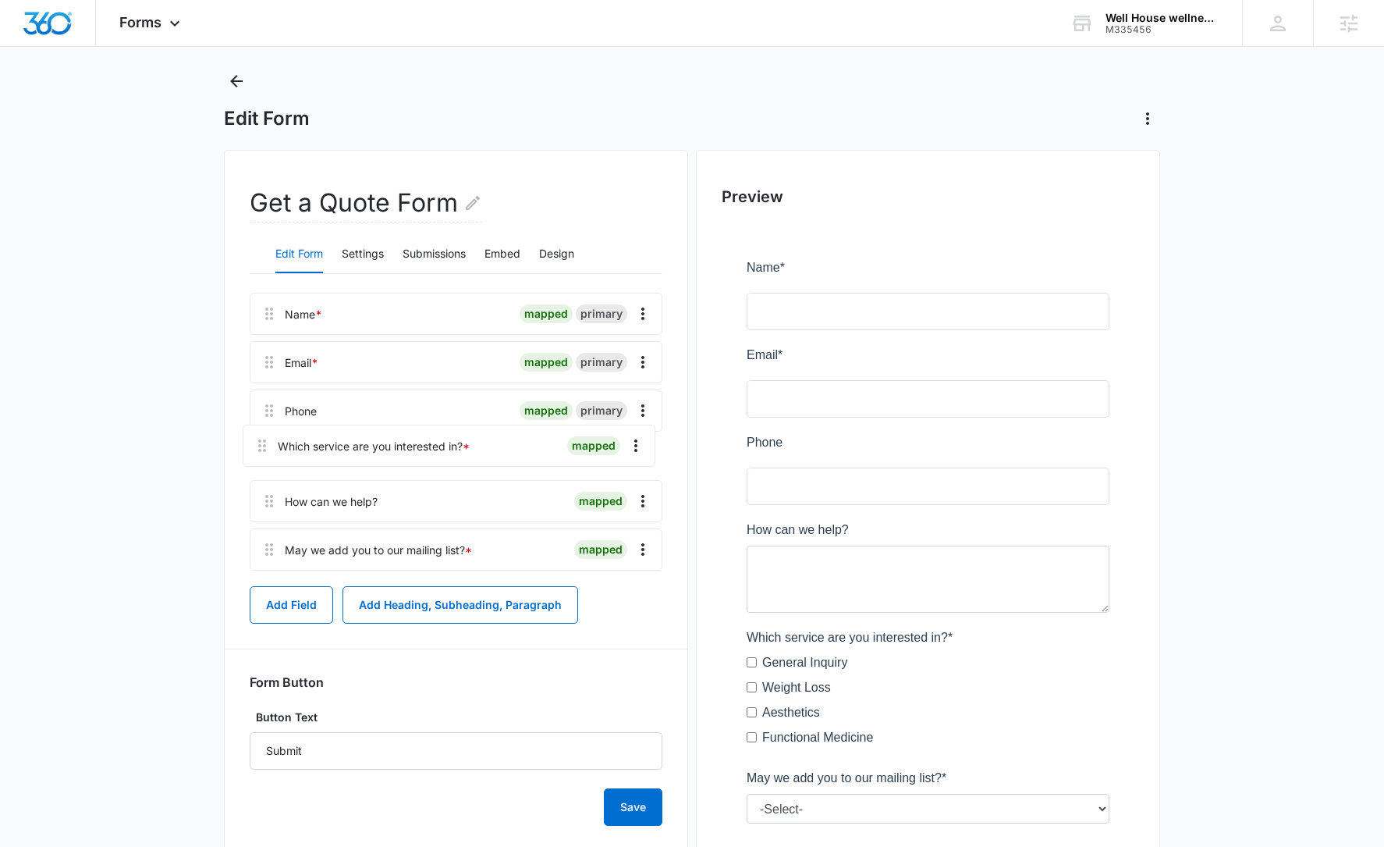
drag, startPoint x: 262, startPoint y: 503, endPoint x: 256, endPoint y: 429, distance: 74.4
click at [256, 429] on div "Name * mapped primary Email * mapped primary Phone mapped primary How can we he…" at bounding box center [456, 435] width 413 height 284
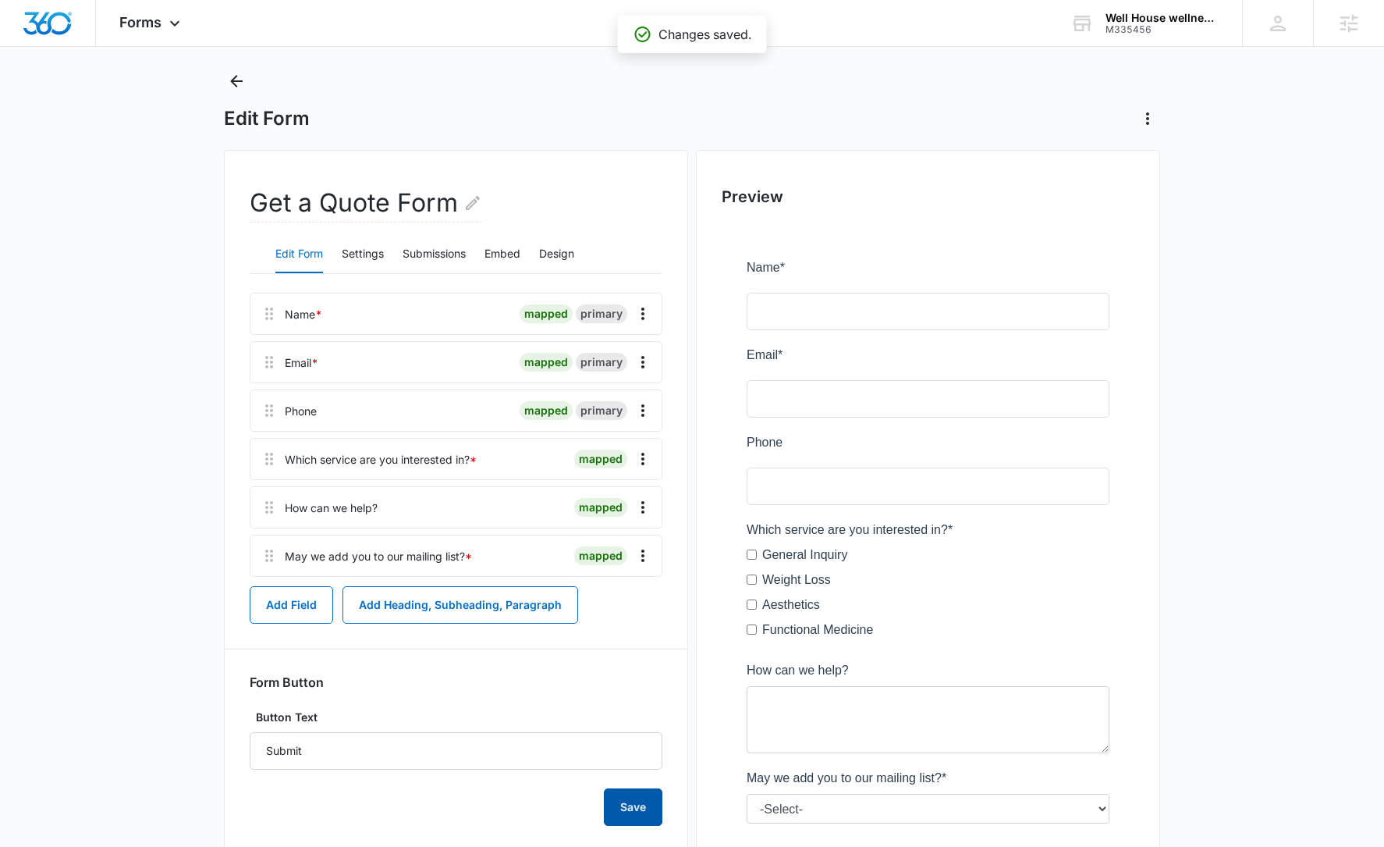
click at [646, 806] on button "Save" at bounding box center [633, 806] width 59 height 37
click at [560, 250] on button "Design" at bounding box center [556, 254] width 35 height 37
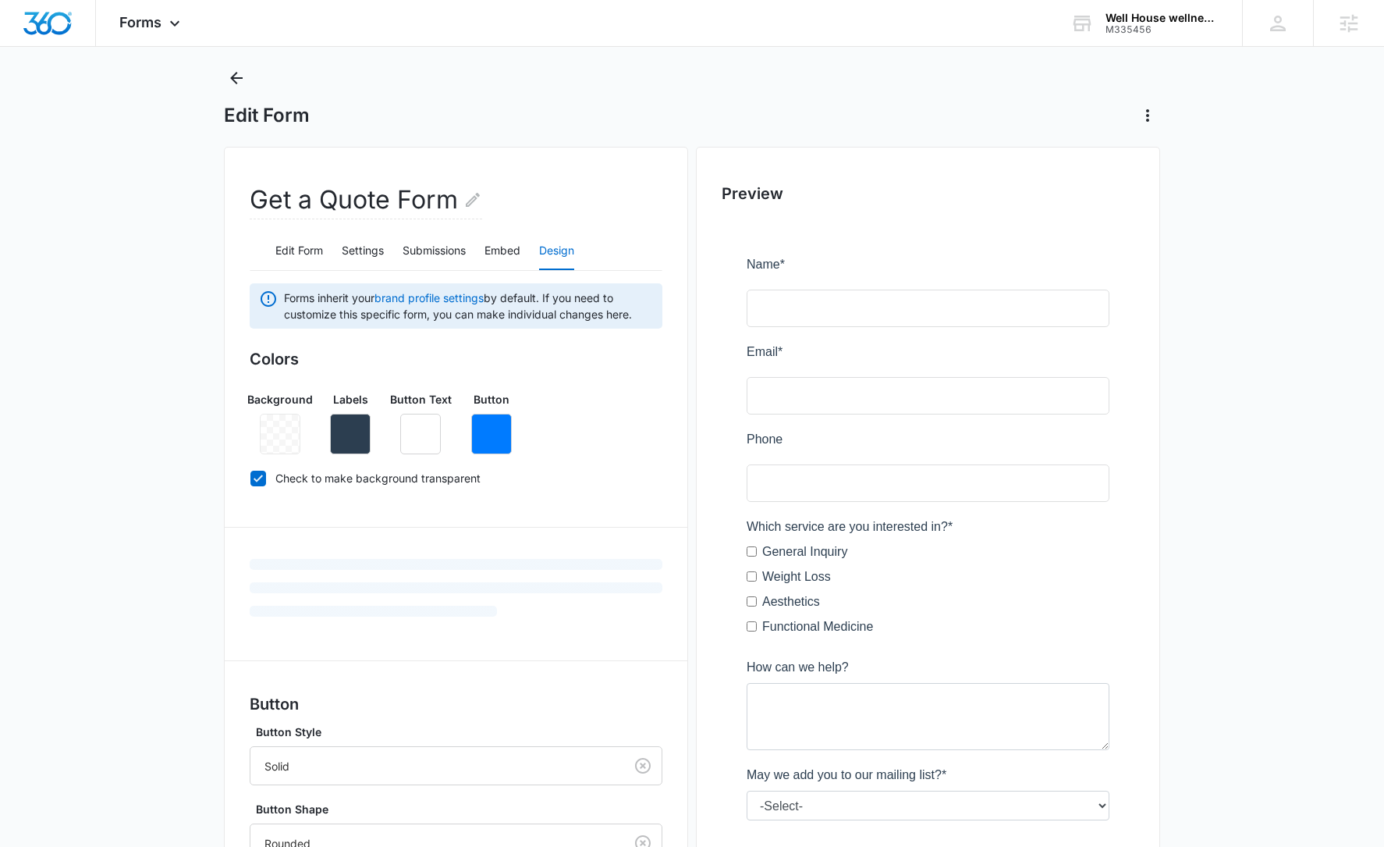
scroll to position [47, 0]
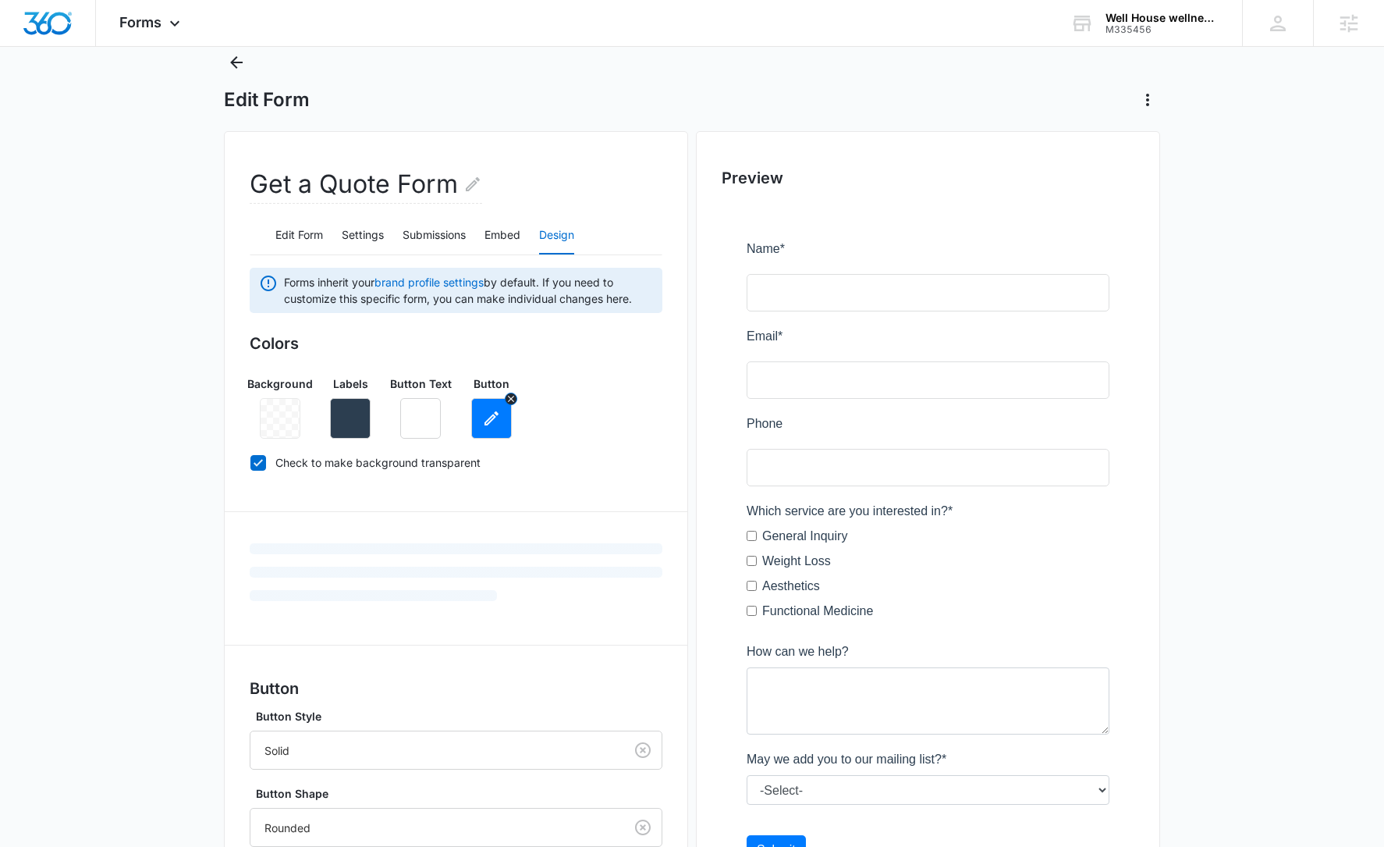
click at [493, 424] on icon "button" at bounding box center [491, 418] width 19 height 19
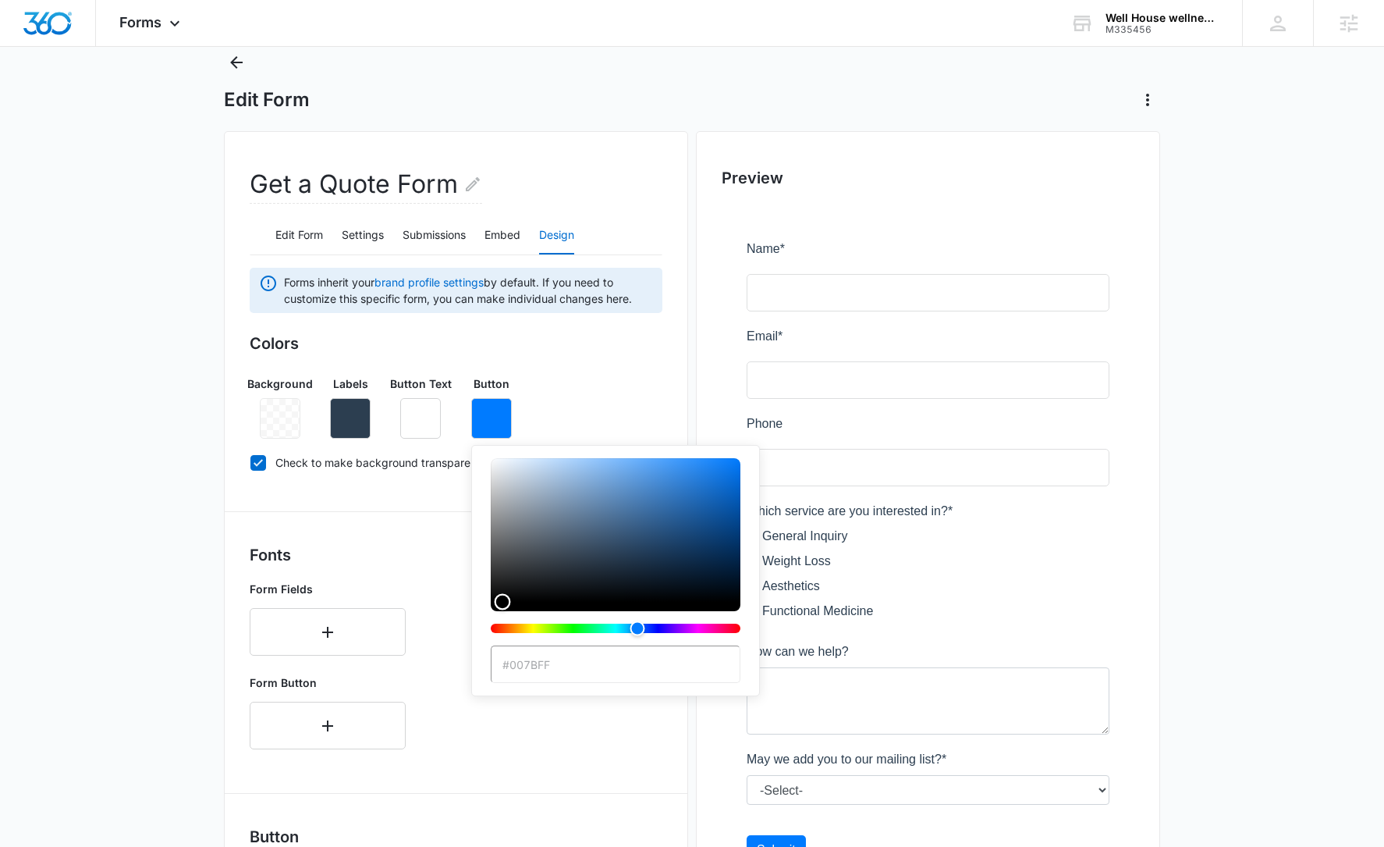
type input "#000000"
drag, startPoint x: 742, startPoint y: 458, endPoint x: 488, endPoint y: 641, distance: 313.6
click at [488, 641] on div "#000000 Recent Colors" at bounding box center [615, 621] width 289 height 353
click at [421, 556] on h3 "Fonts" at bounding box center [456, 554] width 413 height 23
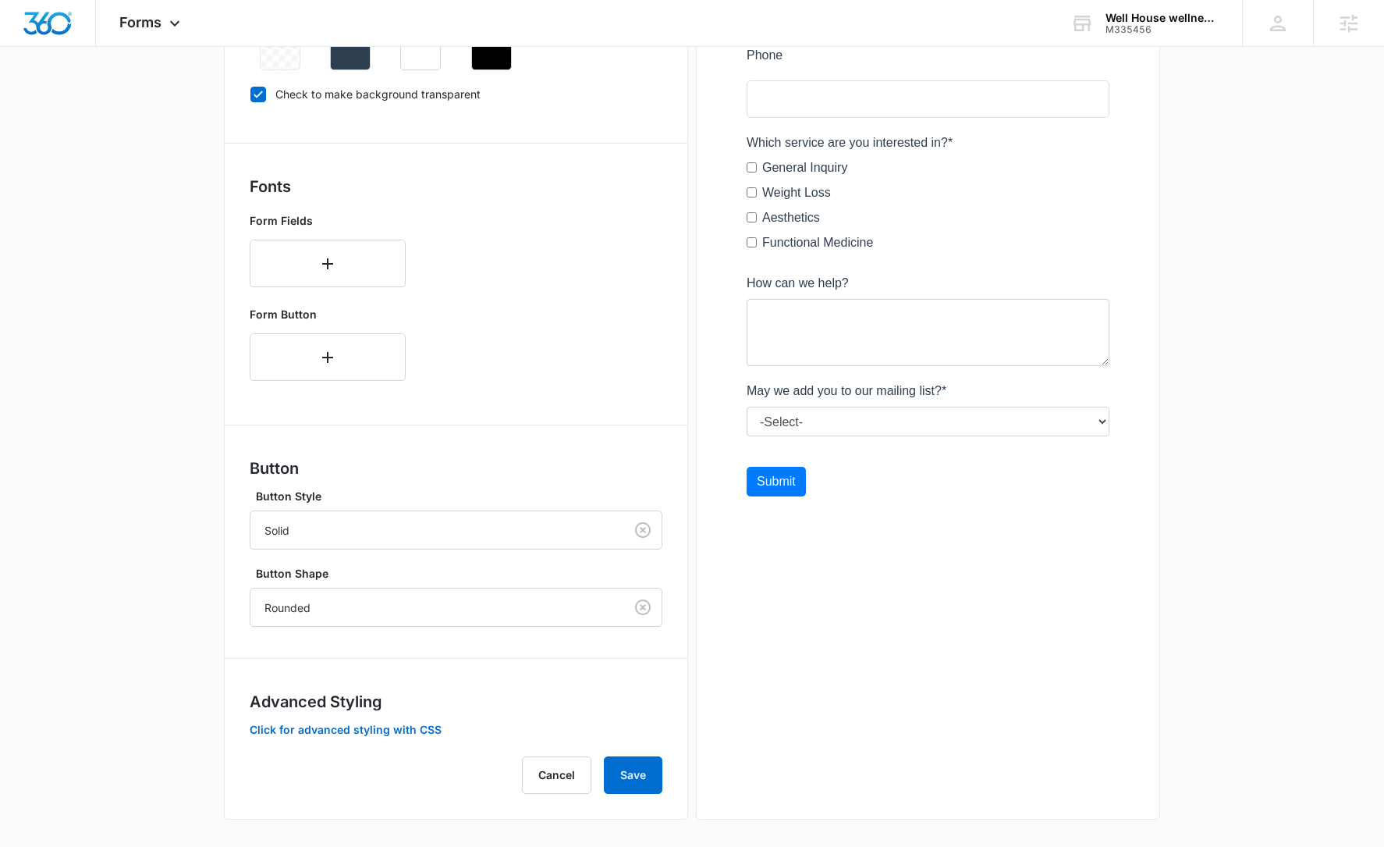
scroll to position [419, 0]
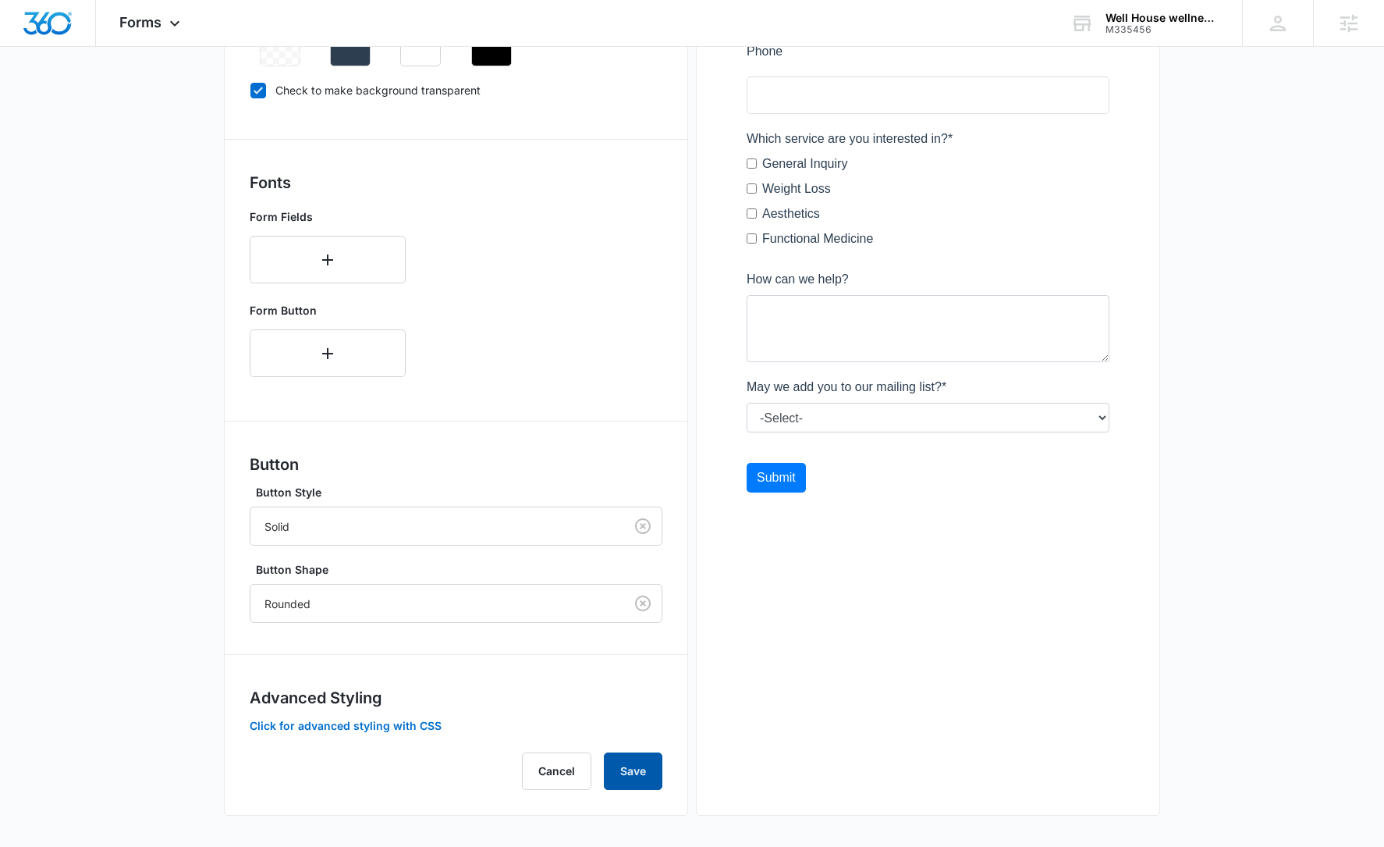
click at [655, 773] on button "Save" at bounding box center [633, 770] width 59 height 37
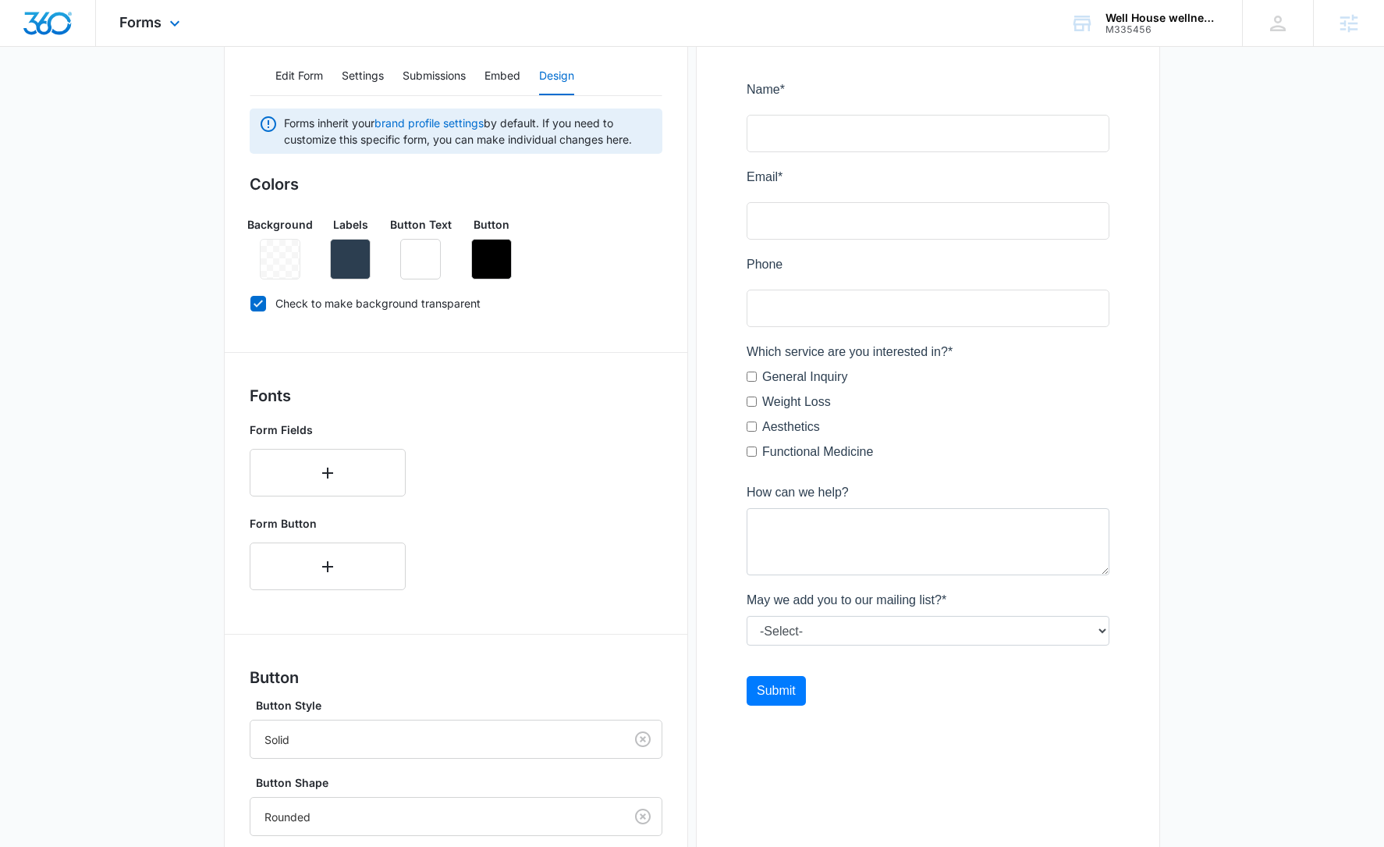
scroll to position [0, 0]
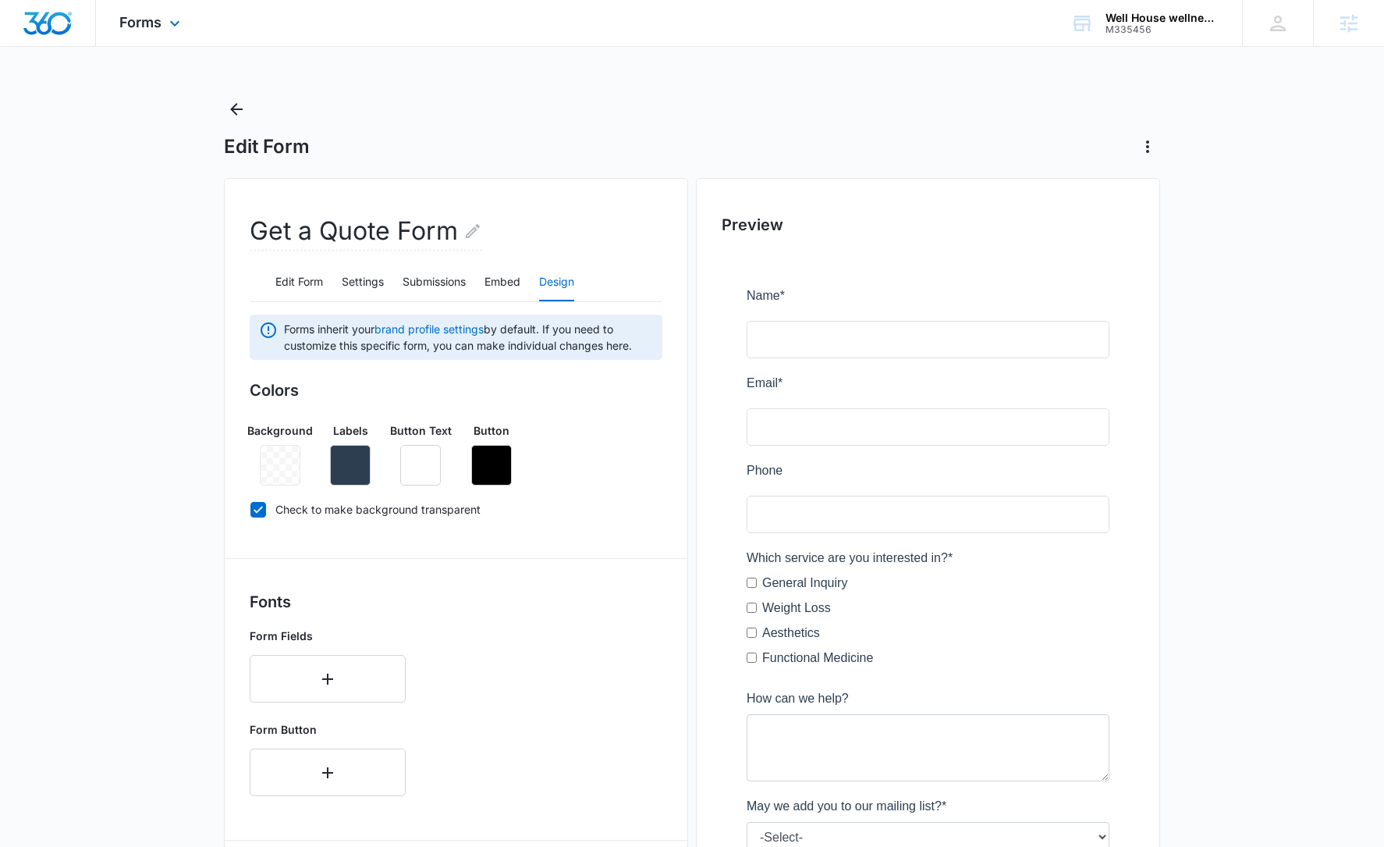
click at [58, 12] on img "Dashboard" at bounding box center [48, 23] width 50 height 23
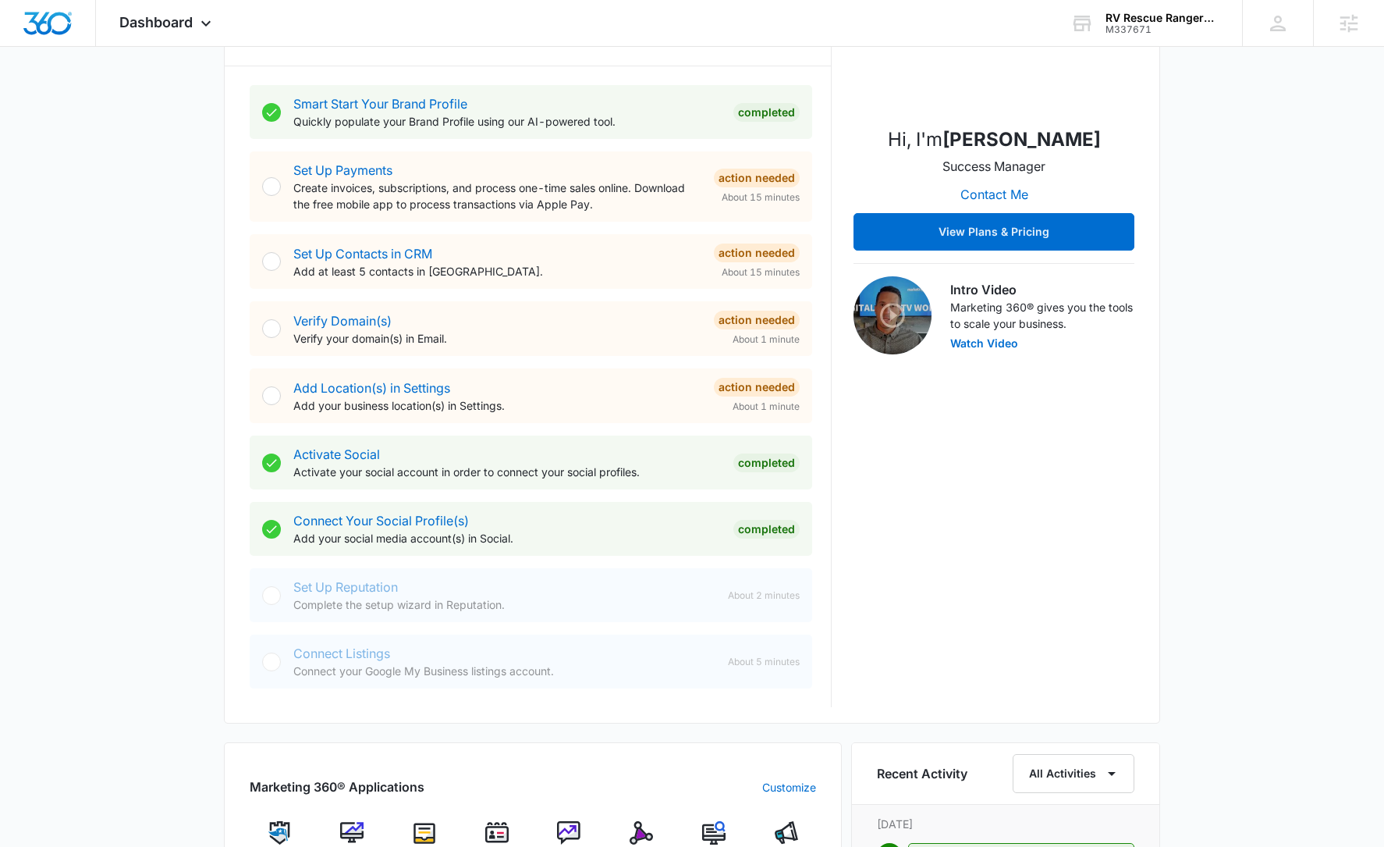
scroll to position [268, 0]
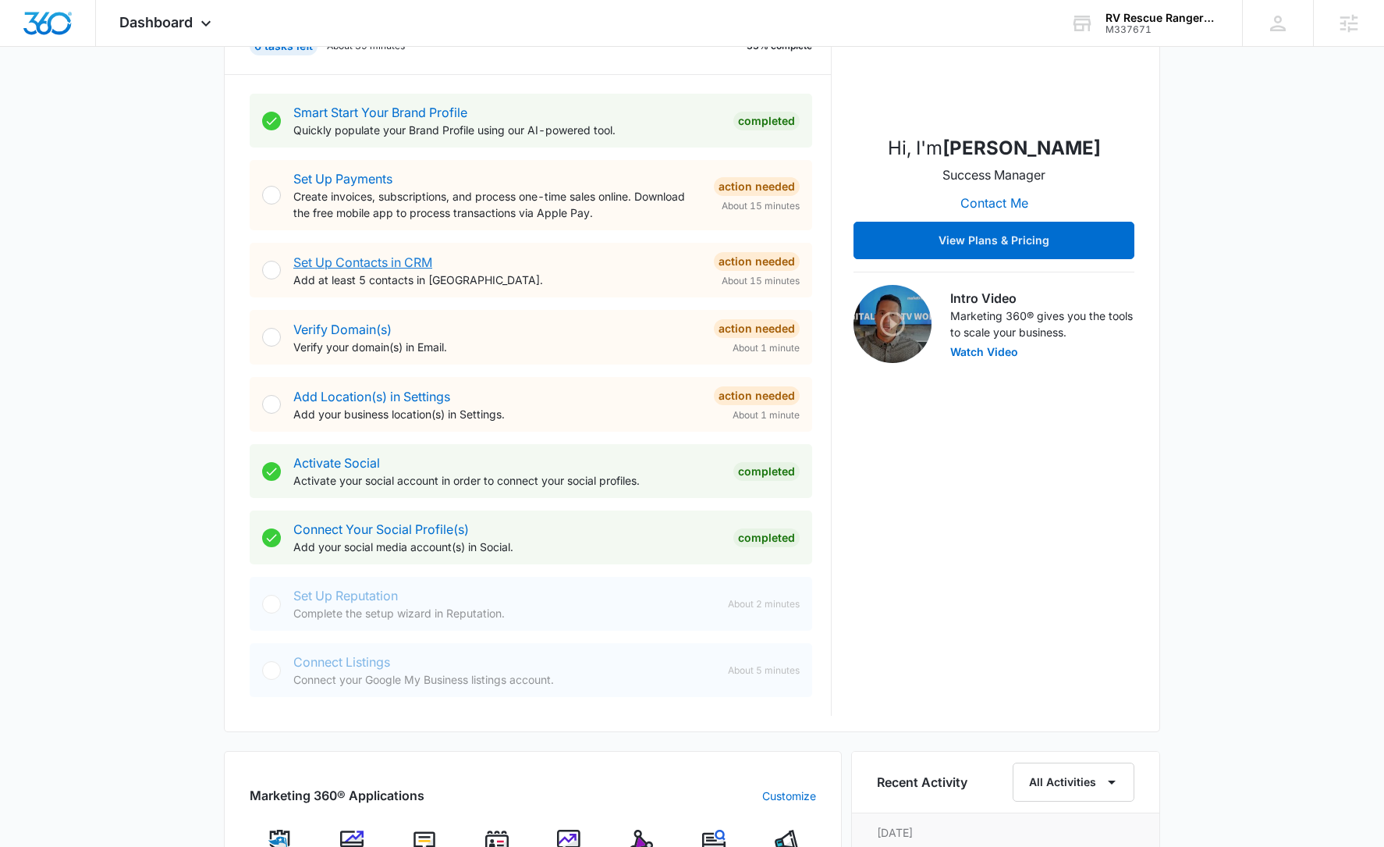
click at [388, 256] on link "Set Up Contacts in CRM" at bounding box center [362, 262] width 139 height 16
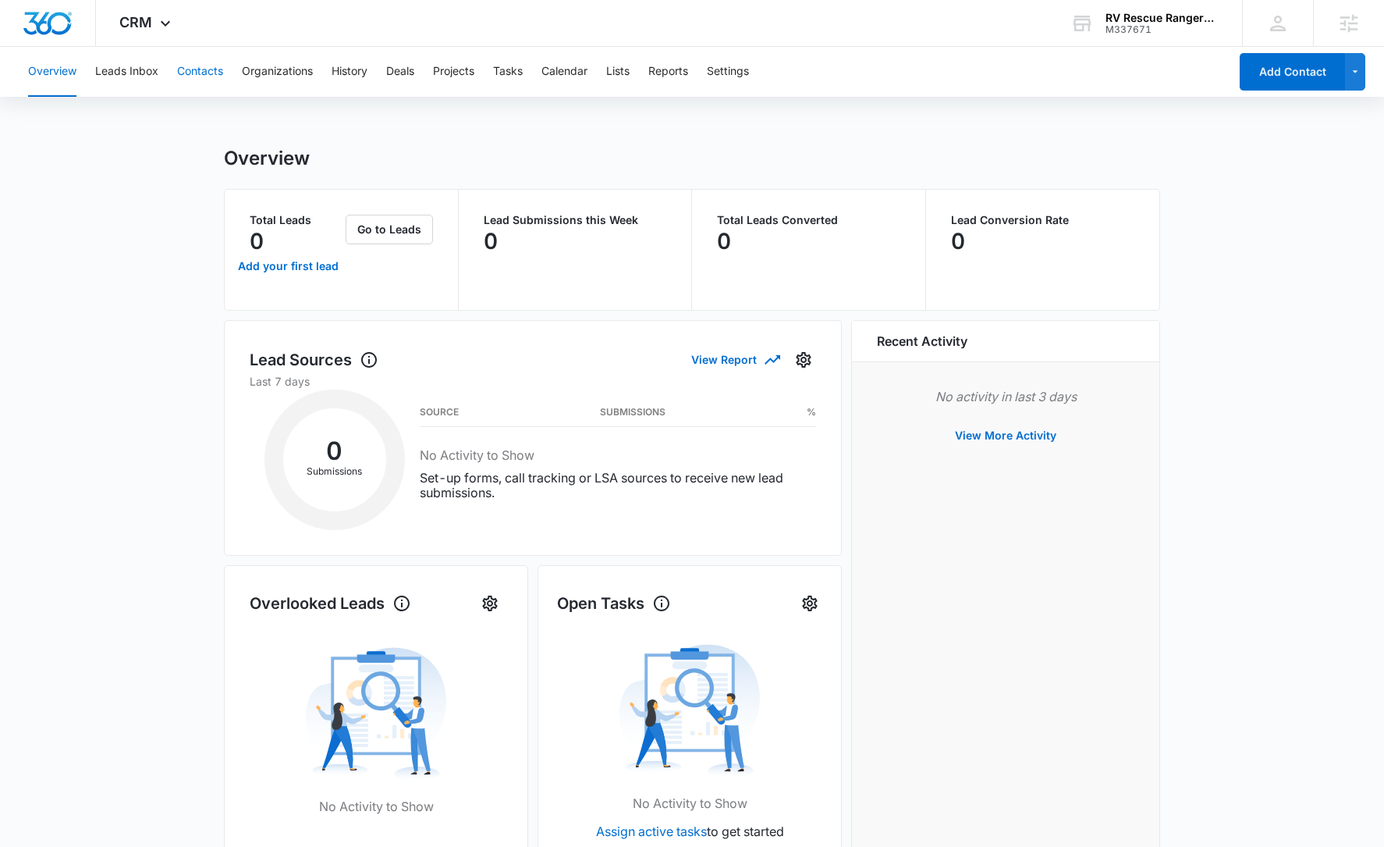
click at [197, 72] on button "Contacts" at bounding box center [200, 72] width 46 height 50
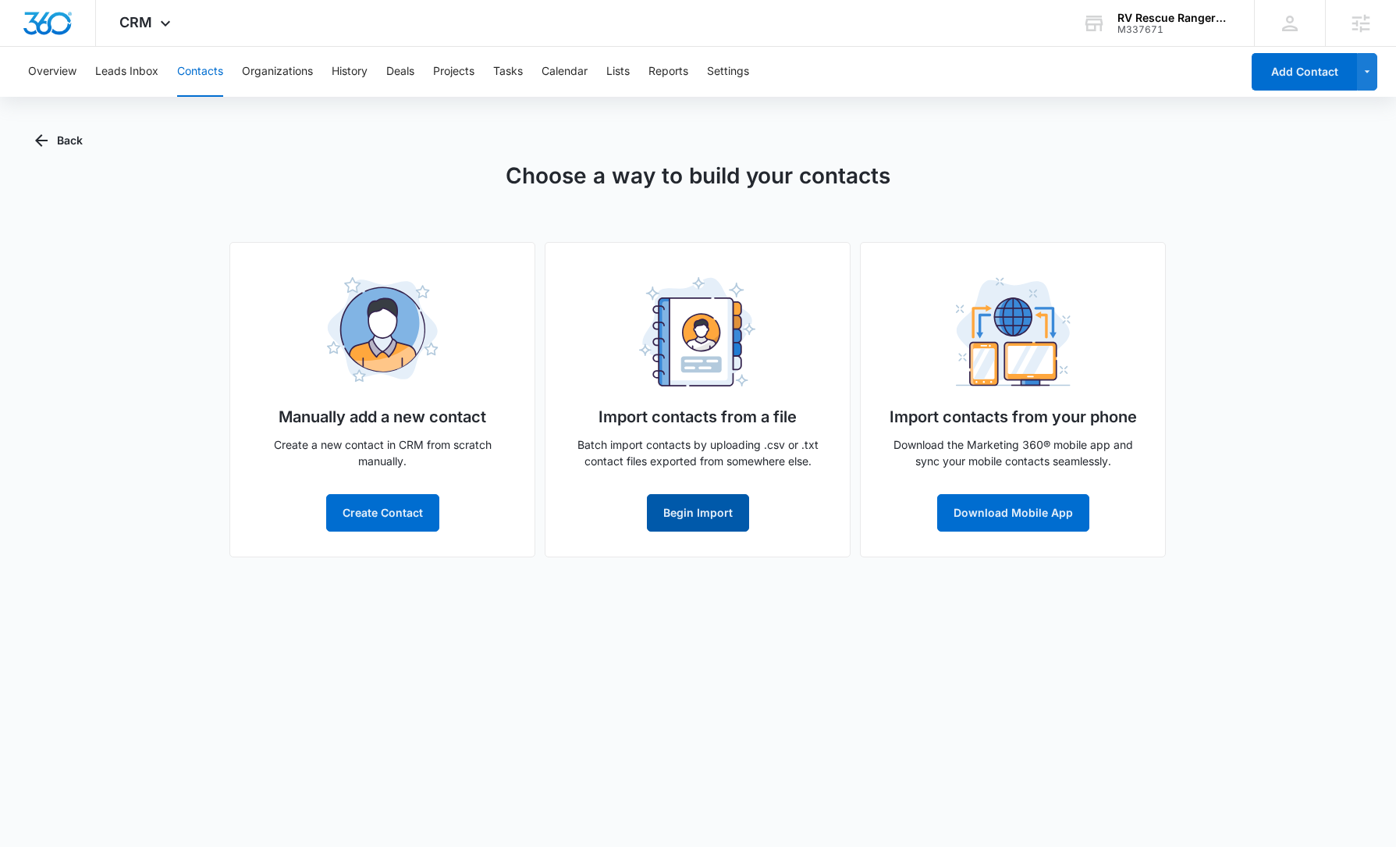
click at [698, 507] on button "Begin Import" at bounding box center [698, 512] width 102 height 37
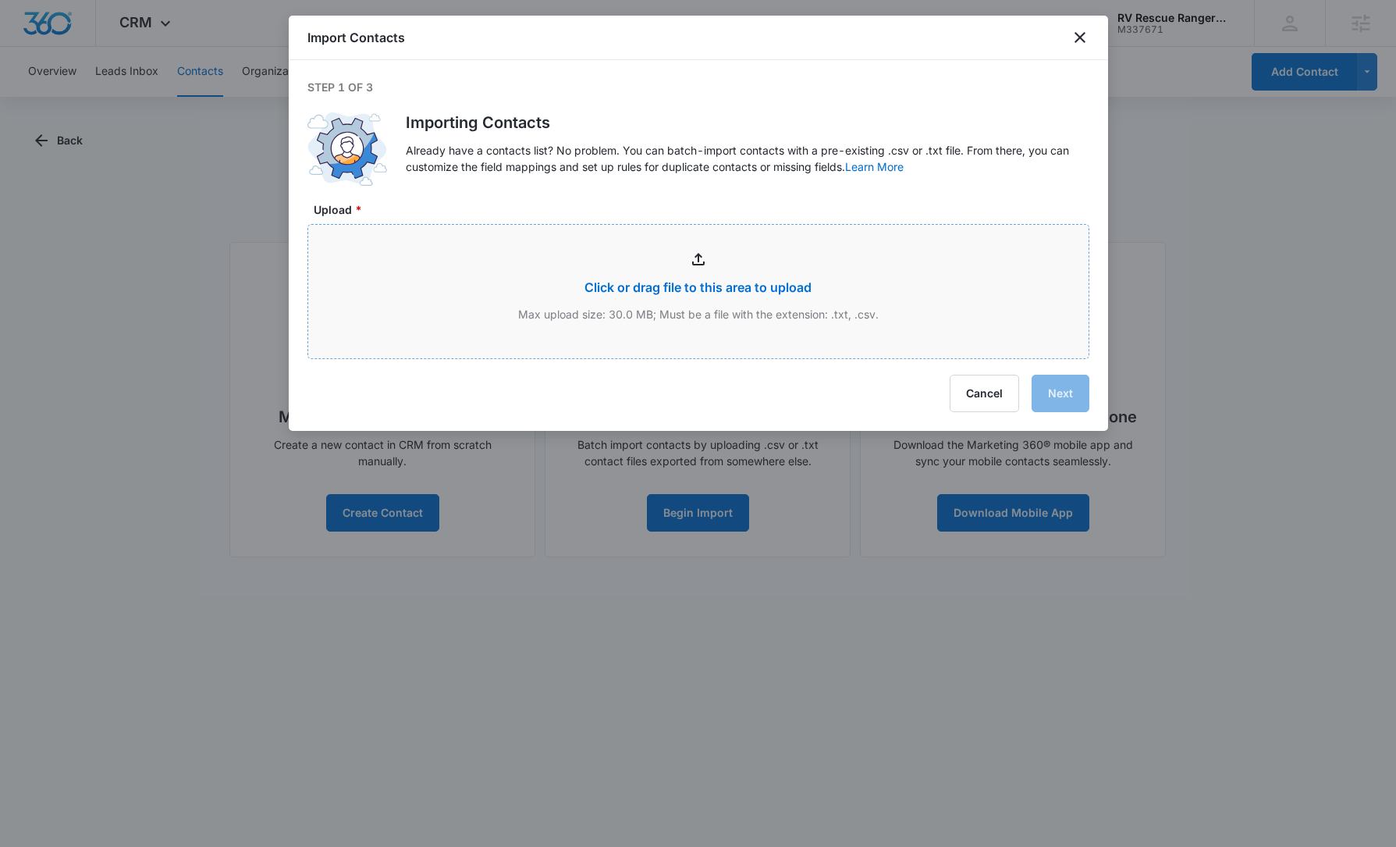
type input "C:\fakepath\export-20250909-211616.csv"
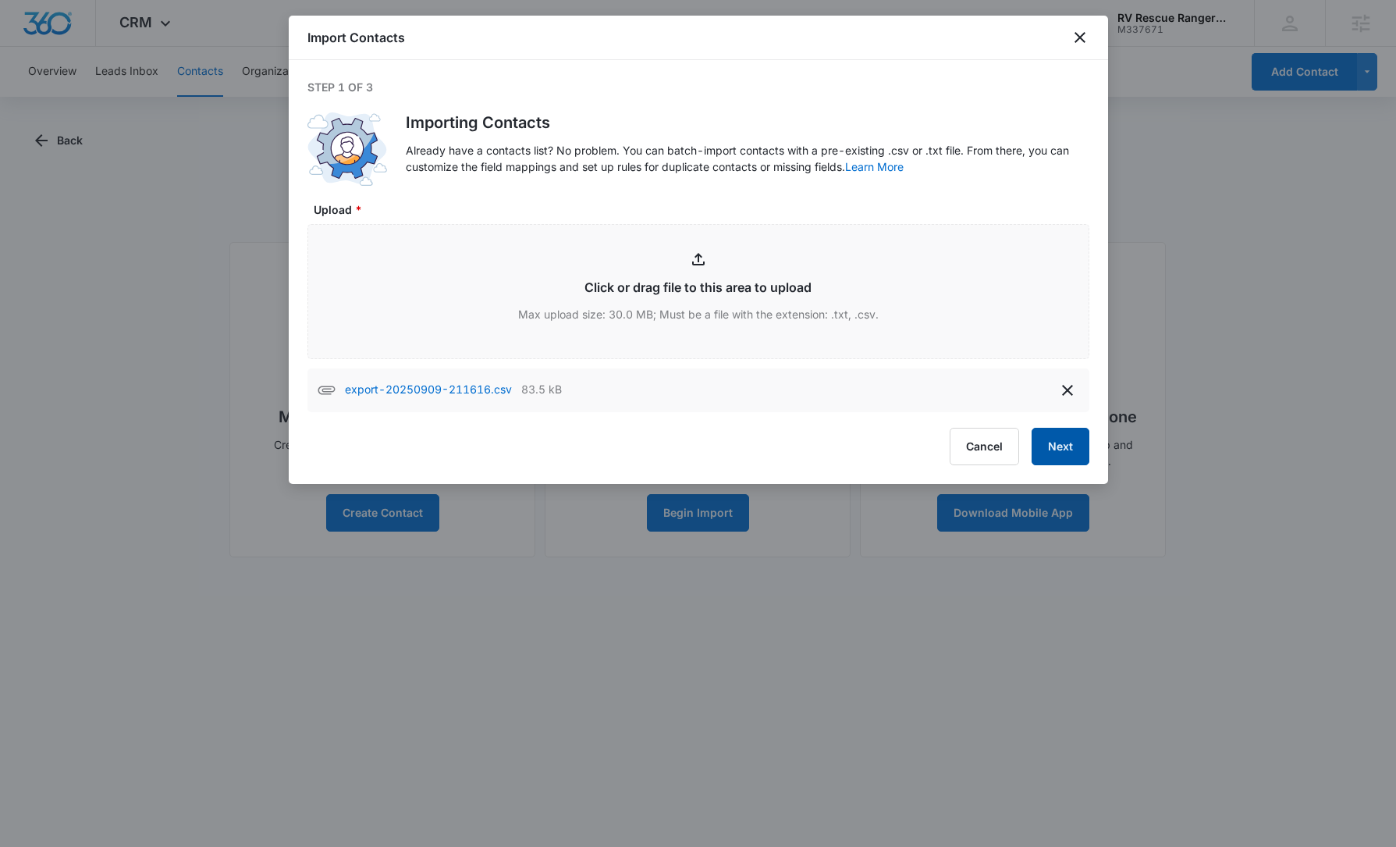
click at [1049, 442] on button "Next" at bounding box center [1061, 446] width 58 height 37
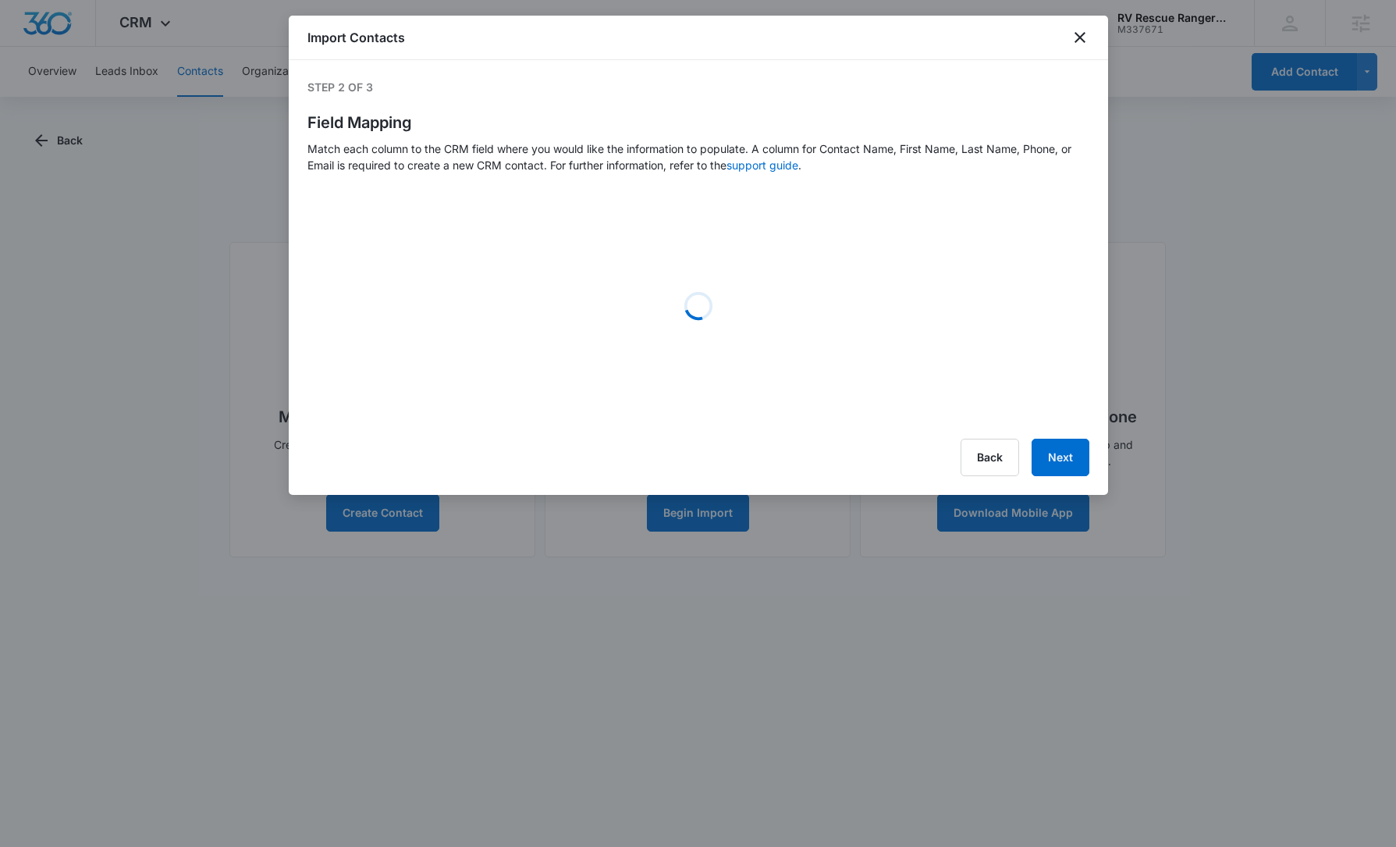
select select "78"
select select "79"
select select "185"
select select "184"
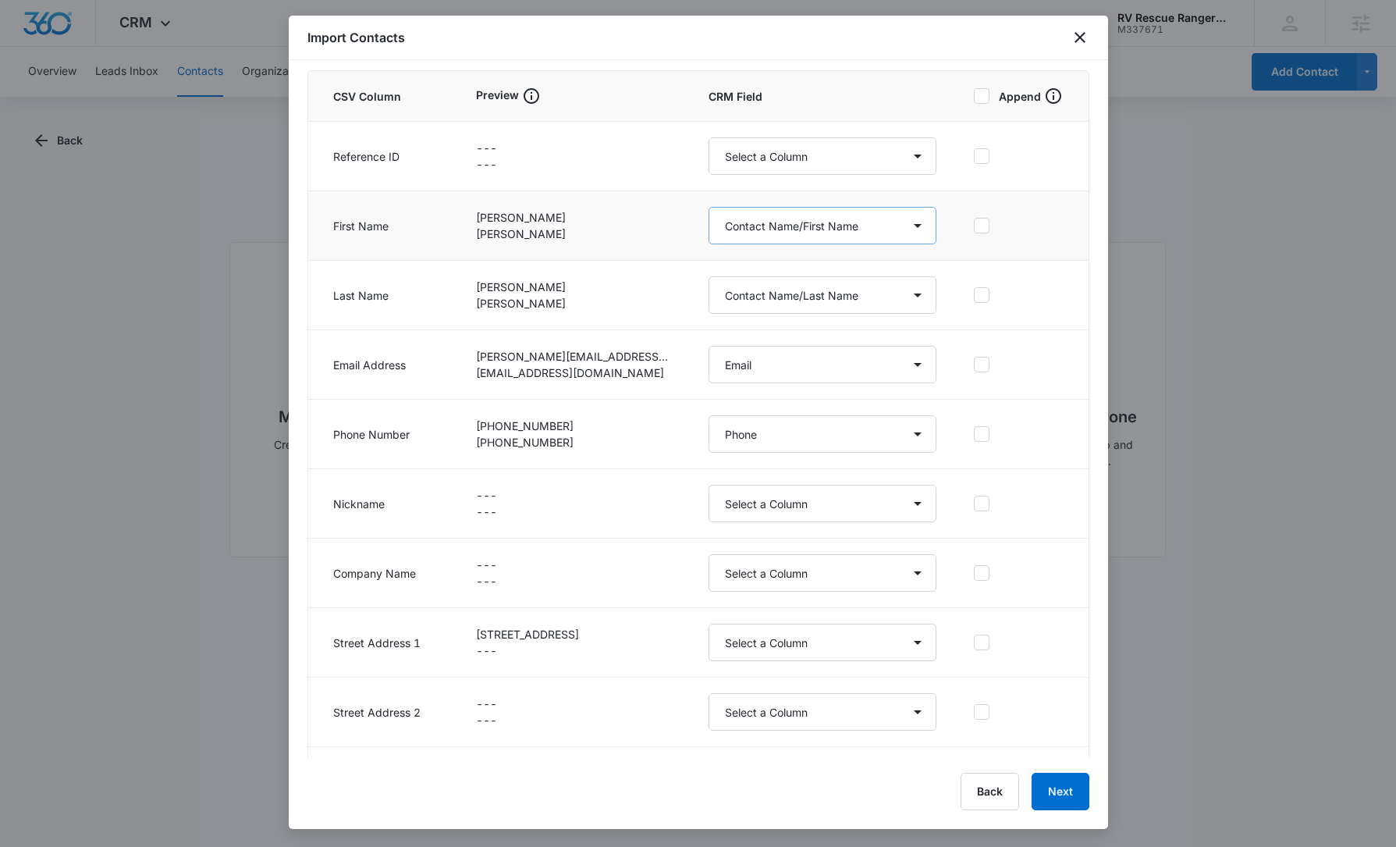
scroll to position [488, 0]
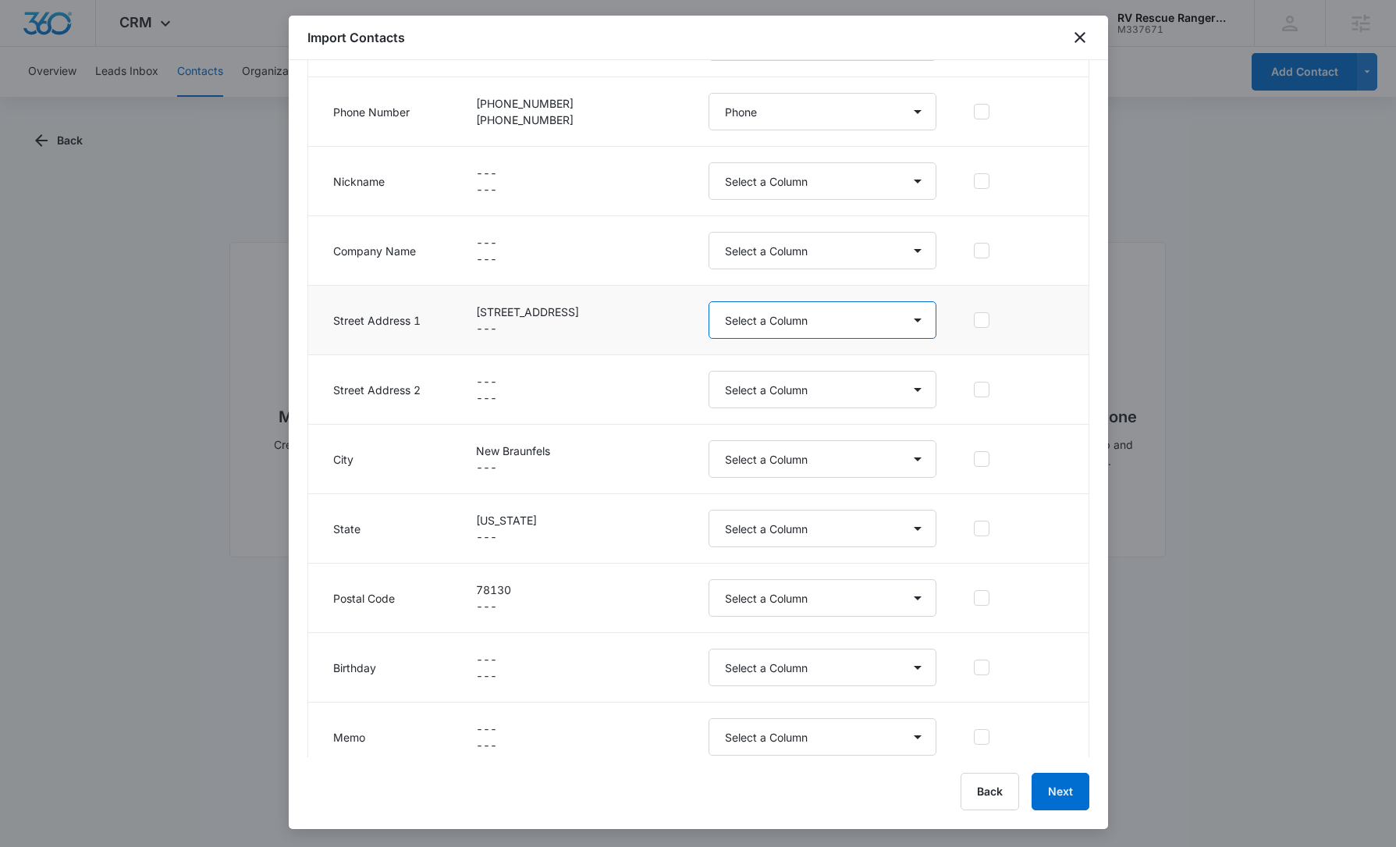
click at [787, 329] on select "Select a Column Address/City Address/Country Address/State Address/Street Addre…" at bounding box center [823, 319] width 229 height 37
select select "187"
click at [709, 301] on select "Select a Column Address/City Address/Country Address/State Address/Street Addre…" at bounding box center [823, 319] width 229 height 37
click at [844, 394] on select "Select a Column Address/City Address/Country Address/State Address/Street Addre…" at bounding box center [823, 389] width 229 height 37
click at [709, 371] on select "Select a Column Address/City Address/Country Address/State Address/Street Addre…" at bounding box center [823, 389] width 229 height 37
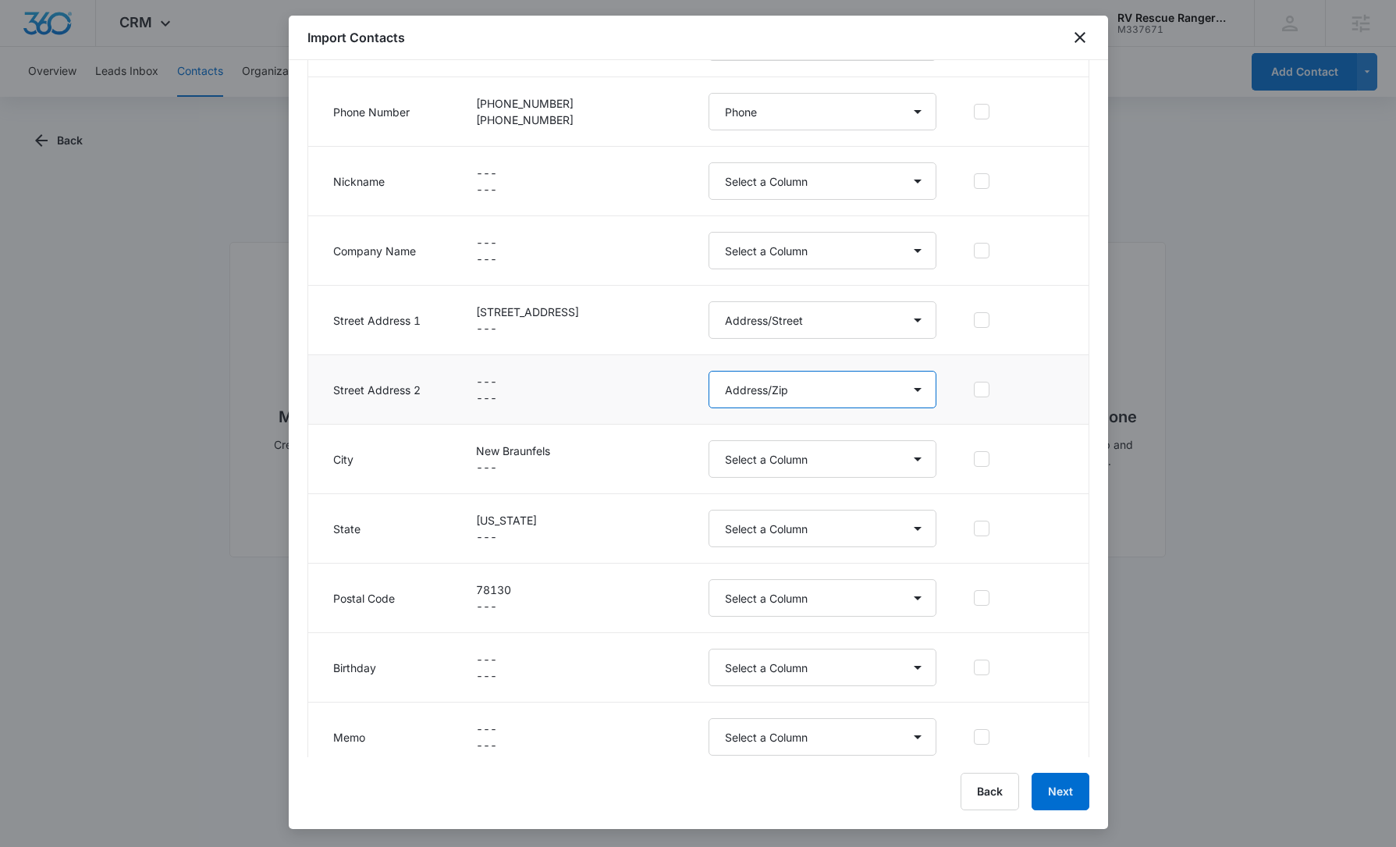
click at [836, 401] on select "Select a Column Address/City Address/Country Address/State Address/Street Addre…" at bounding box center [823, 389] width 229 height 37
select select "321"
click at [709, 371] on select "Select a Column Address/City Address/Country Address/State Address/Street Addre…" at bounding box center [823, 389] width 229 height 37
click at [827, 464] on select "Select a Column Address/City Address/Country Address/State Address/Street Addre…" at bounding box center [823, 458] width 229 height 37
select select "188"
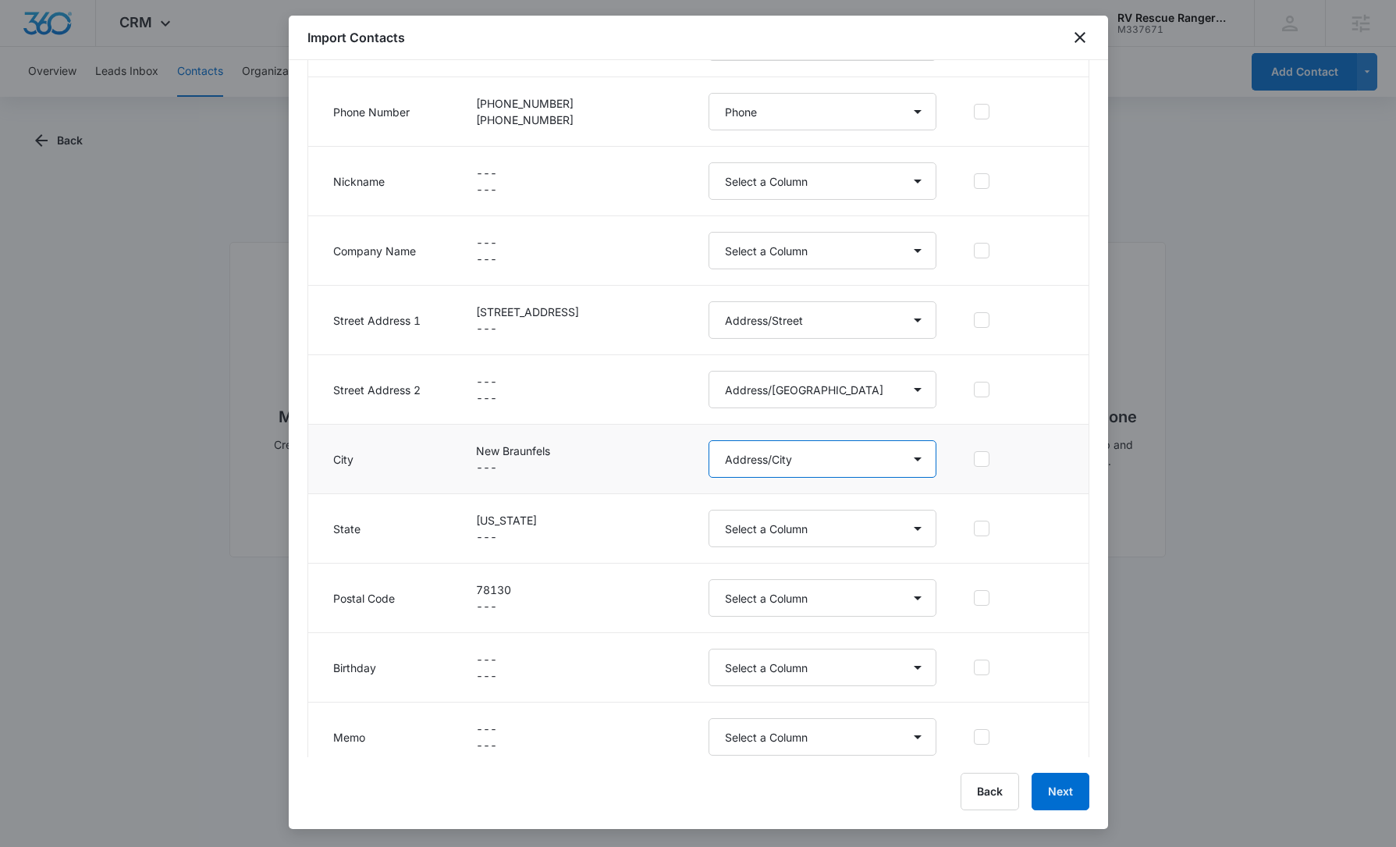
click at [709, 440] on select "Select a Column Address/City Address/Country Address/State Address/Street Addre…" at bounding box center [823, 458] width 229 height 37
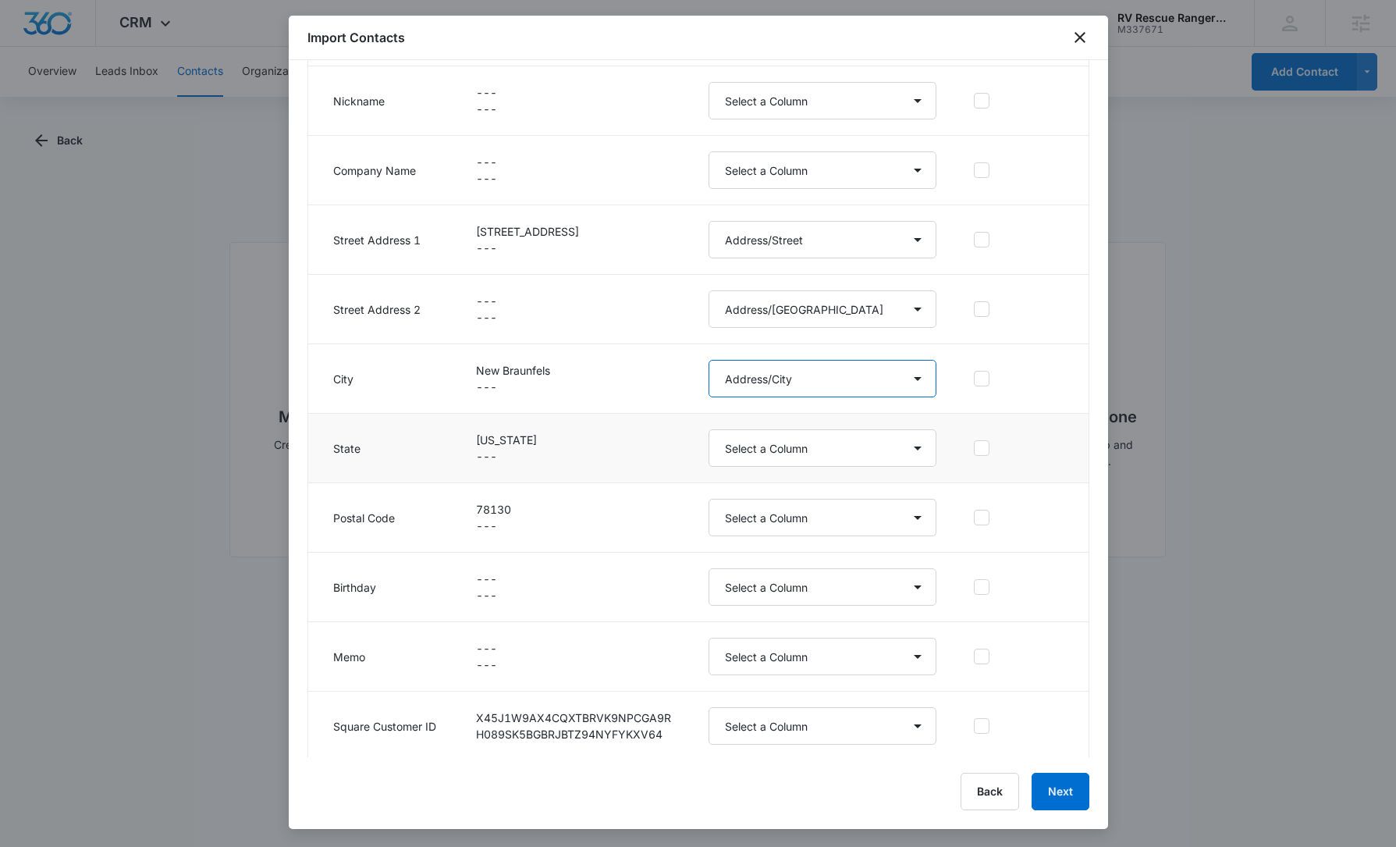
scroll to position [569, 0]
click at [812, 455] on select "Select a Column Address/City Address/Country Address/State Address/Street Addre…" at bounding box center [823, 446] width 229 height 37
select select "189"
click at [709, 428] on select "Select a Column Address/City Address/Country Address/State Address/Street Addre…" at bounding box center [823, 446] width 229 height 37
click at [832, 519] on select "Select a Column Address/City Address/Country Address/State Address/Street Addre…" at bounding box center [823, 516] width 229 height 37
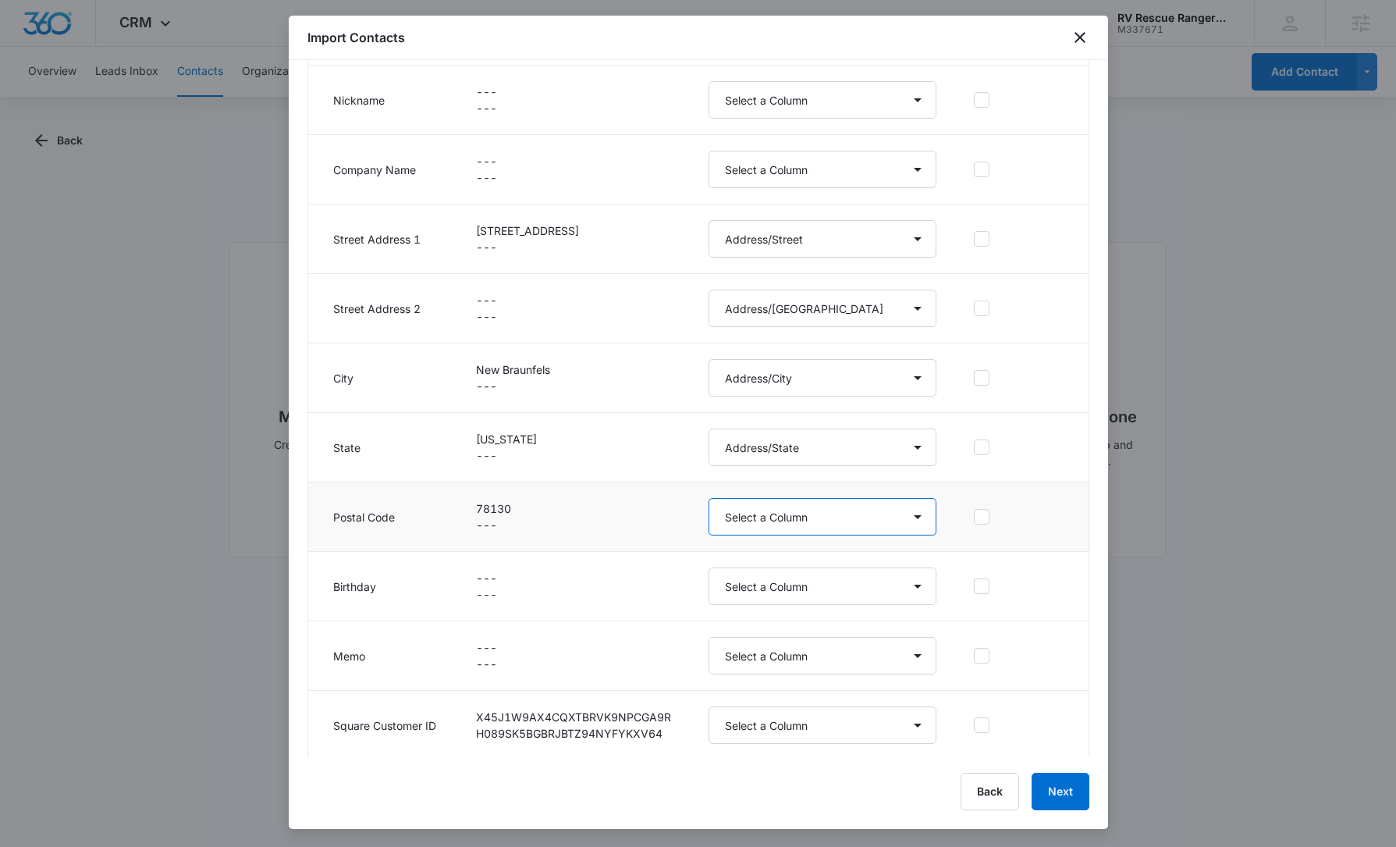
select select "190"
click at [709, 498] on select "Select a Column Address/City Address/Country Address/State Address/Street Addre…" at bounding box center [823, 516] width 229 height 37
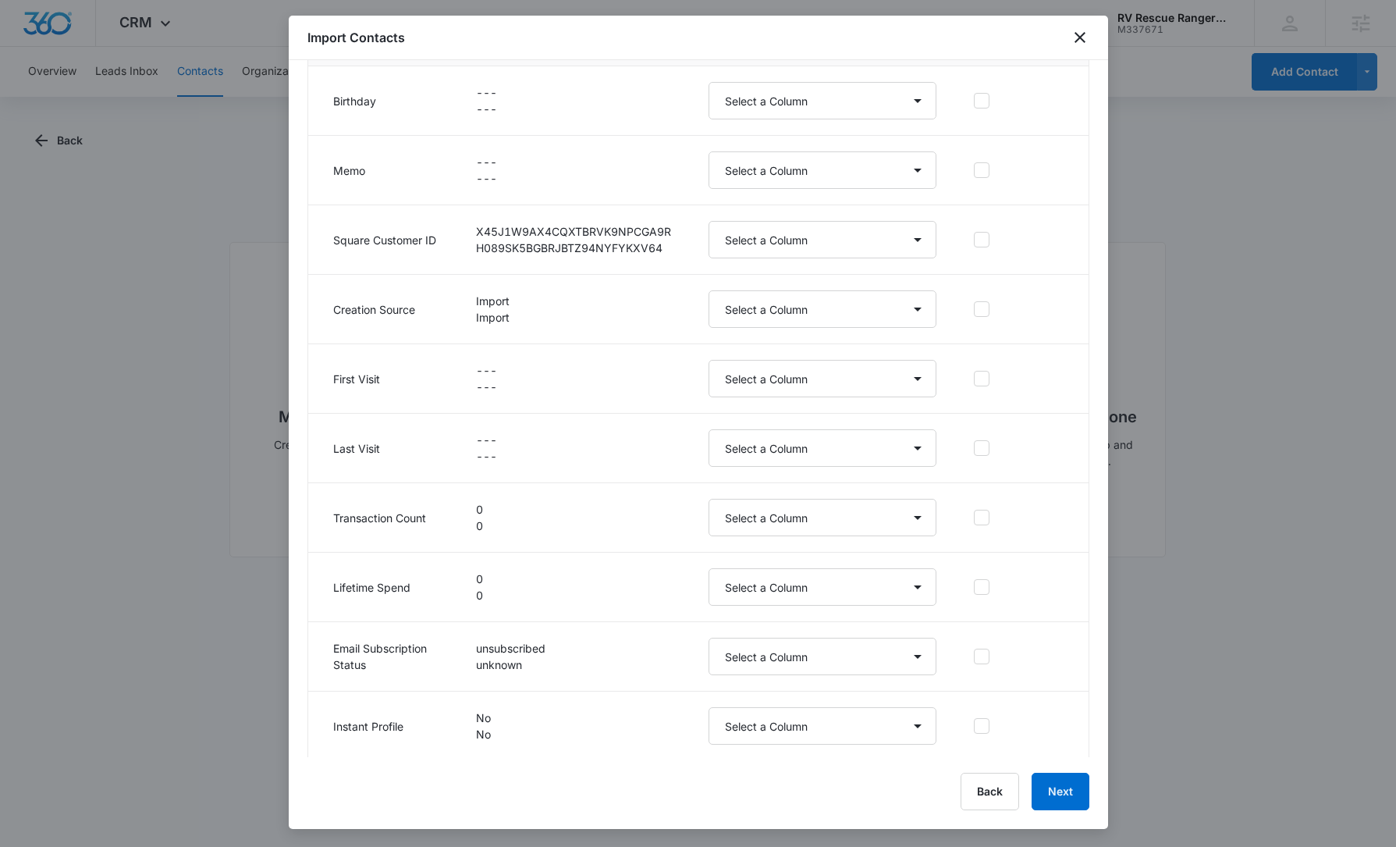
scroll to position [1058, 0]
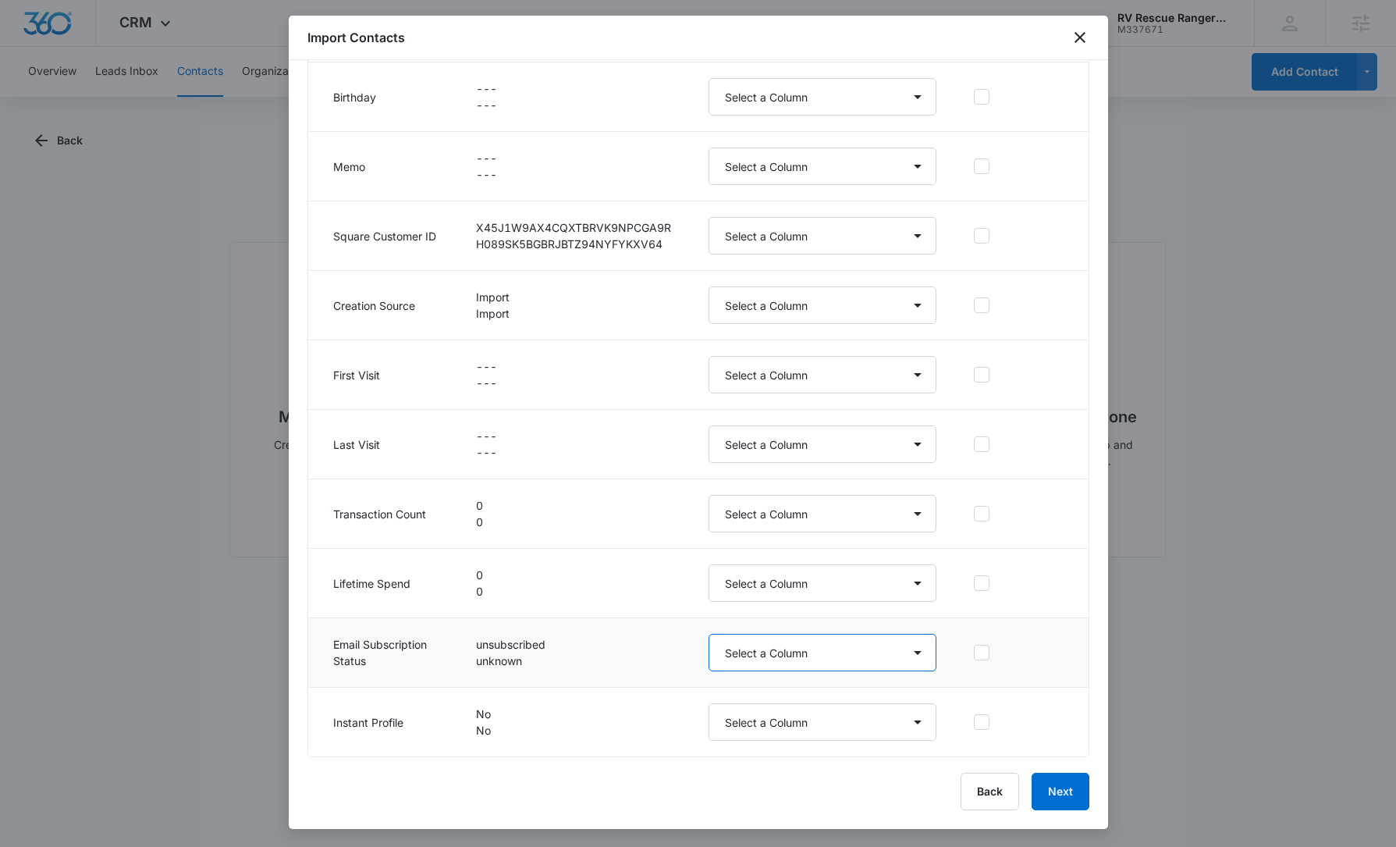
click at [836, 663] on select "Select a Column Address/City Address/Country Address/State Address/Street Addre…" at bounding box center [823, 652] width 229 height 37
select select "333"
click at [709, 634] on select "Select a Column Address/City Address/Country Address/State Address/Street Addre…" at bounding box center [823, 652] width 229 height 37
click at [737, 795] on div "Back Next" at bounding box center [698, 791] width 782 height 37
click at [1086, 797] on button "Next" at bounding box center [1061, 791] width 58 height 37
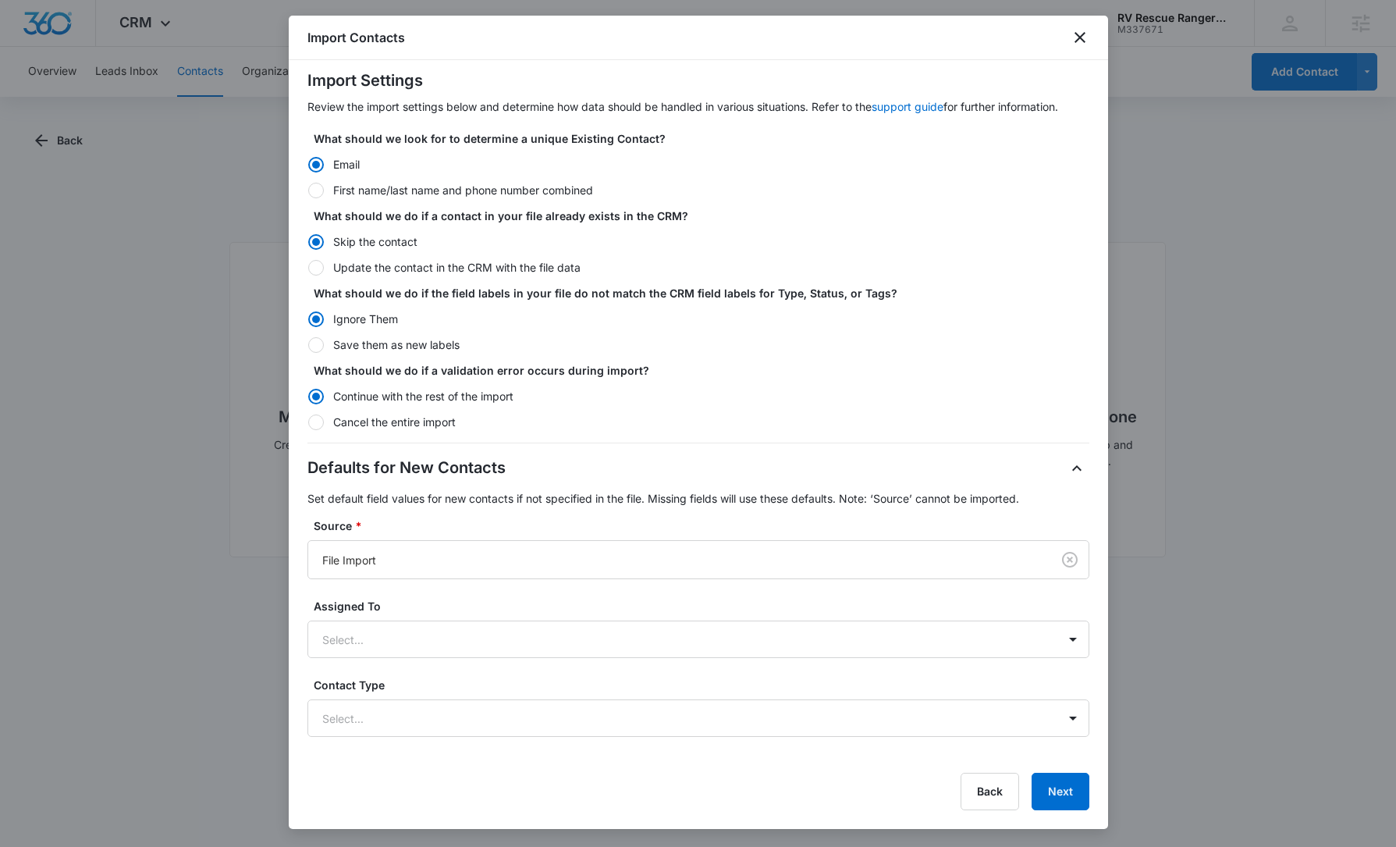
scroll to position [208, 0]
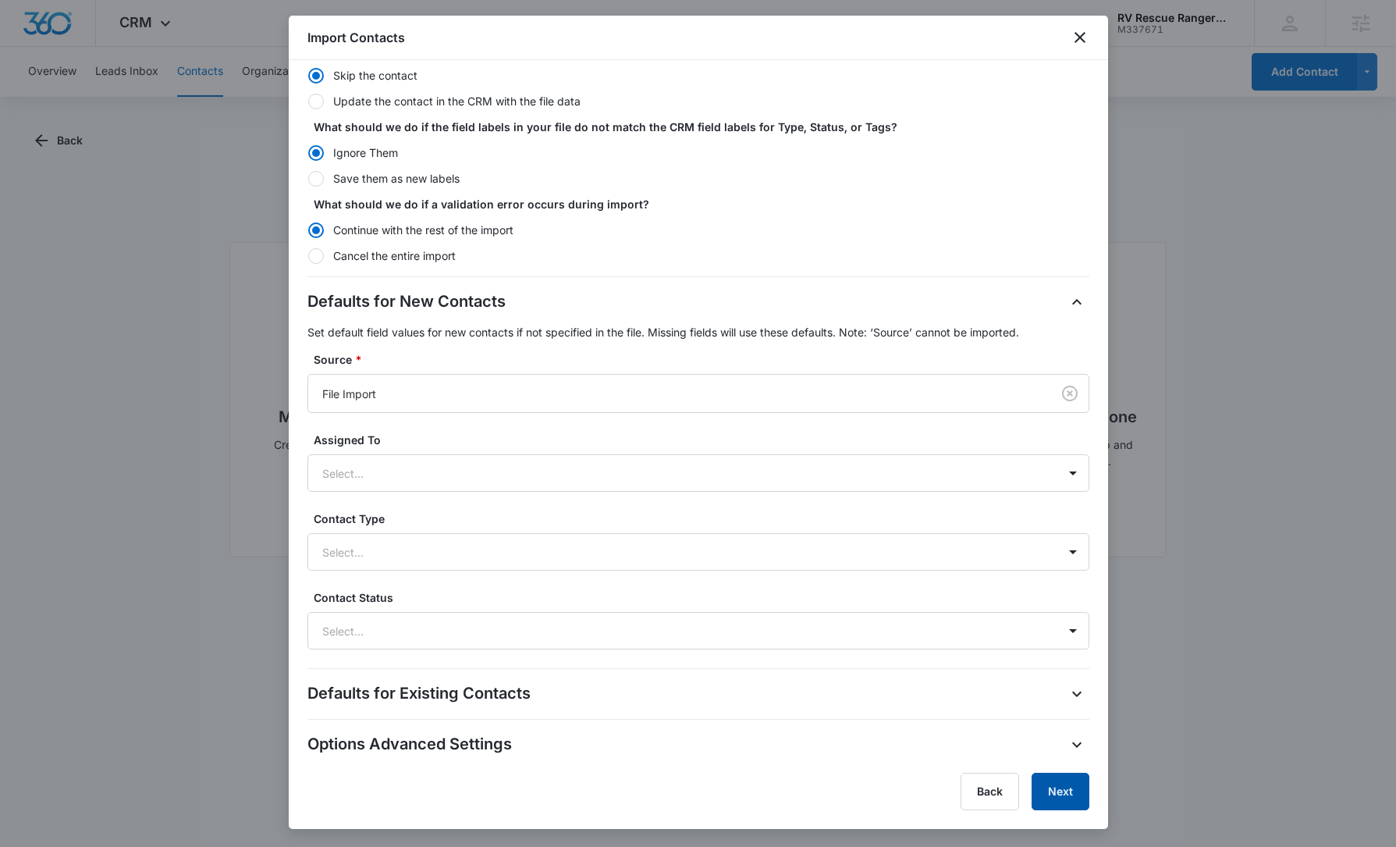
click at [1075, 791] on button "Next" at bounding box center [1061, 791] width 58 height 37
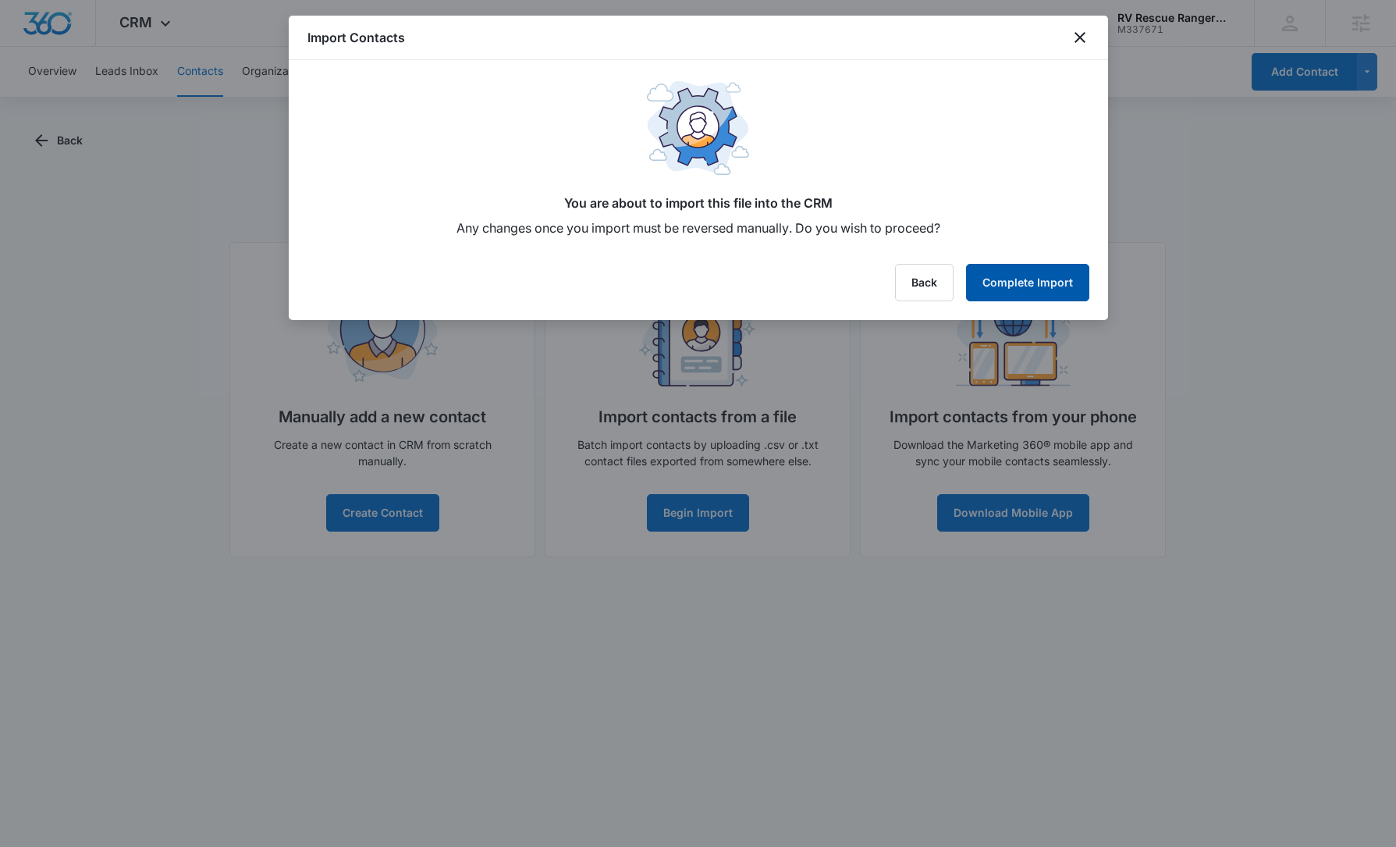
click at [1046, 282] on button "Complete Import" at bounding box center [1027, 282] width 123 height 37
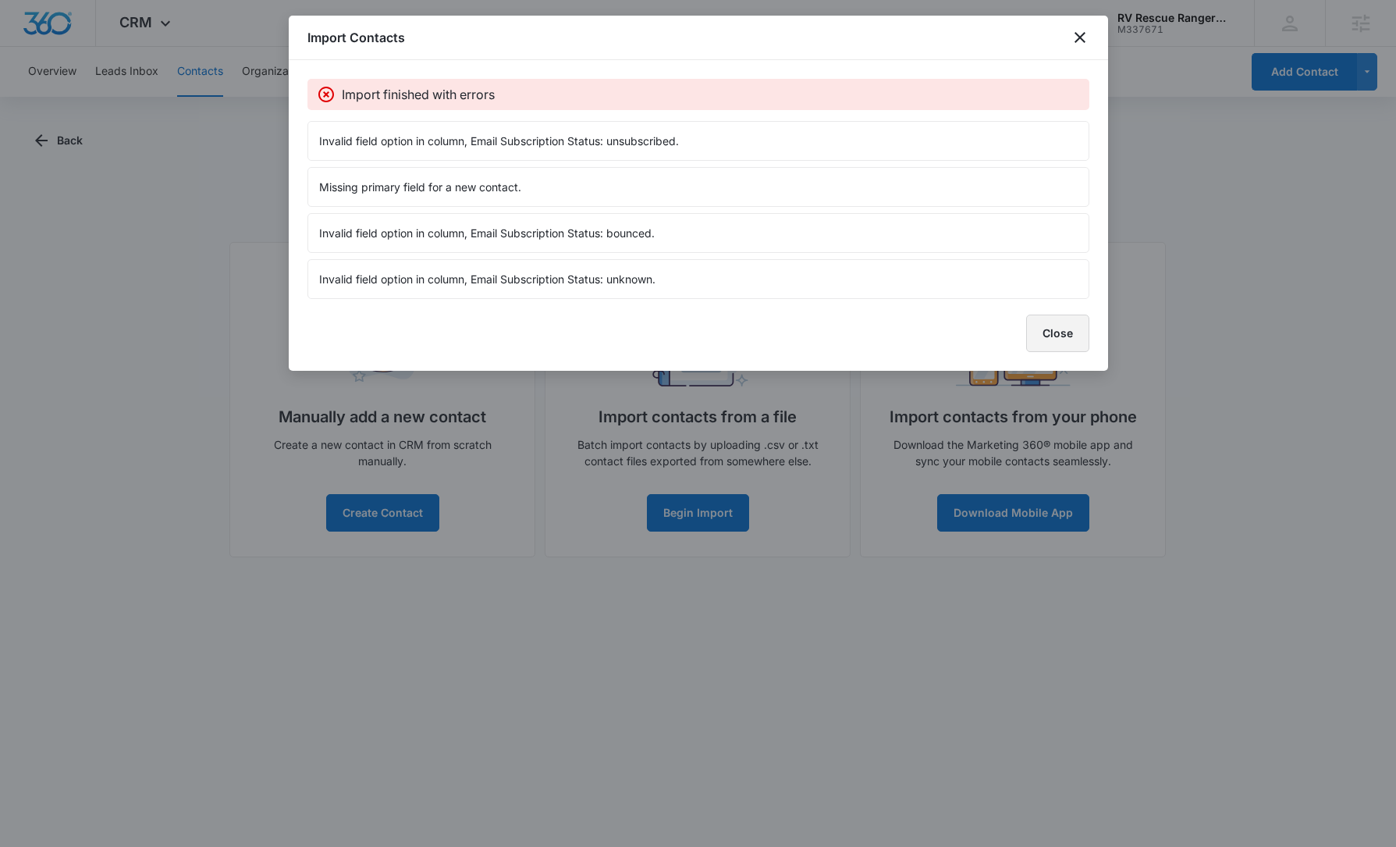
click at [1059, 331] on button "Close" at bounding box center [1057, 332] width 63 height 37
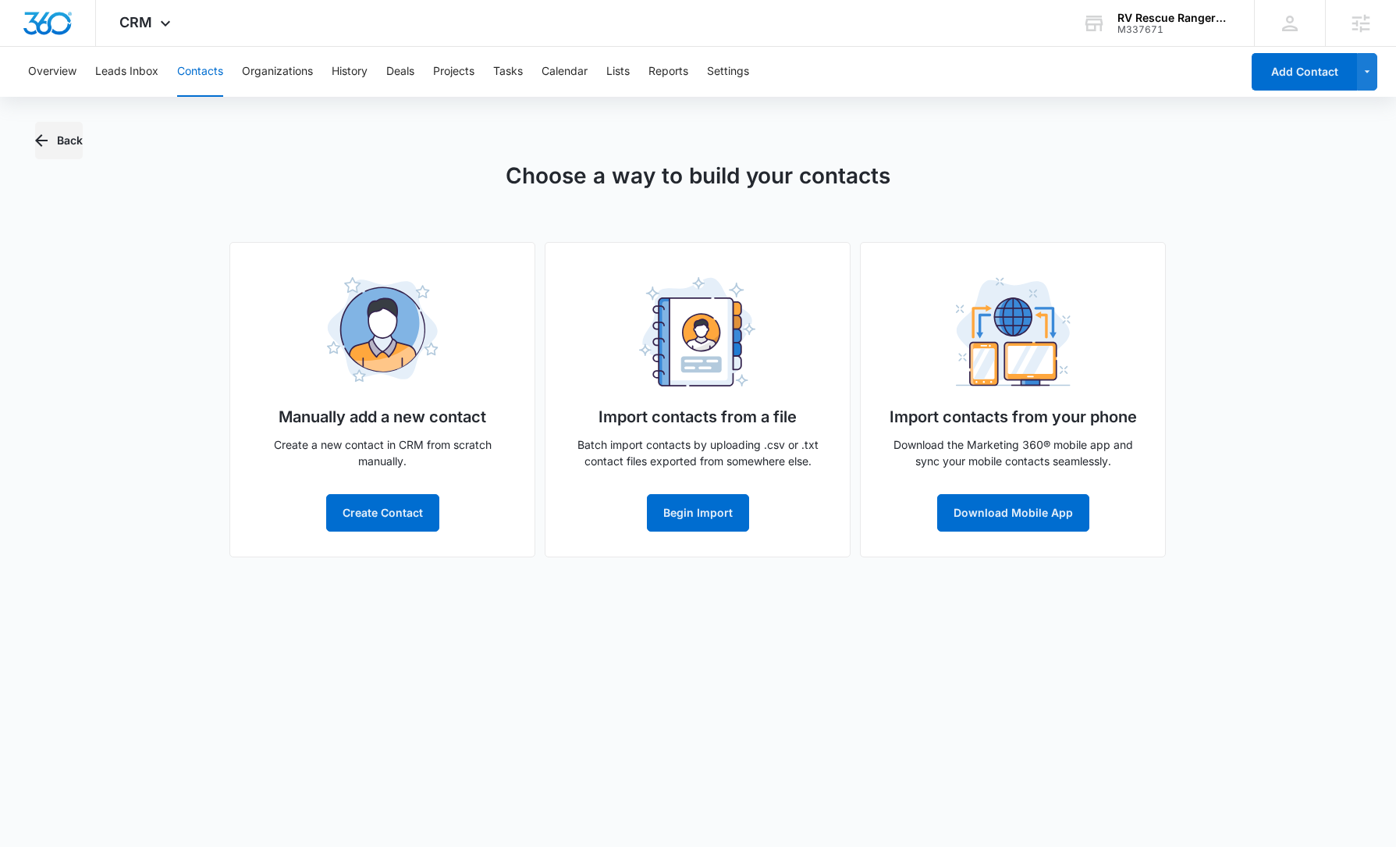
click at [52, 145] on button "Back" at bounding box center [59, 140] width 48 height 37
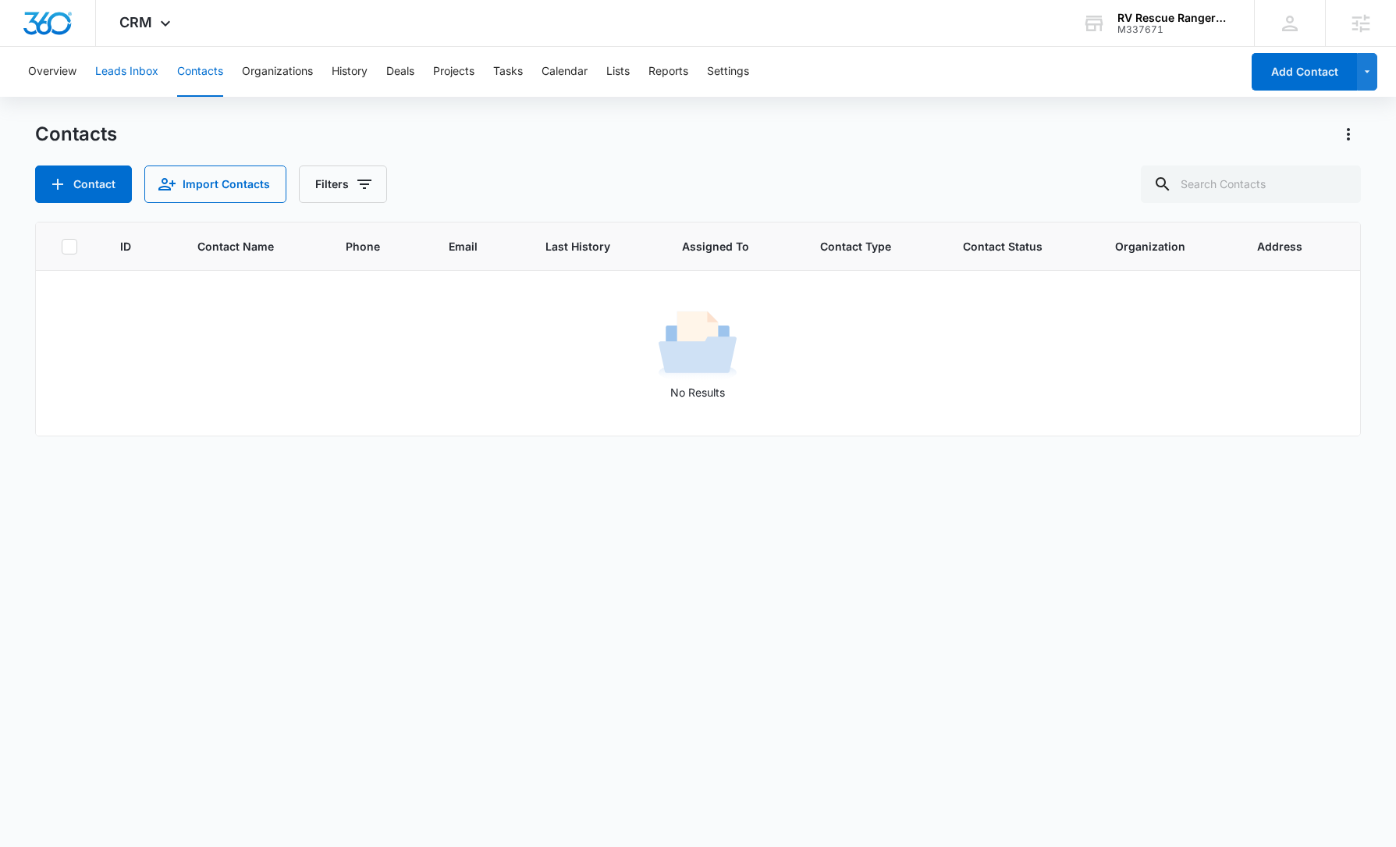
click at [112, 66] on button "Leads Inbox" at bounding box center [126, 72] width 63 height 50
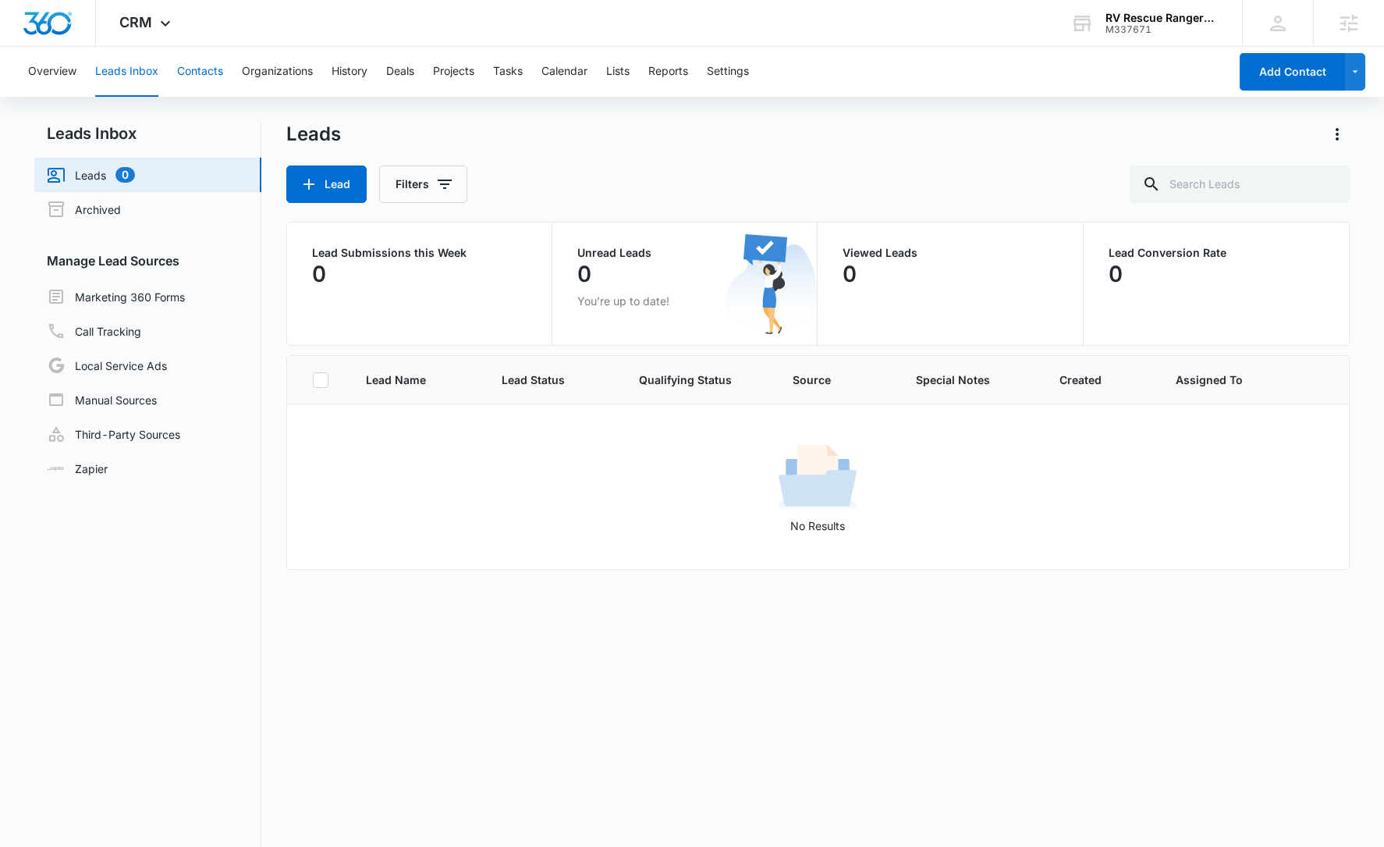
click at [193, 74] on button "Contacts" at bounding box center [200, 72] width 46 height 50
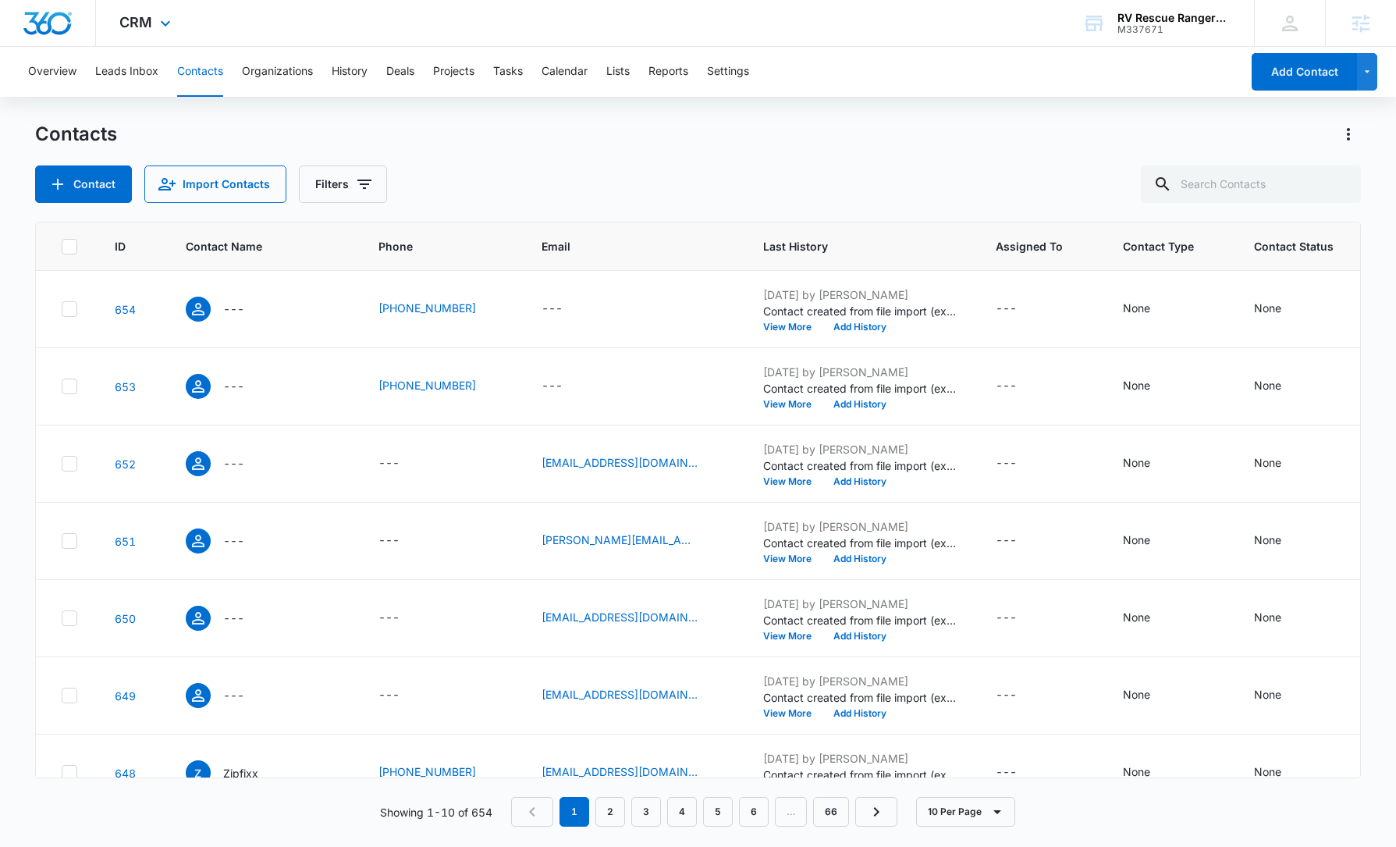
click at [60, 23] on img "Dashboard" at bounding box center [48, 23] width 50 height 23
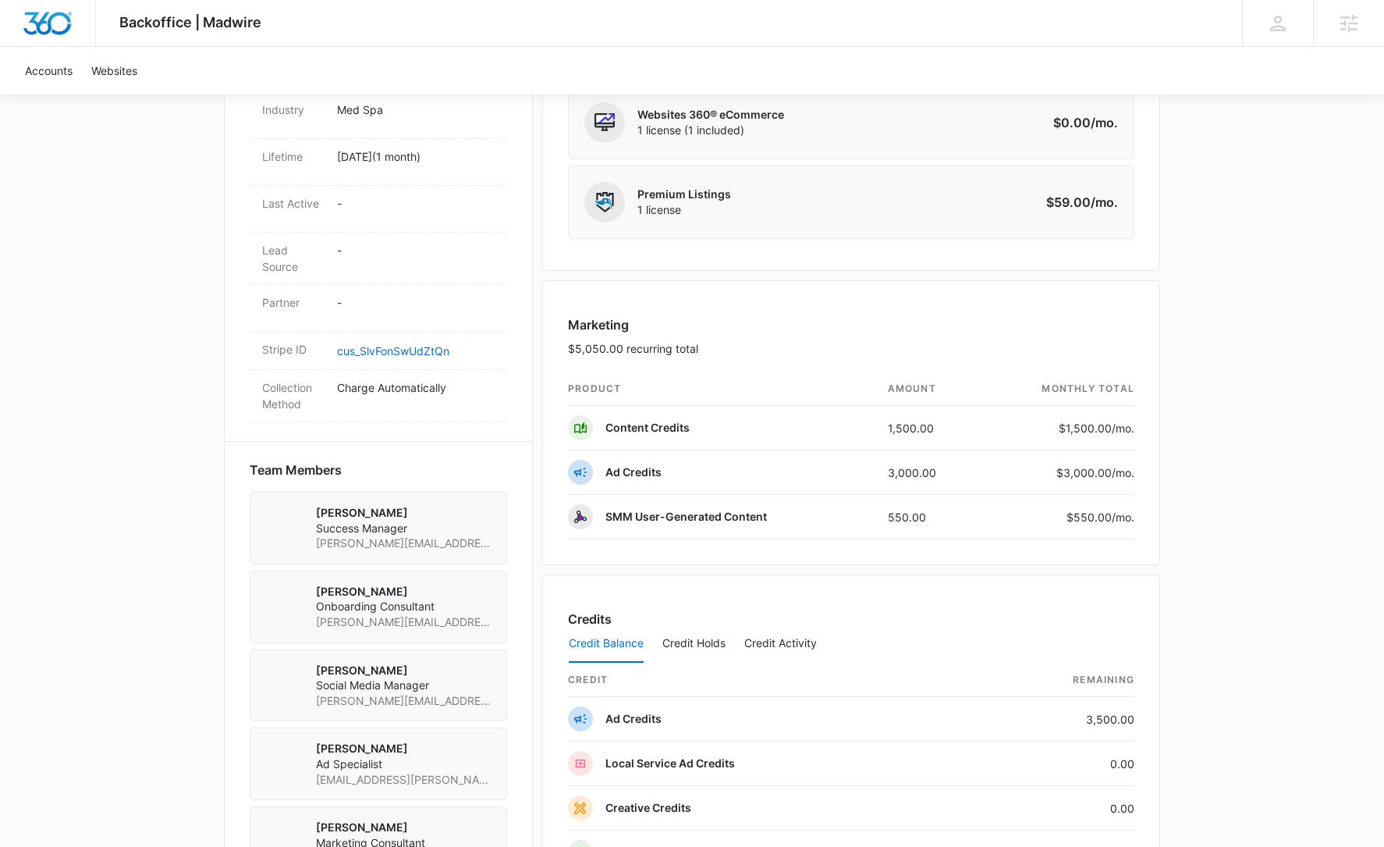
scroll to position [107, 0]
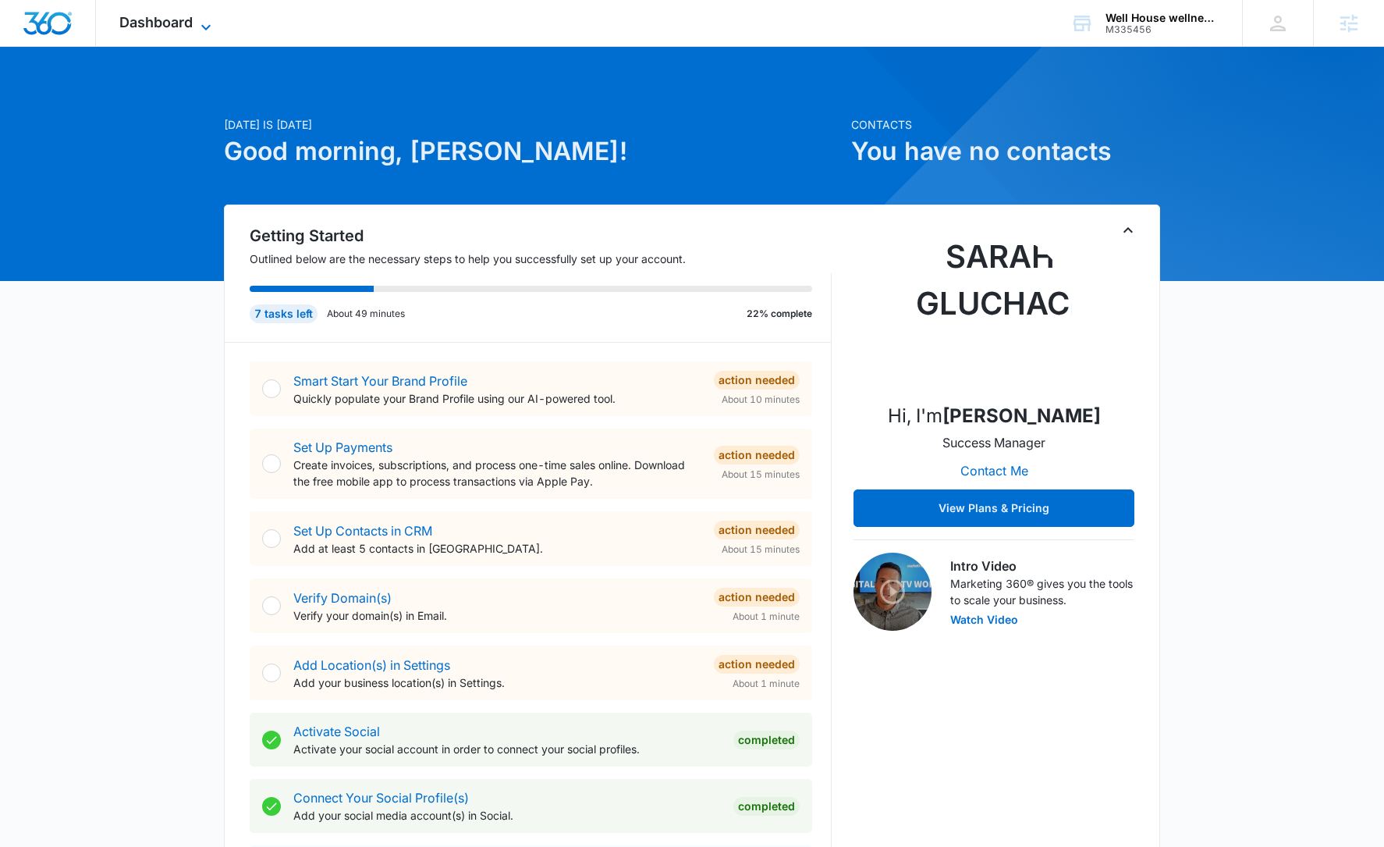
click at [147, 28] on span "Dashboard" at bounding box center [155, 22] width 73 height 16
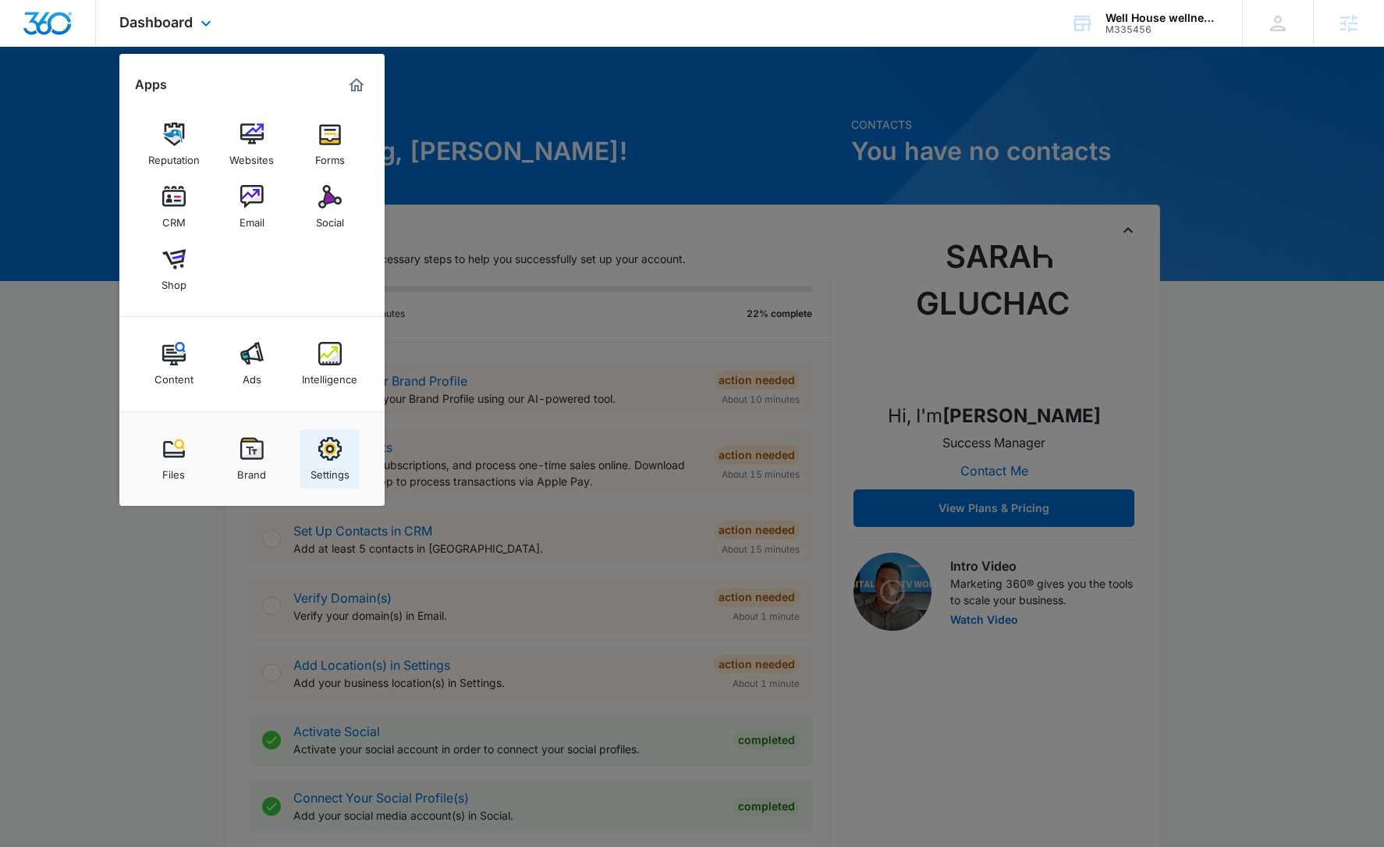
click at [325, 464] on div "Settings" at bounding box center [330, 470] width 39 height 20
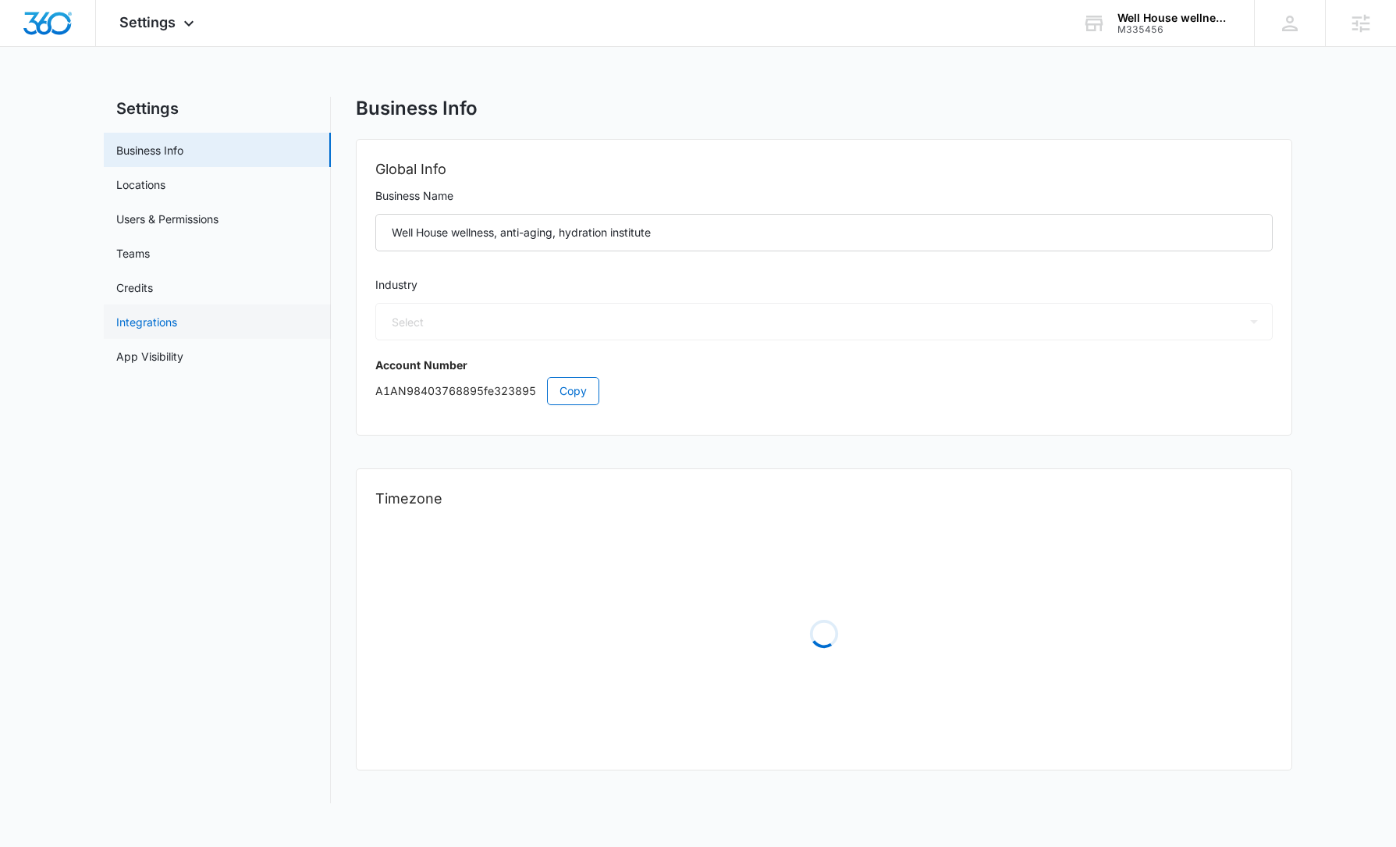
select select "14"
select select "US"
select select "America/New_York"
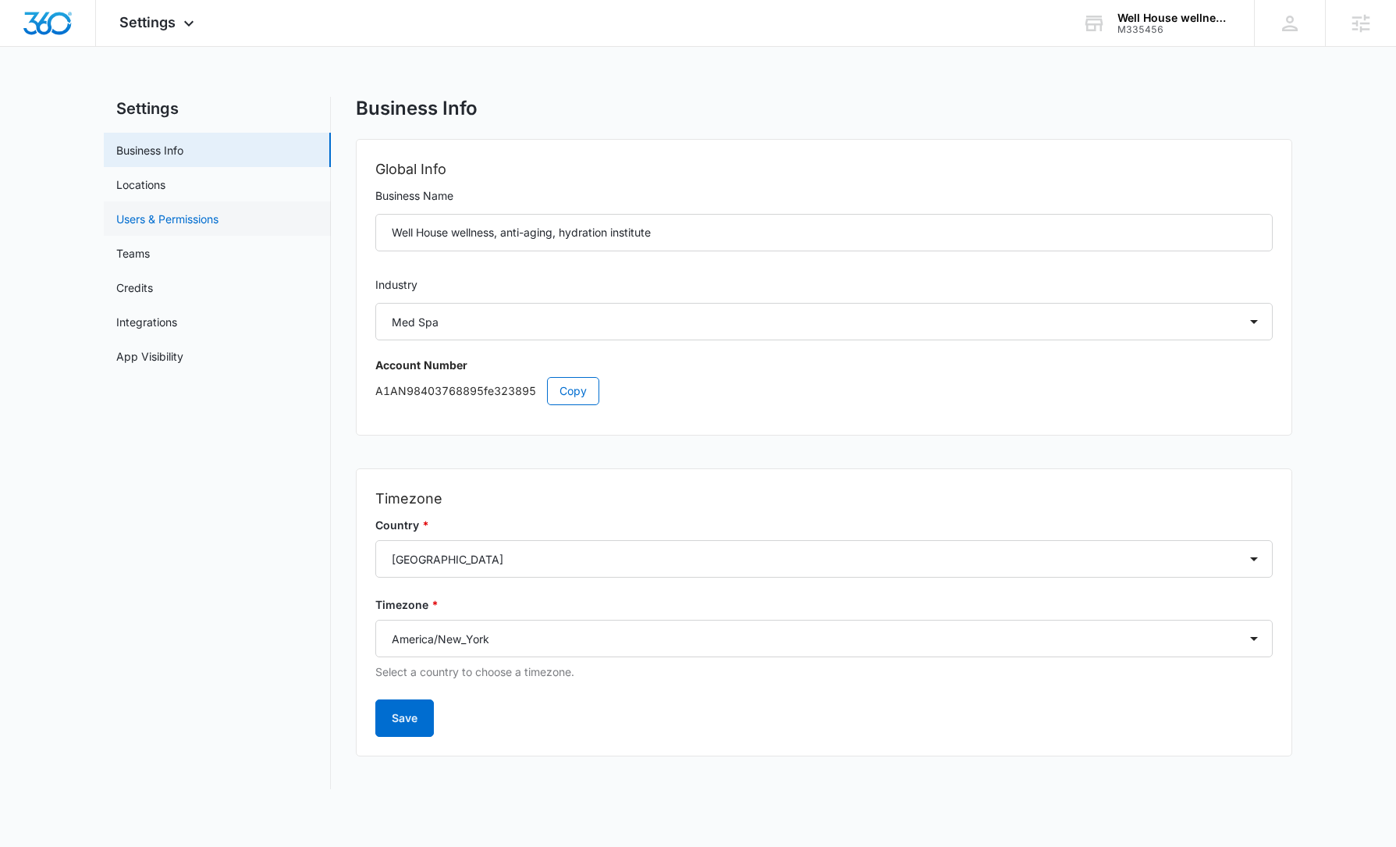
click at [194, 213] on link "Users & Permissions" at bounding box center [167, 219] width 102 height 16
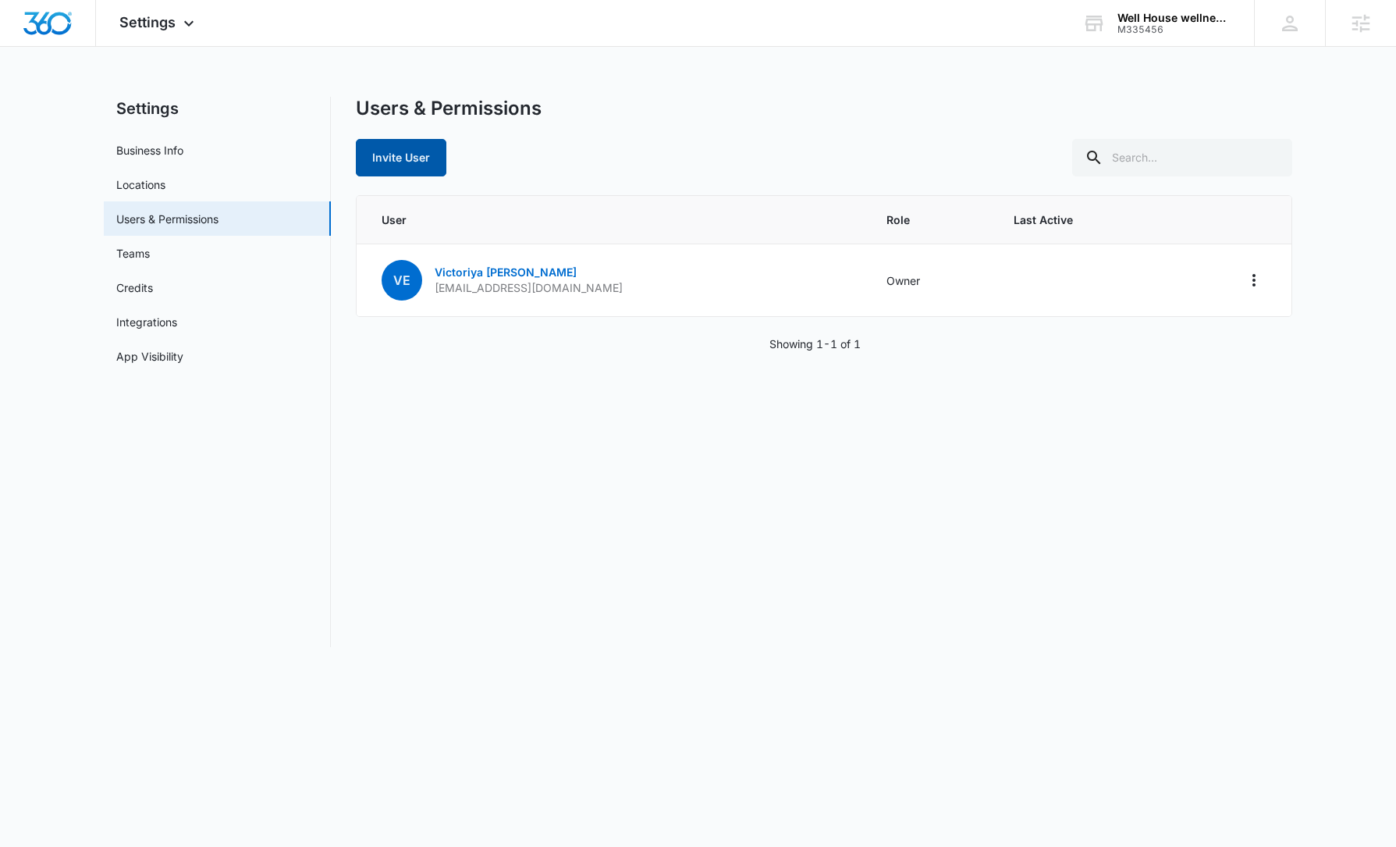
click at [413, 147] on button "Invite User" at bounding box center [401, 157] width 91 height 37
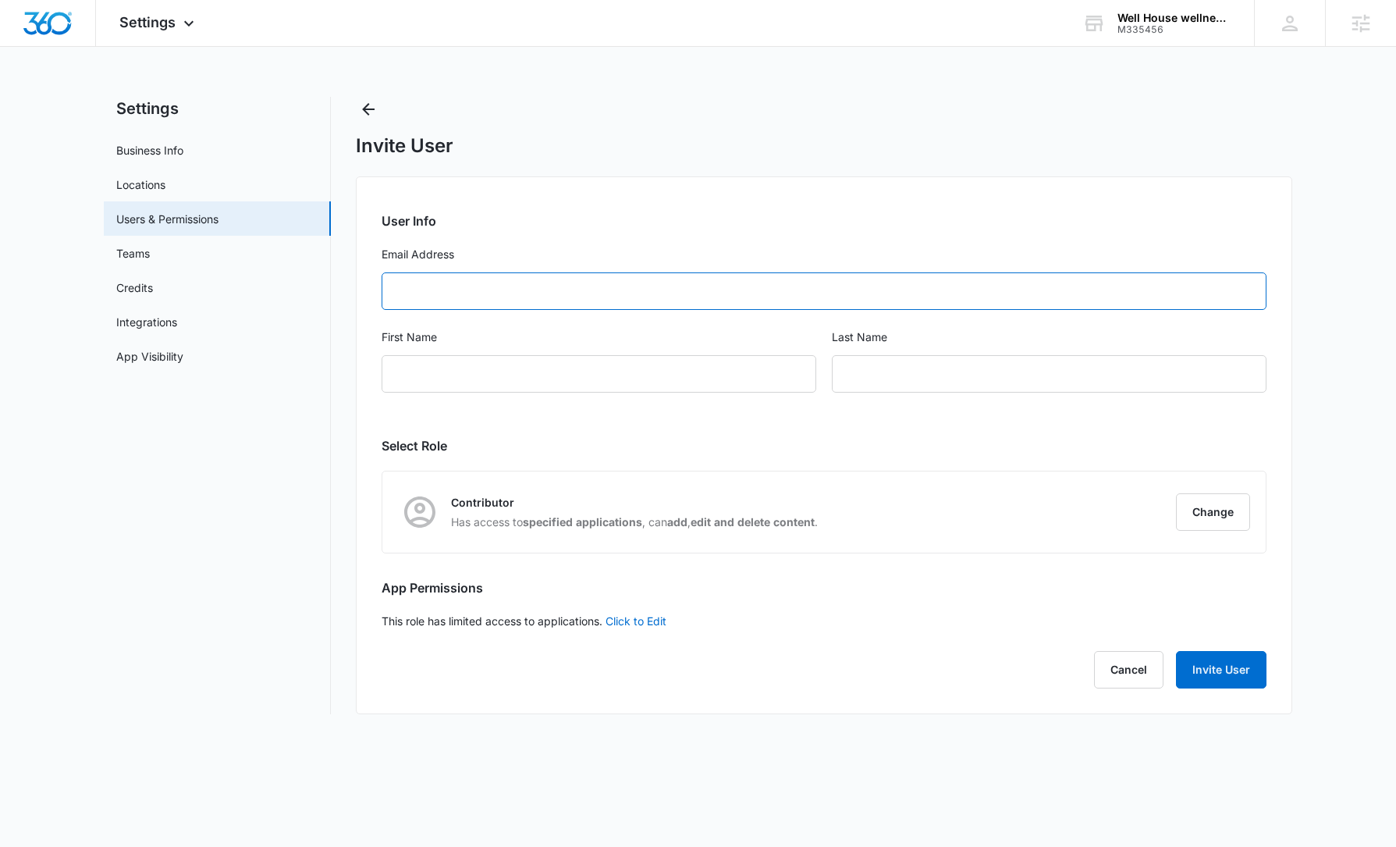
click at [577, 293] on input "Email Address" at bounding box center [824, 290] width 885 height 37
paste input "info@wellhouseinstitute.com"
type input "info@wellhouseinstitute.com"
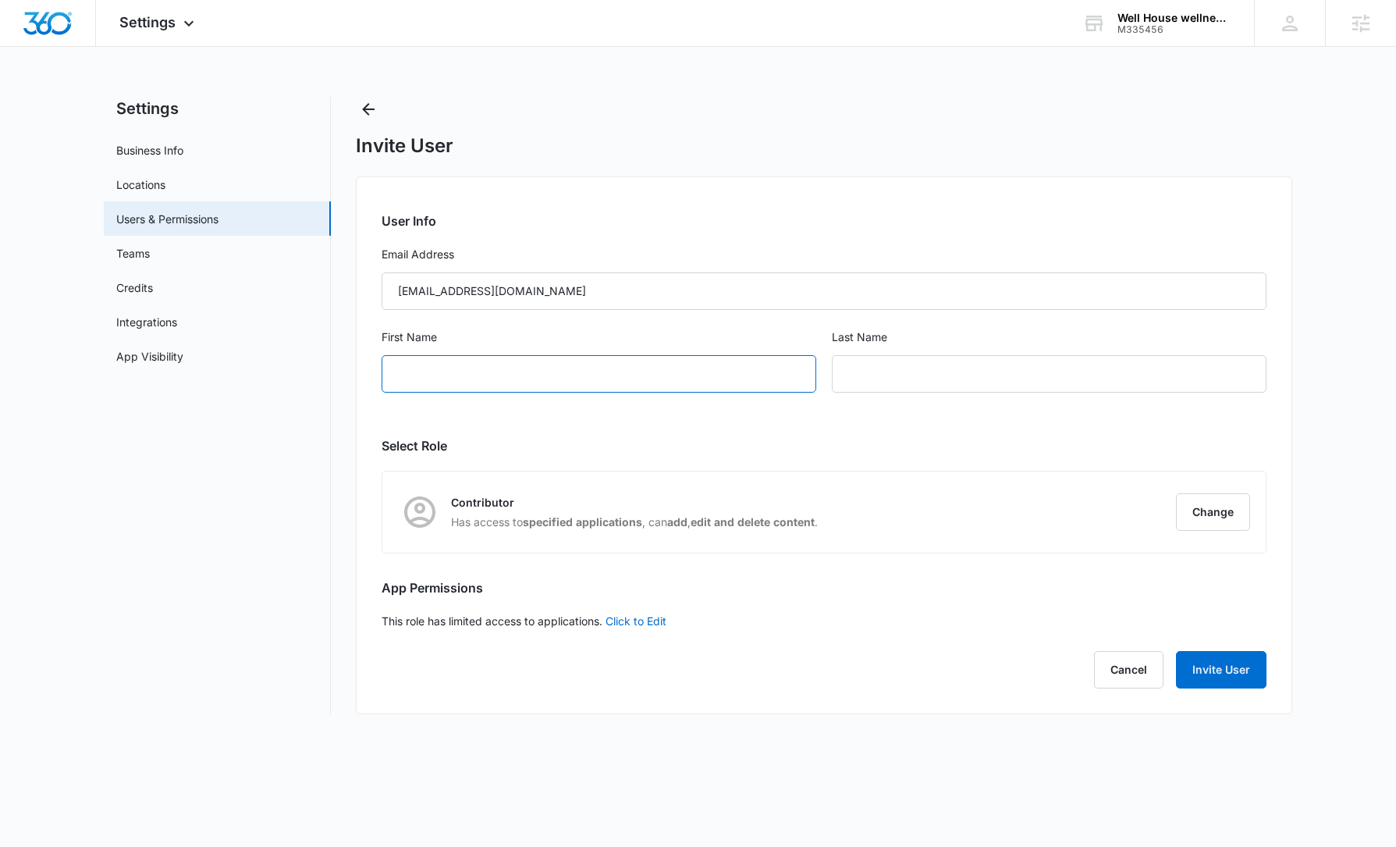
click at [586, 384] on input "First Name" at bounding box center [599, 373] width 435 height 37
type input "Courtney"
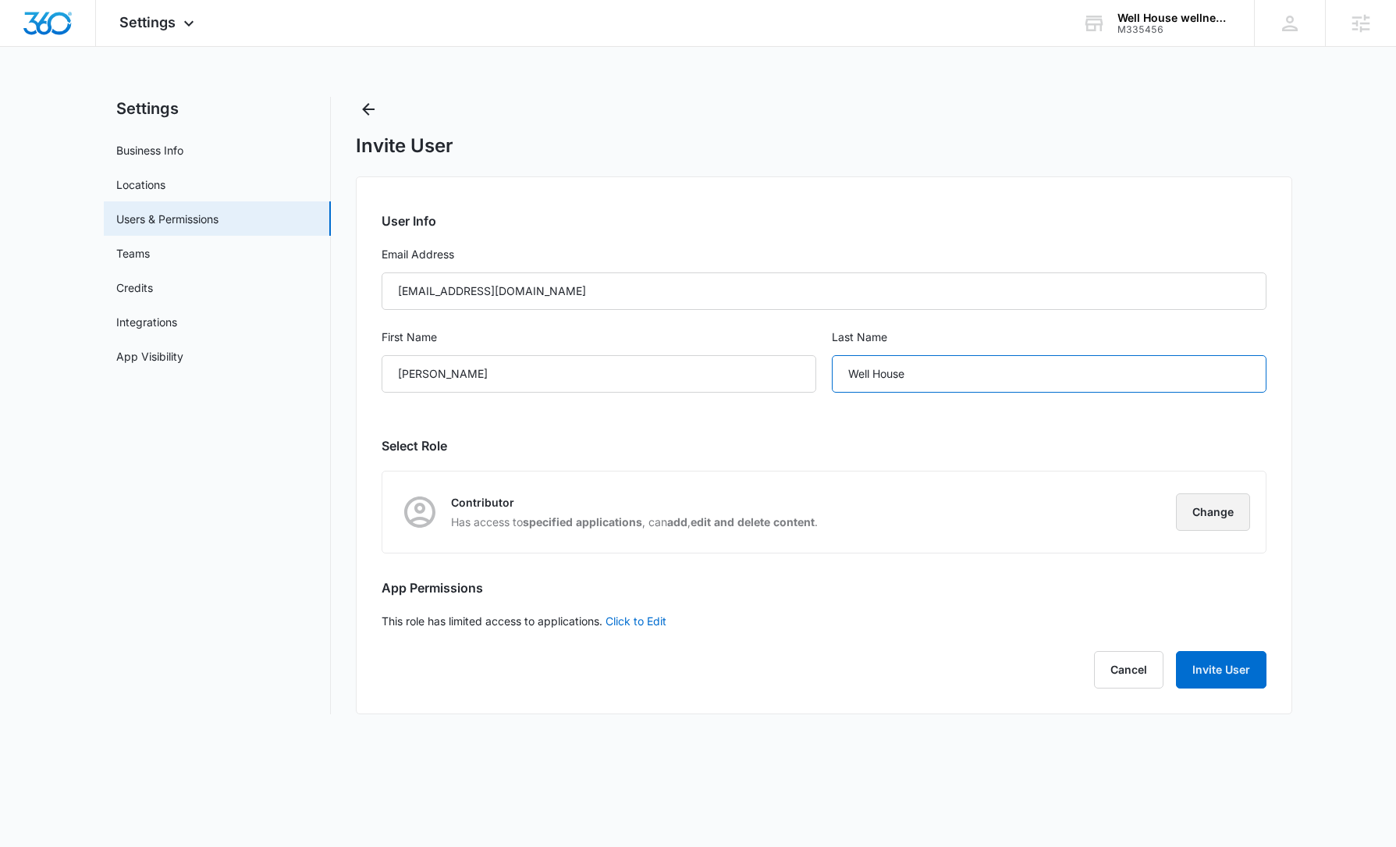
type input "Well House"
click at [1212, 511] on button "Change" at bounding box center [1213, 511] width 74 height 37
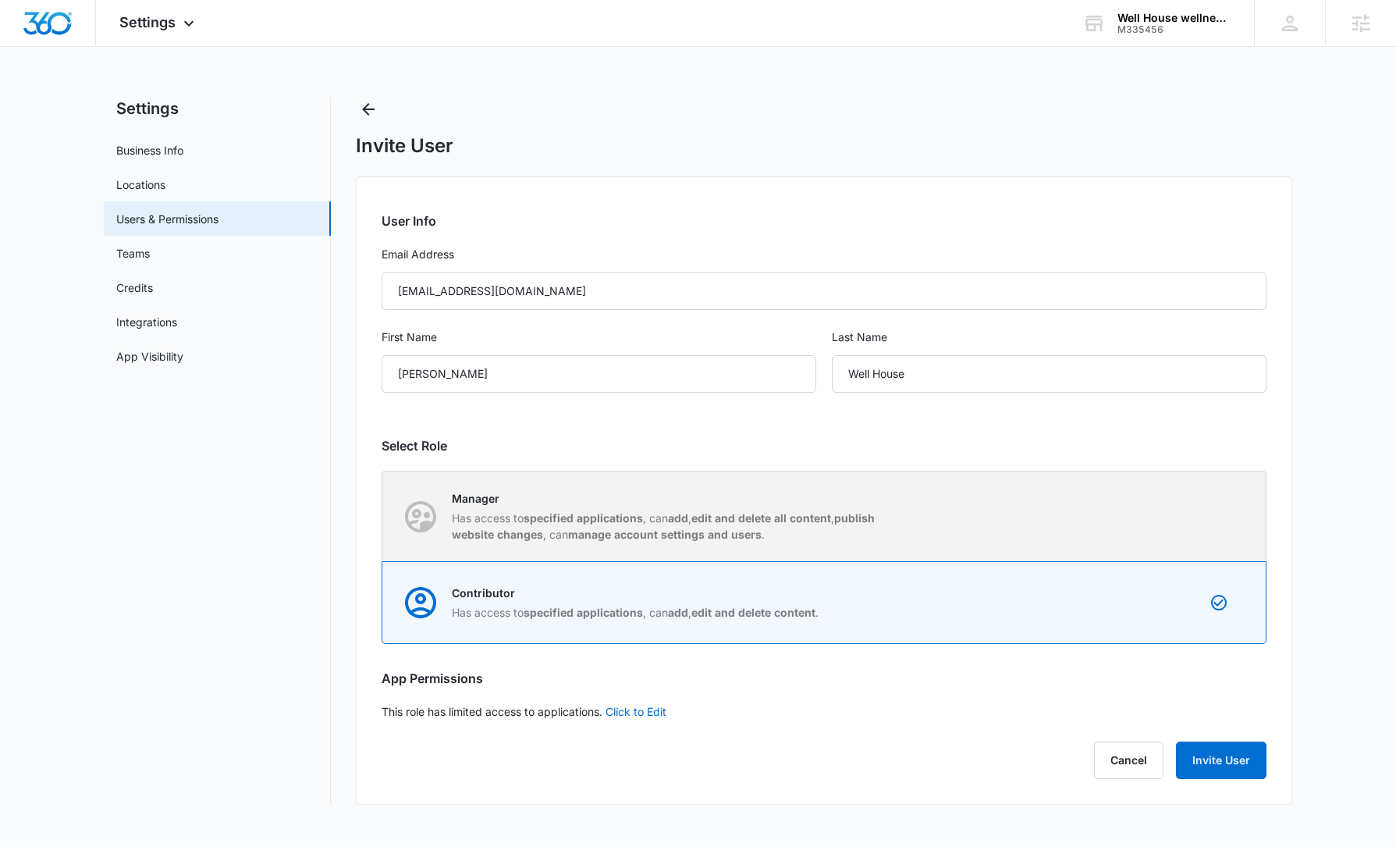
click at [822, 506] on p "Manager" at bounding box center [671, 498] width 439 height 16
click at [383, 516] on input "Manager Has access to specified applications , can add , edit and delete all co…" at bounding box center [382, 516] width 1 height 1
radio input "true"
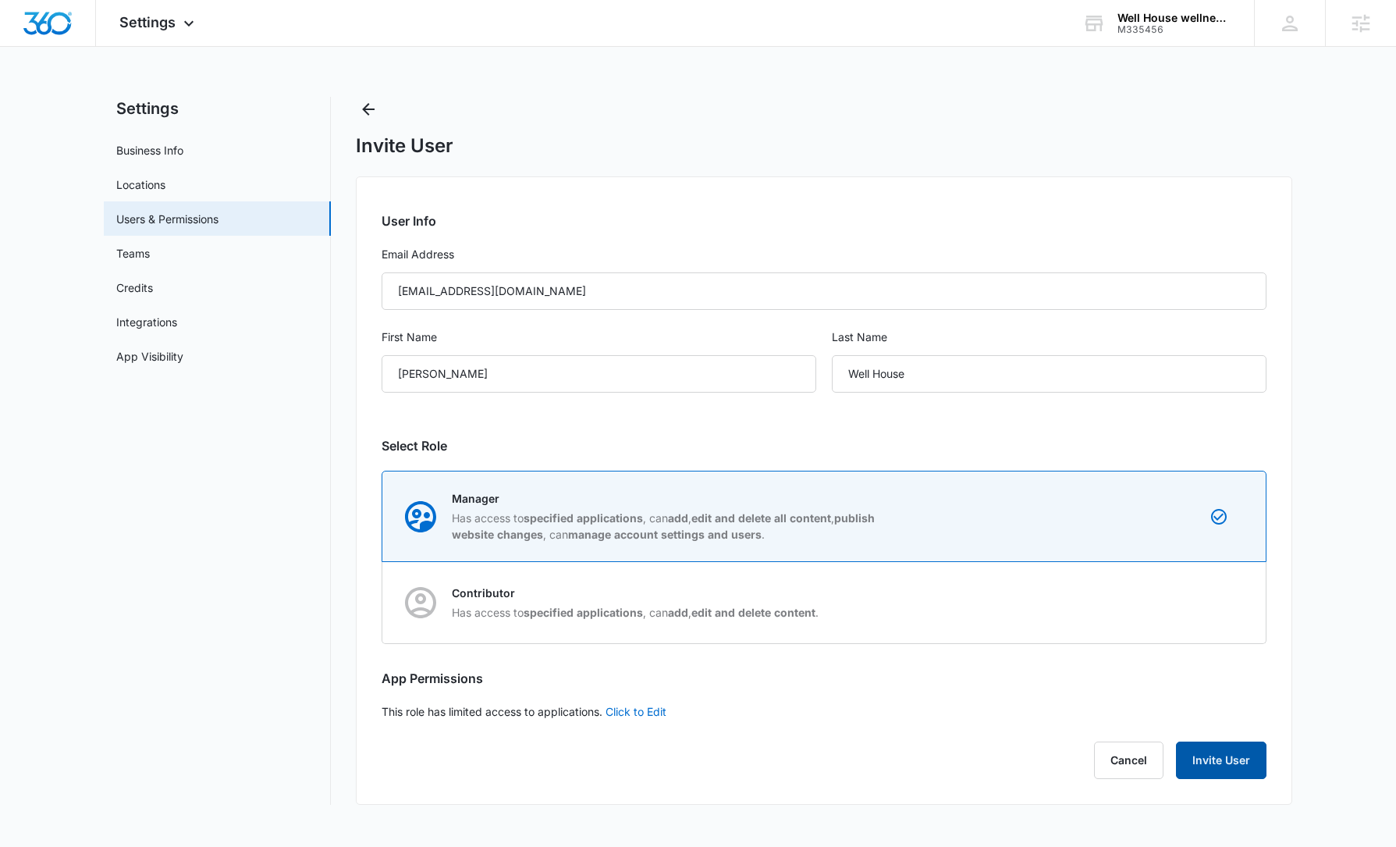
click at [1234, 763] on button "Invite User" at bounding box center [1221, 759] width 91 height 37
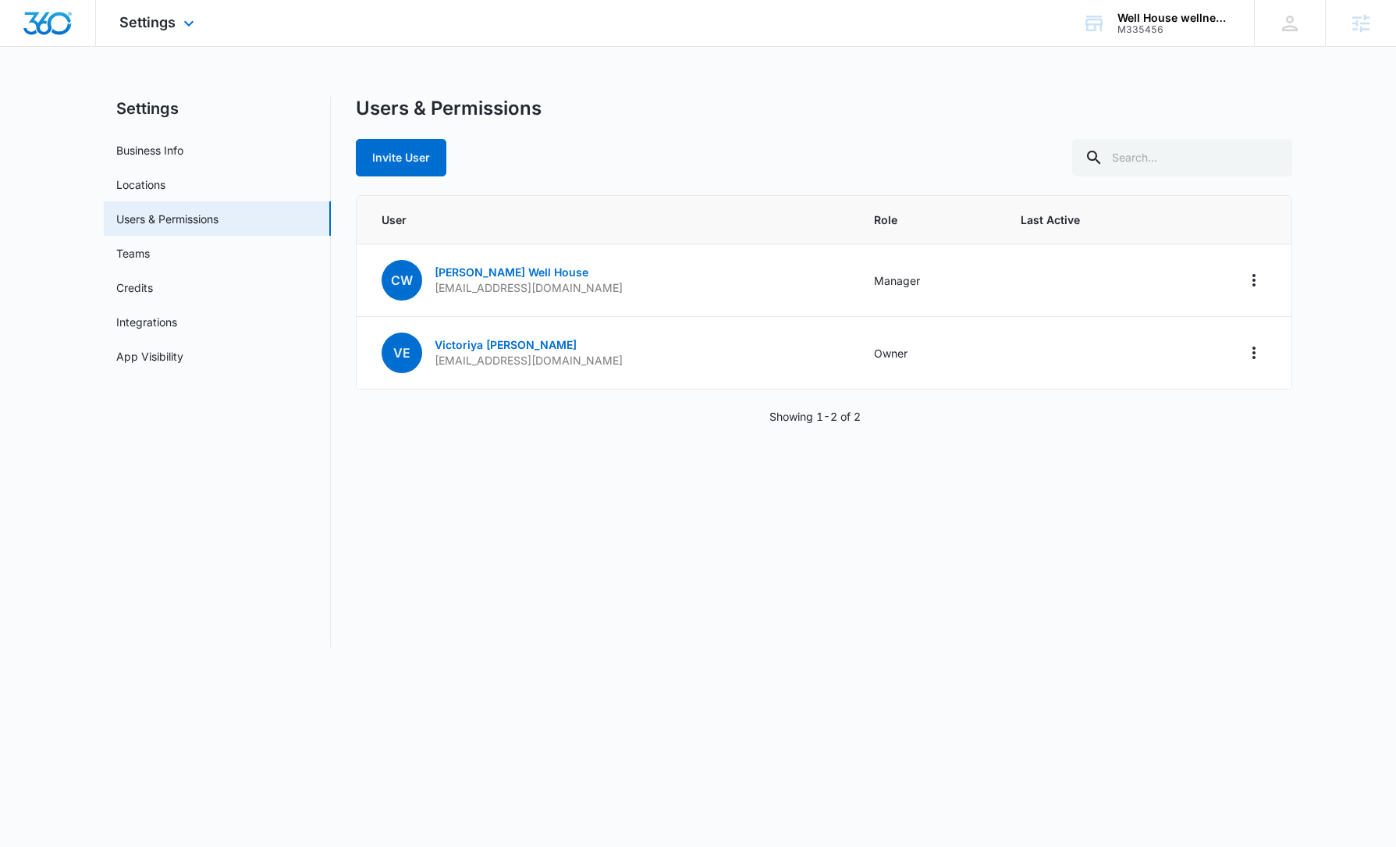
click at [37, 24] on img "Dashboard" at bounding box center [48, 23] width 50 height 23
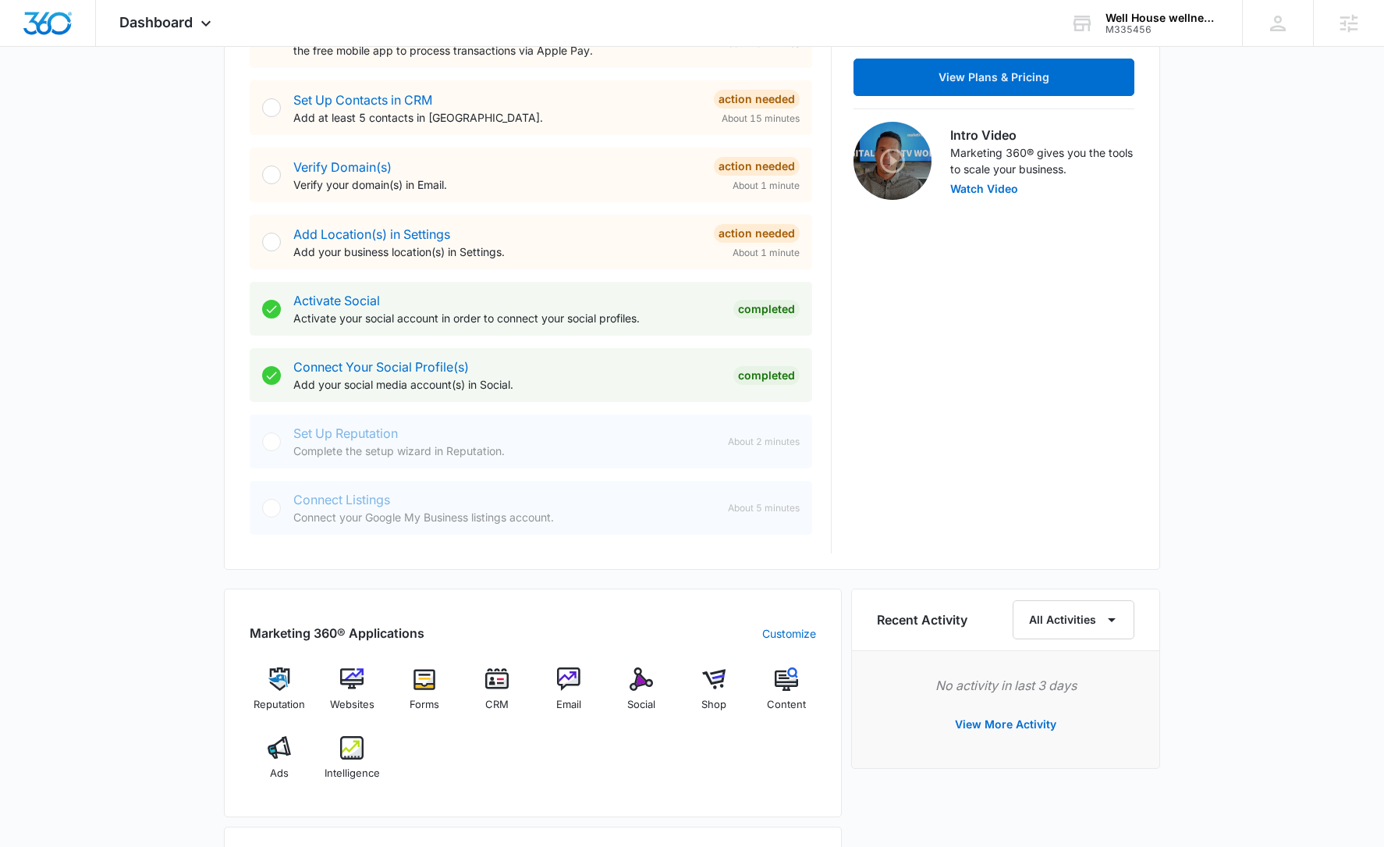
scroll to position [804, 0]
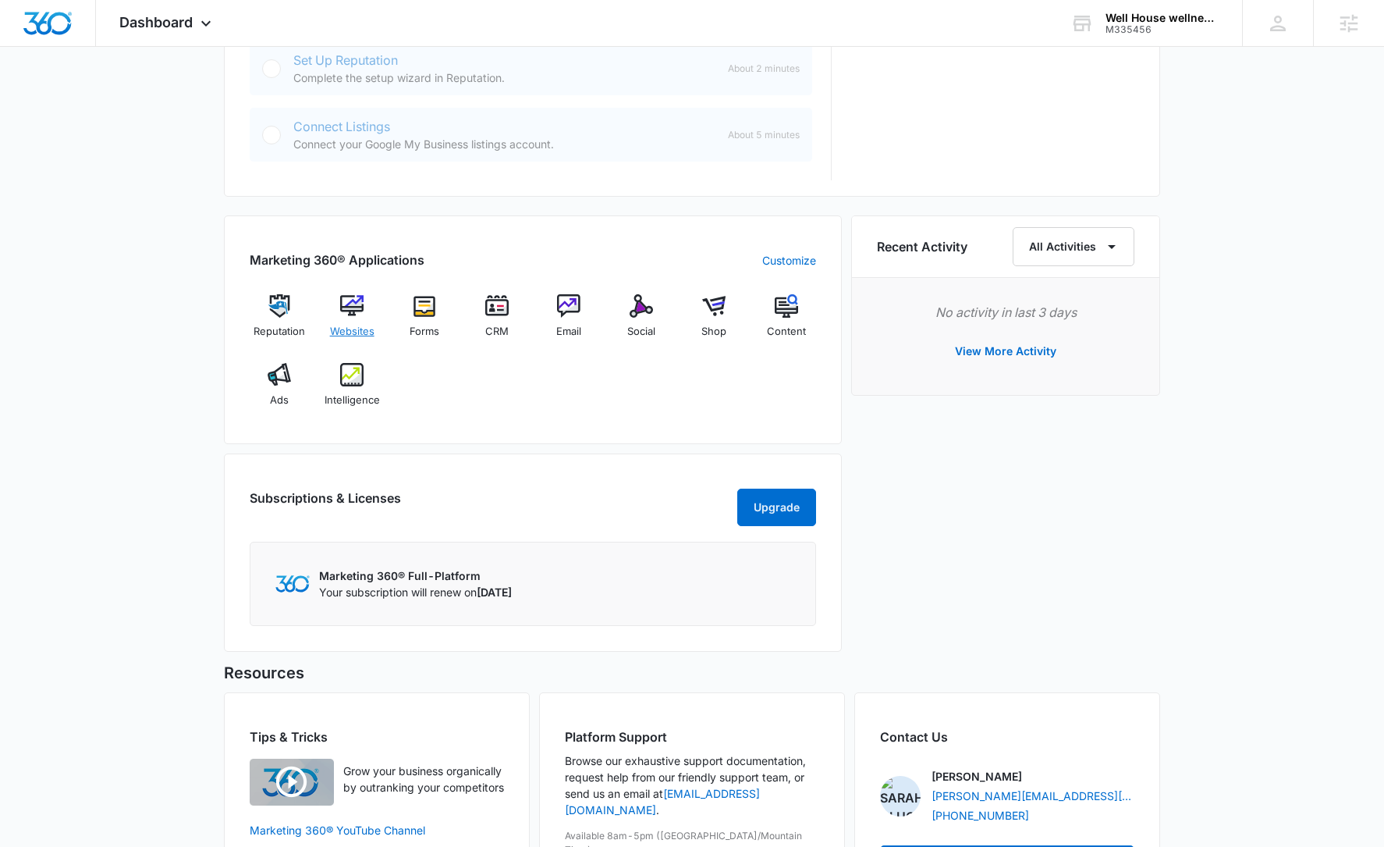
click at [364, 304] on div "Websites" at bounding box center [352, 322] width 60 height 56
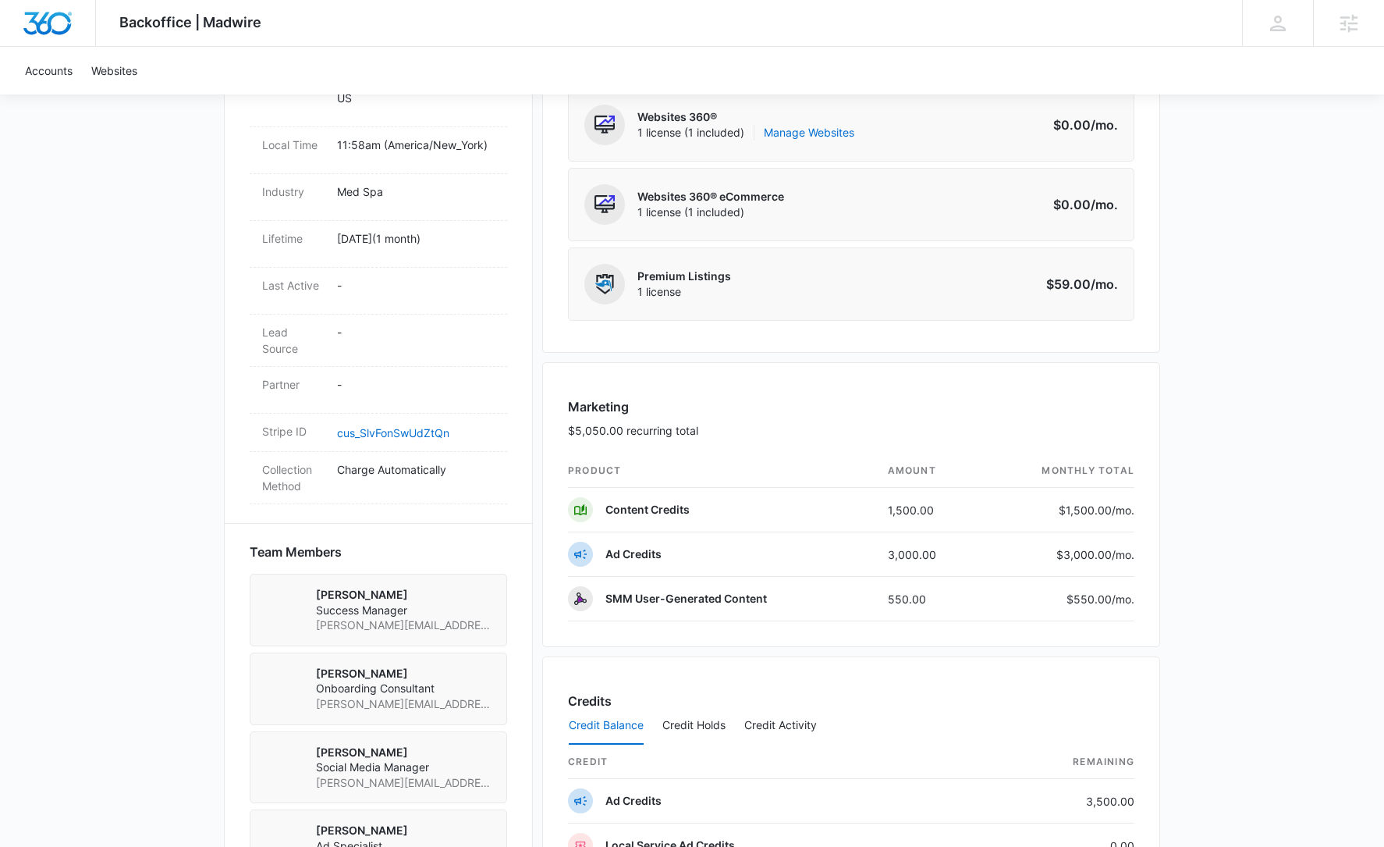
scroll to position [704, 0]
click at [819, 132] on link "Manage Websites" at bounding box center [809, 134] width 91 height 16
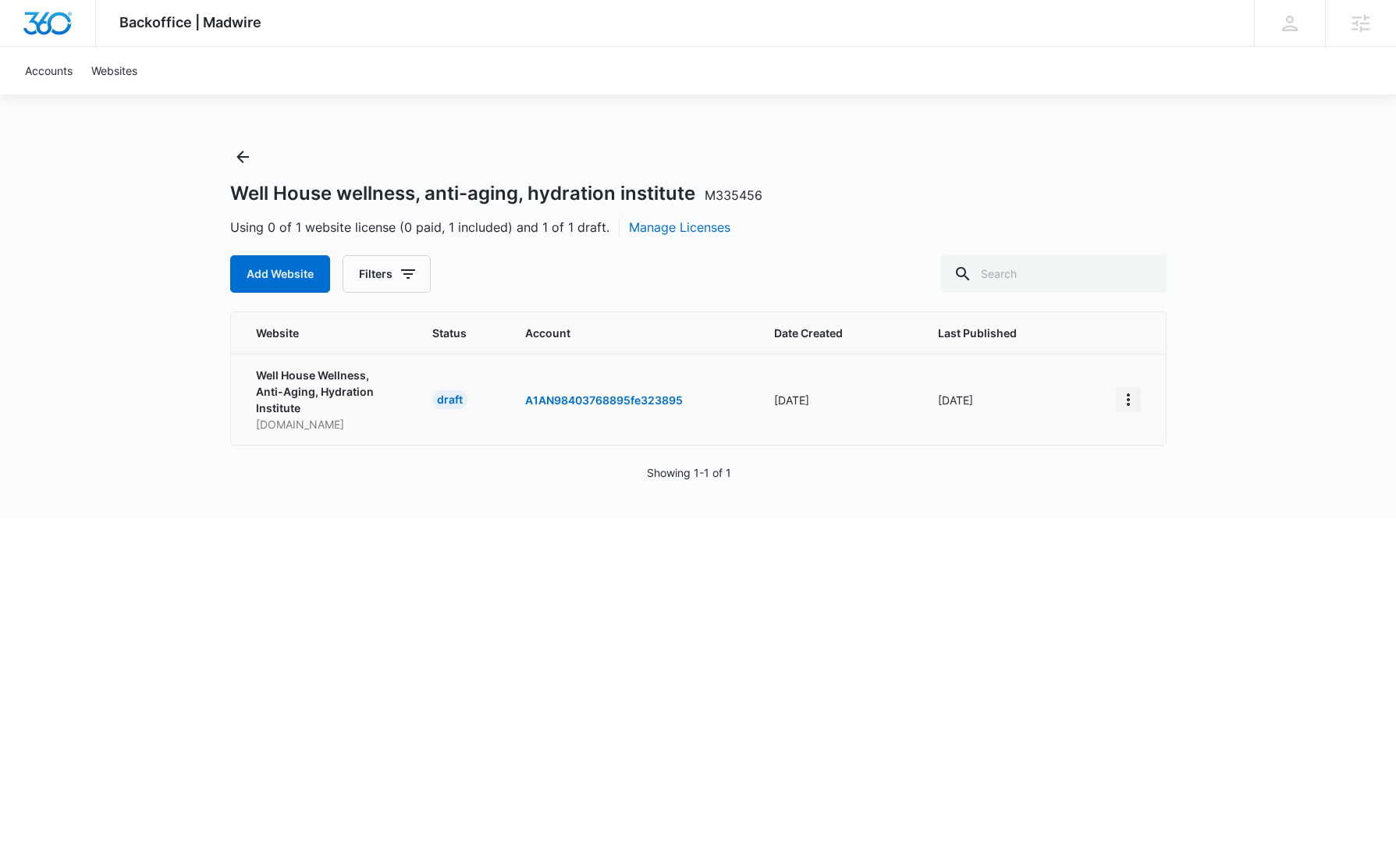
click at [1128, 400] on icon "View More" at bounding box center [1128, 399] width 19 height 19
click at [1203, 510] on div "Activate Draft" at bounding box center [1182, 513] width 94 height 11
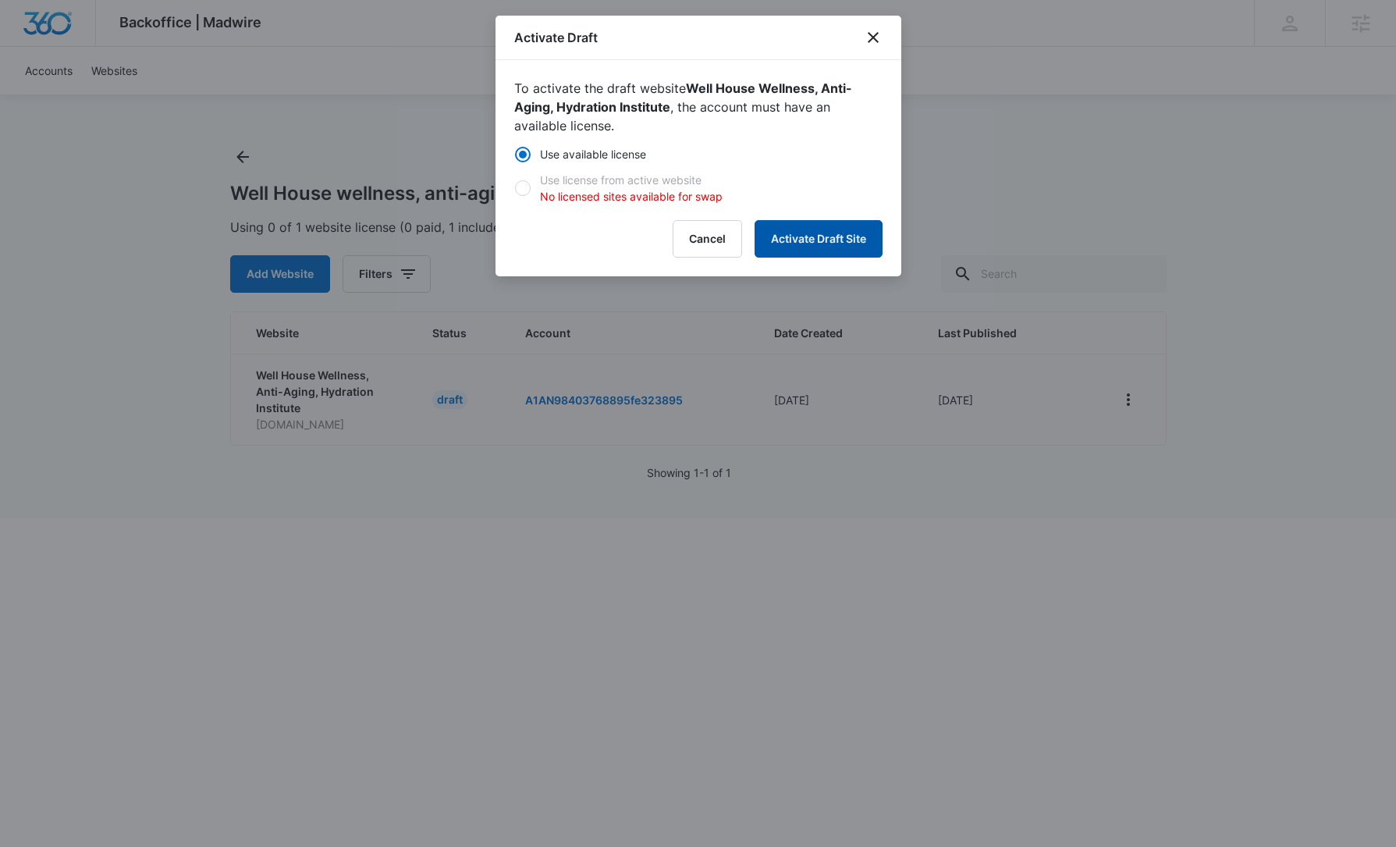
click at [817, 239] on button "Activate Draft Site" at bounding box center [819, 238] width 128 height 37
